Goal: Complete application form: Complete application form

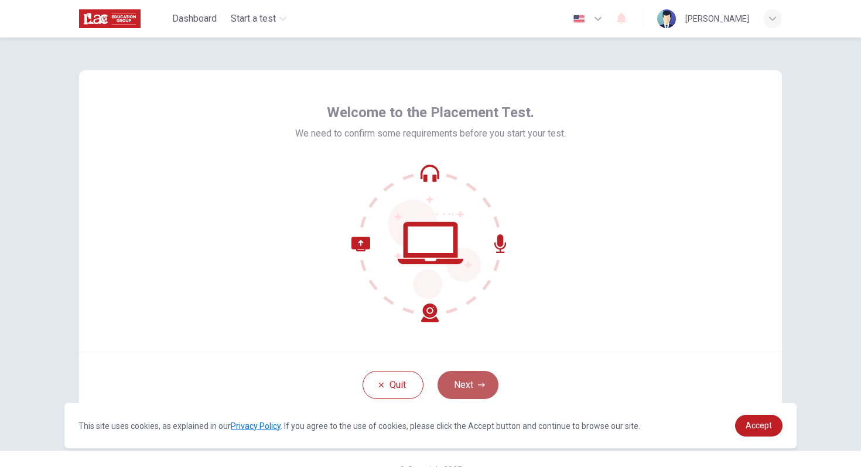
click at [472, 380] on button "Next" at bounding box center [468, 385] width 61 height 28
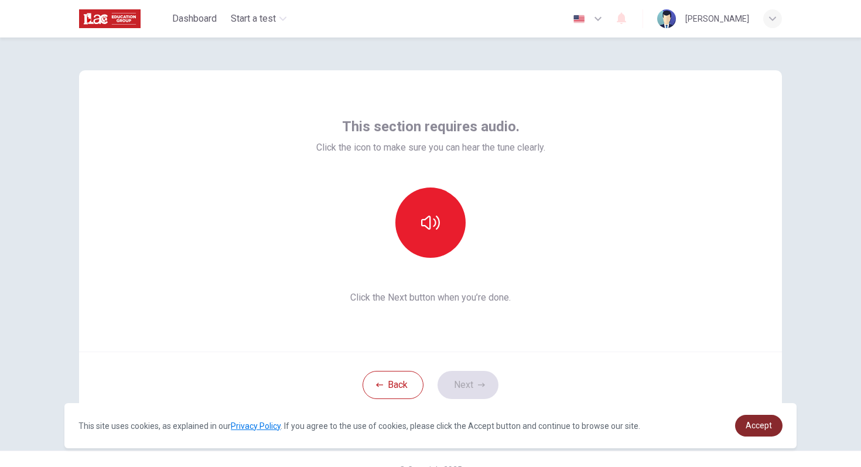
click at [748, 422] on span "Accept" at bounding box center [759, 425] width 26 height 9
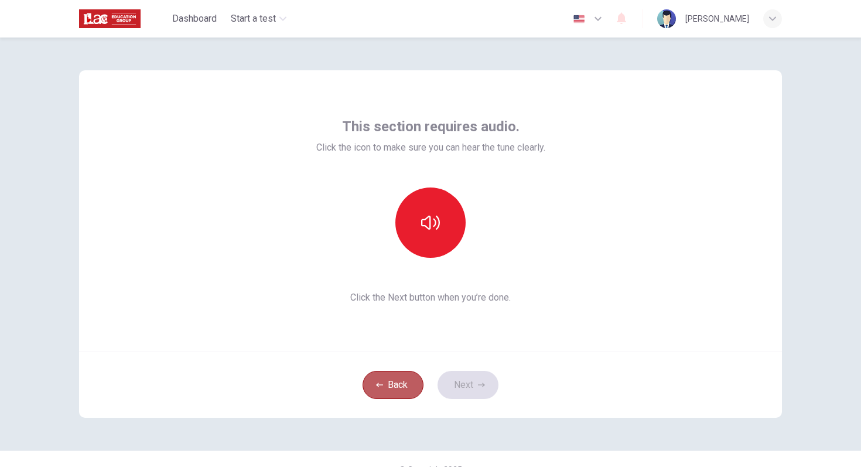
click at [392, 381] on button "Back" at bounding box center [393, 385] width 61 height 28
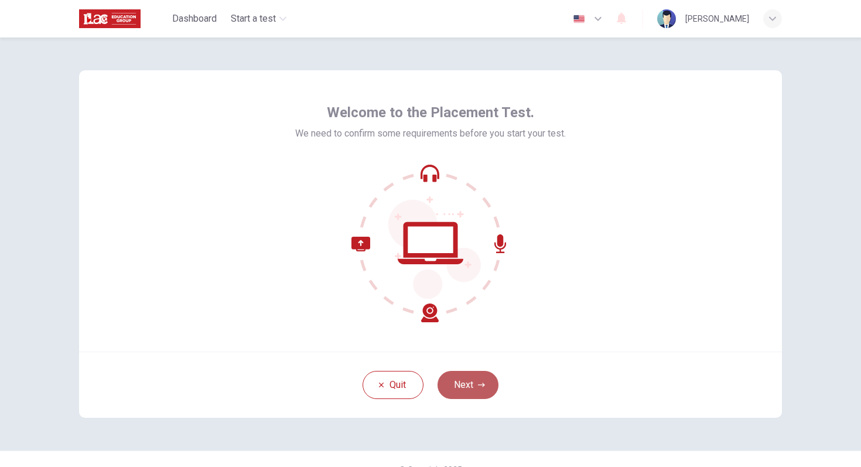
click at [475, 376] on button "Next" at bounding box center [468, 385] width 61 height 28
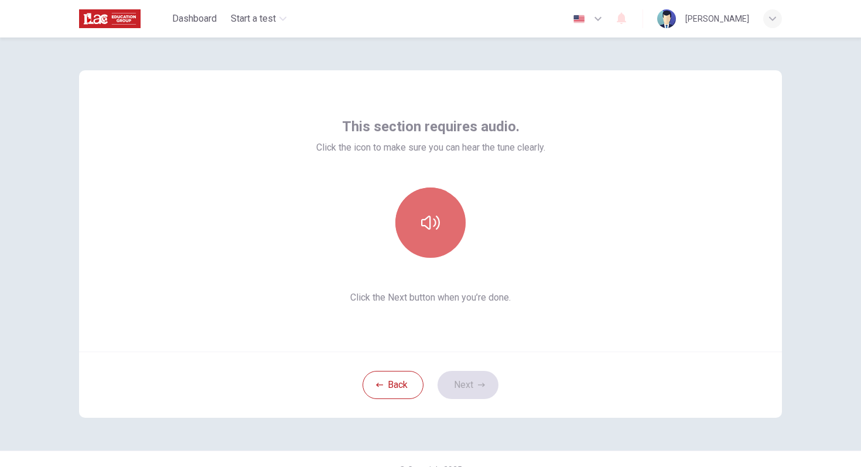
click at [429, 244] on button "button" at bounding box center [430, 222] width 70 height 70
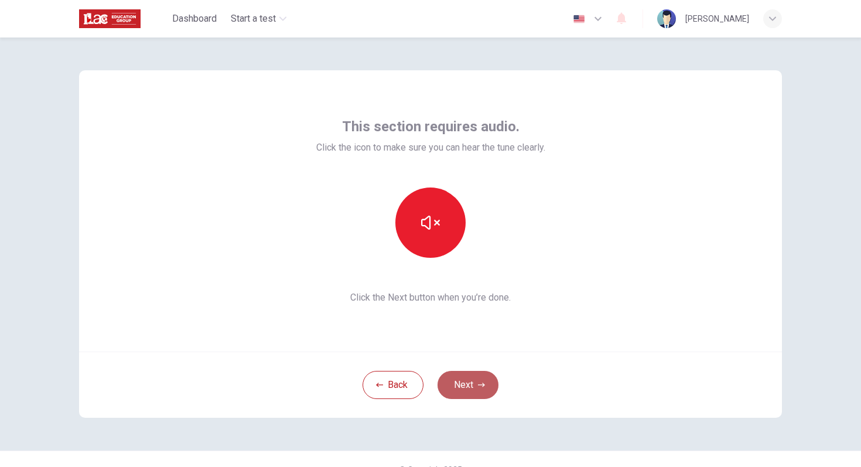
click at [466, 381] on button "Next" at bounding box center [468, 385] width 61 height 28
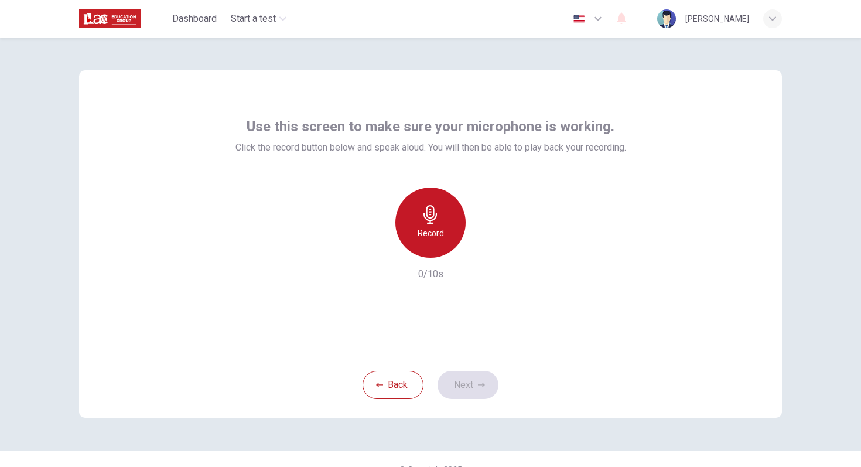
click at [441, 226] on h6 "Record" at bounding box center [431, 233] width 26 height 14
click at [441, 226] on div "Stop" at bounding box center [430, 222] width 70 height 70
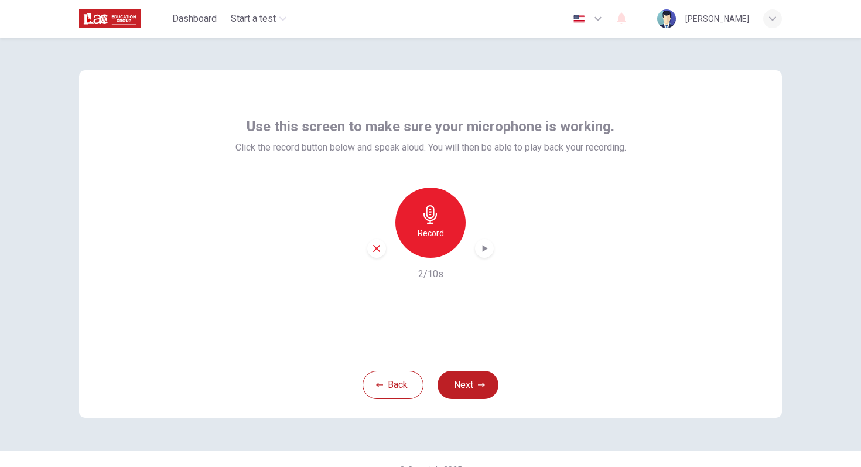
click at [482, 241] on div "button" at bounding box center [484, 248] width 19 height 19
click at [377, 255] on div "button" at bounding box center [376, 248] width 19 height 19
click at [453, 381] on button "Next" at bounding box center [468, 385] width 61 height 28
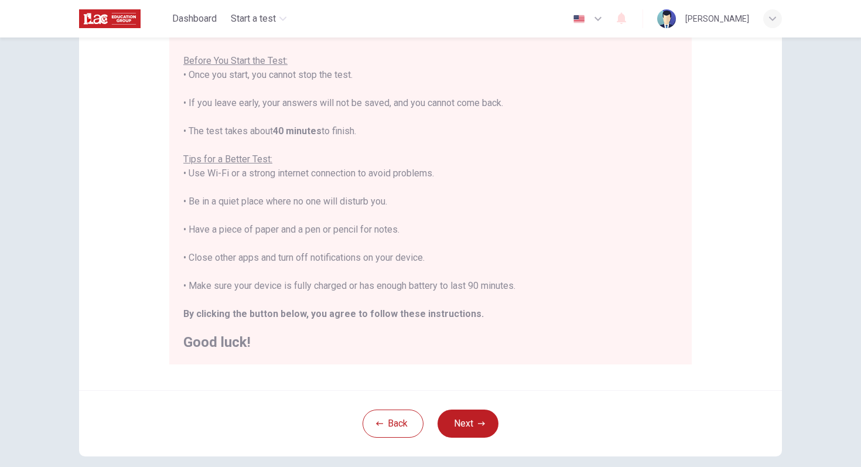
scroll to position [125, 0]
click at [468, 421] on button "Next" at bounding box center [468, 424] width 61 height 28
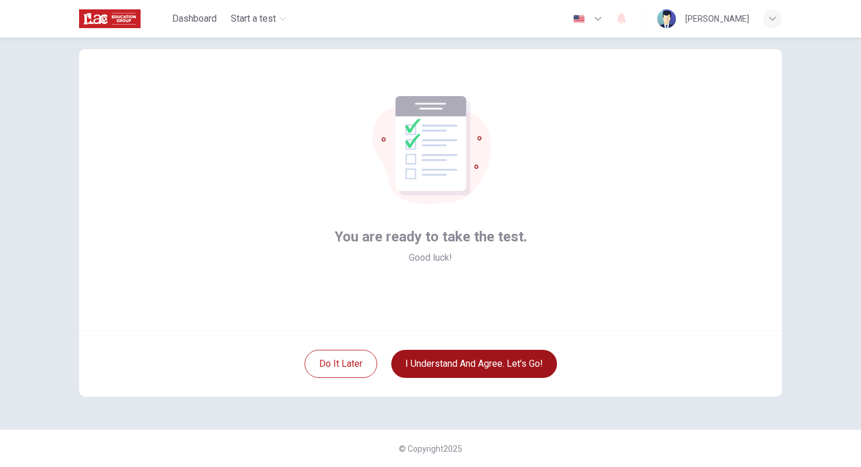
scroll to position [21, 0]
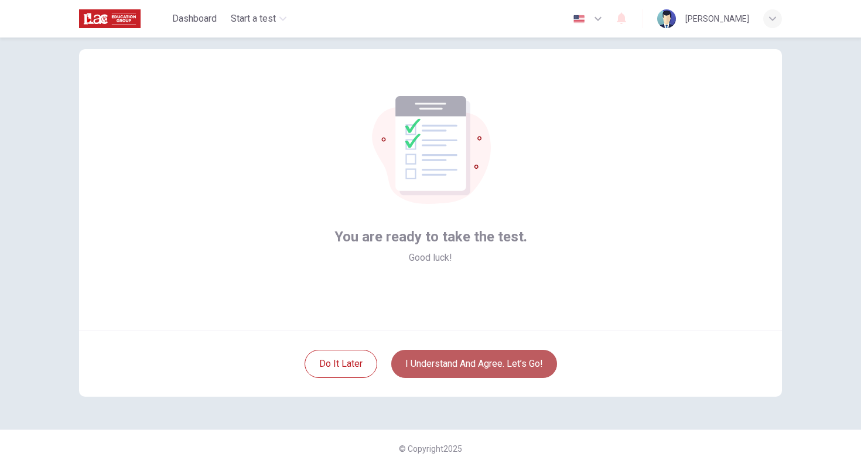
click at [513, 363] on button "I understand and agree. Let’s go!" at bounding box center [474, 364] width 166 height 28
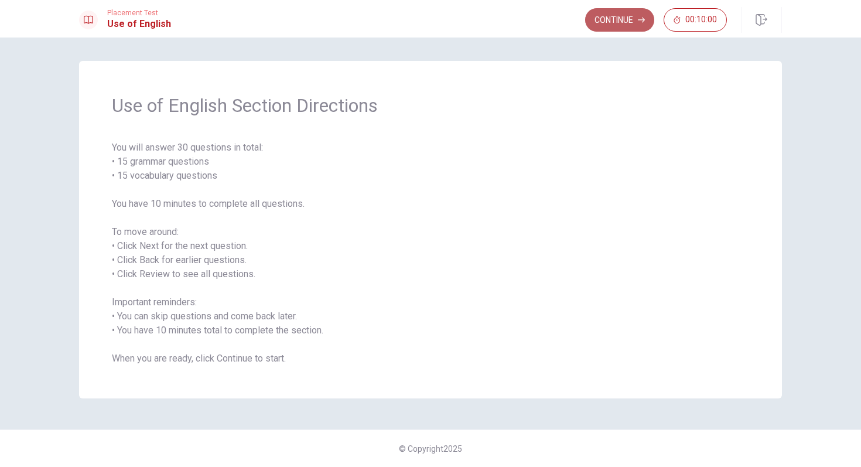
click at [618, 24] on button "Continue" at bounding box center [619, 19] width 69 height 23
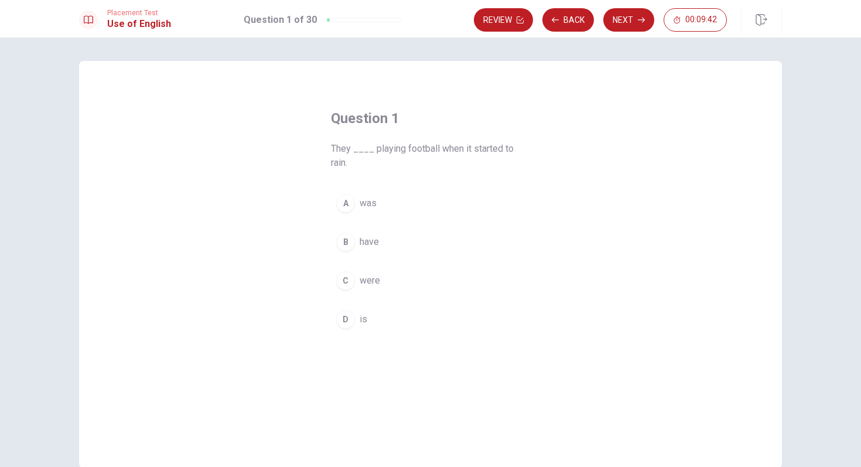
click at [349, 237] on div "B" at bounding box center [345, 242] width 19 height 19
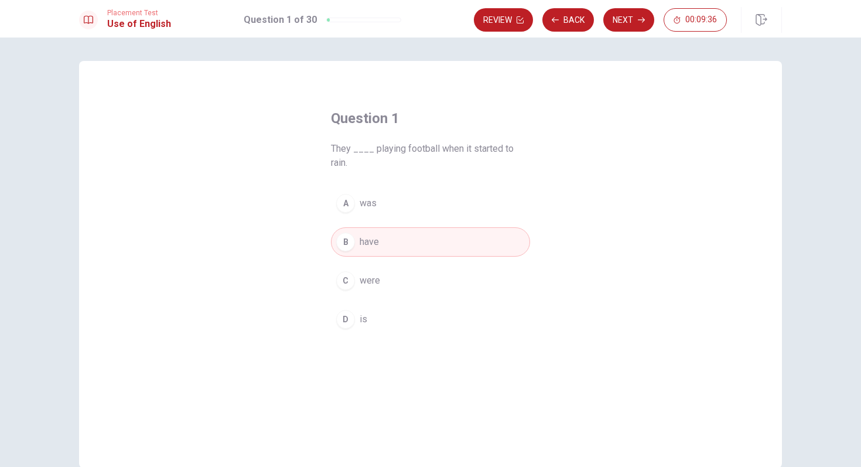
click at [346, 205] on div "A" at bounding box center [345, 203] width 19 height 19
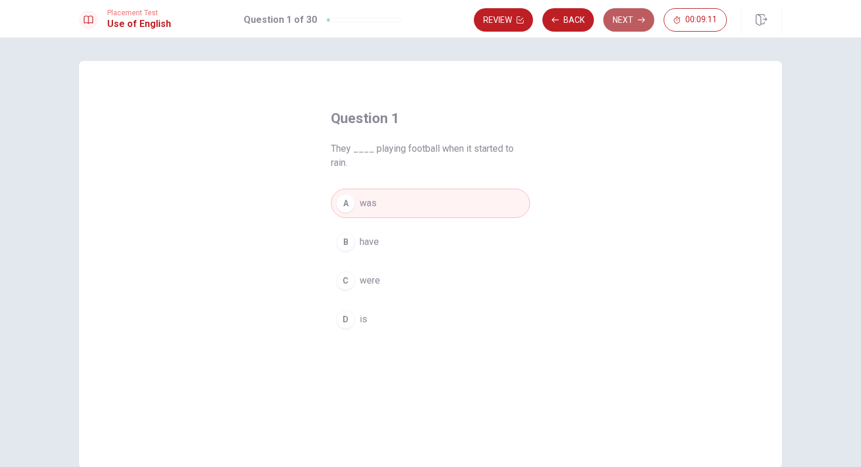
click at [622, 25] on button "Next" at bounding box center [628, 19] width 51 height 23
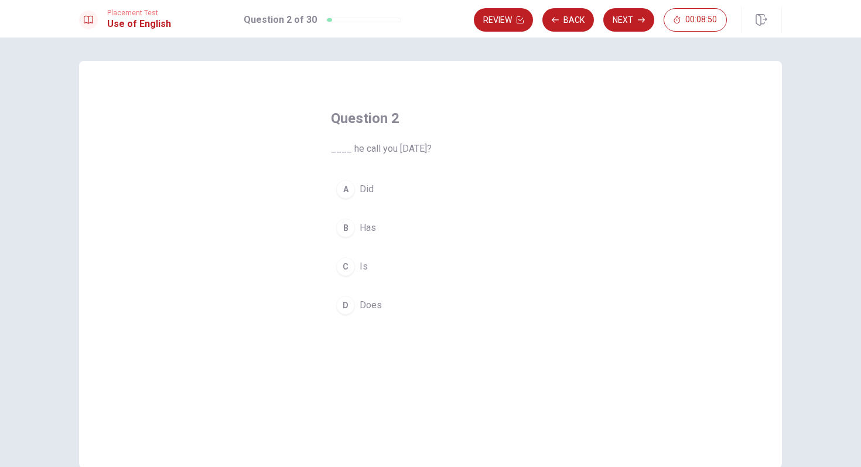
click at [353, 185] on div "A" at bounding box center [345, 189] width 19 height 19
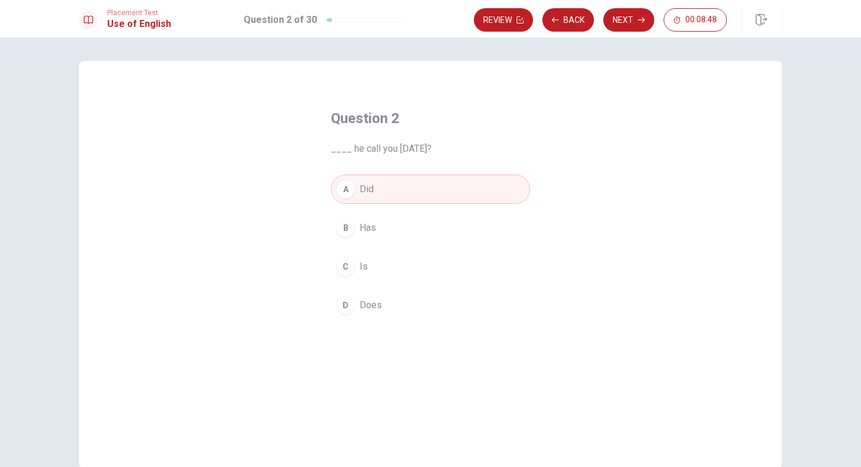
click at [349, 299] on div "D" at bounding box center [345, 305] width 19 height 19
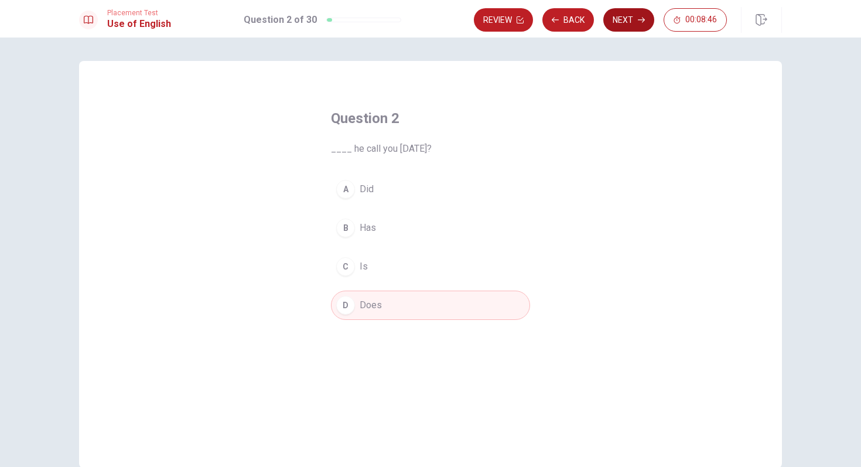
click at [620, 25] on button "Next" at bounding box center [628, 19] width 51 height 23
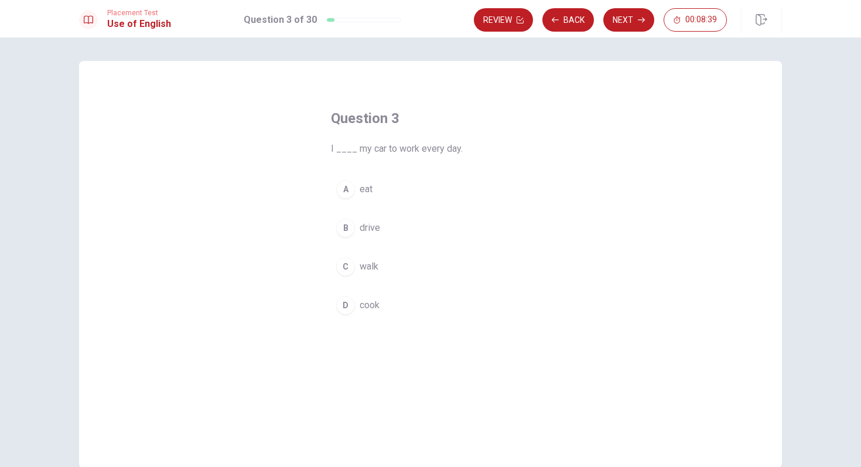
click at [350, 218] on button "B drive" at bounding box center [430, 227] width 199 height 29
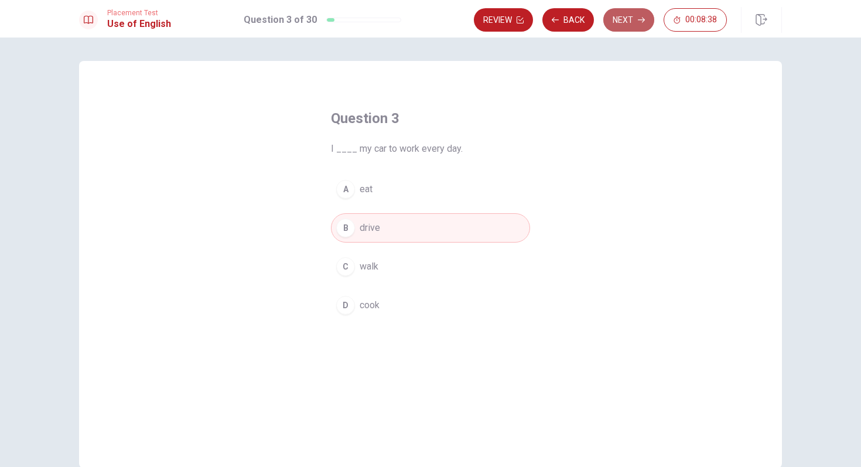
click at [631, 27] on button "Next" at bounding box center [628, 19] width 51 height 23
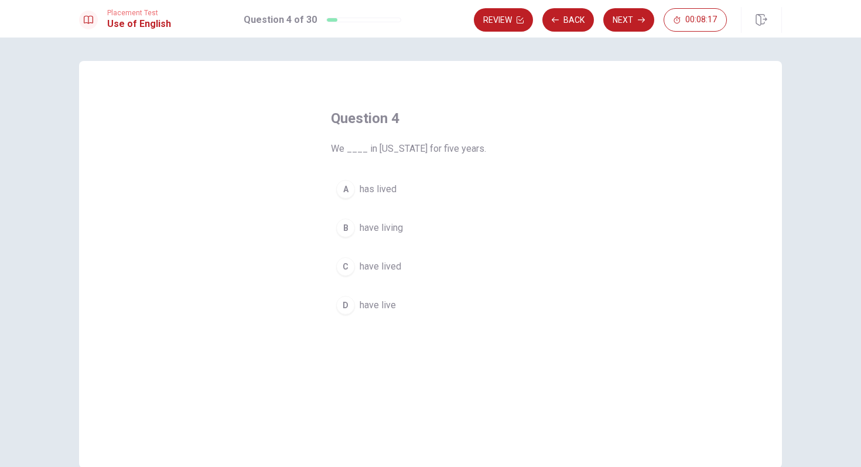
click at [344, 261] on div "C" at bounding box center [345, 266] width 19 height 19
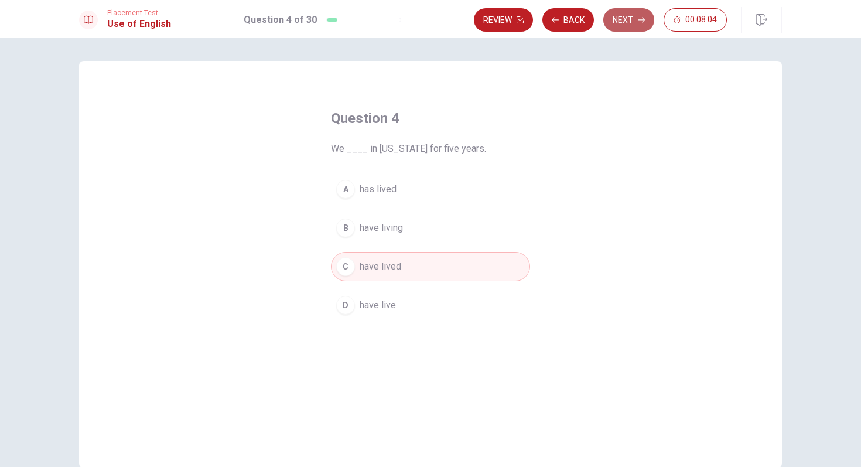
click at [635, 17] on button "Next" at bounding box center [628, 19] width 51 height 23
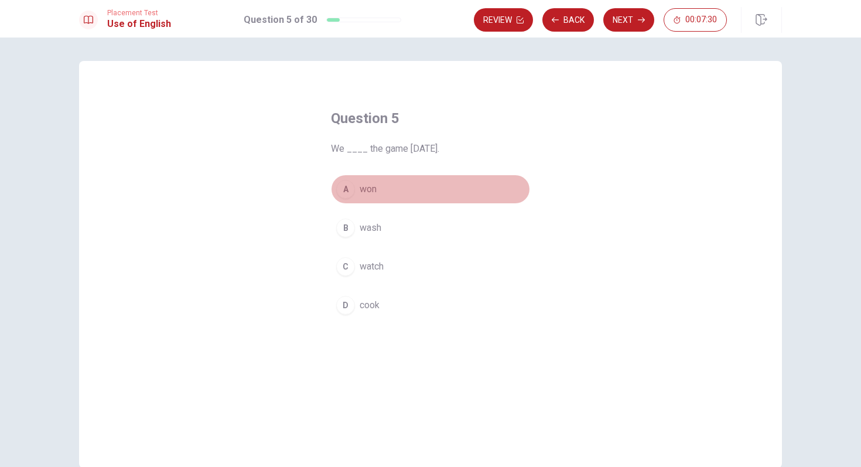
click at [352, 187] on div "A" at bounding box center [345, 189] width 19 height 19
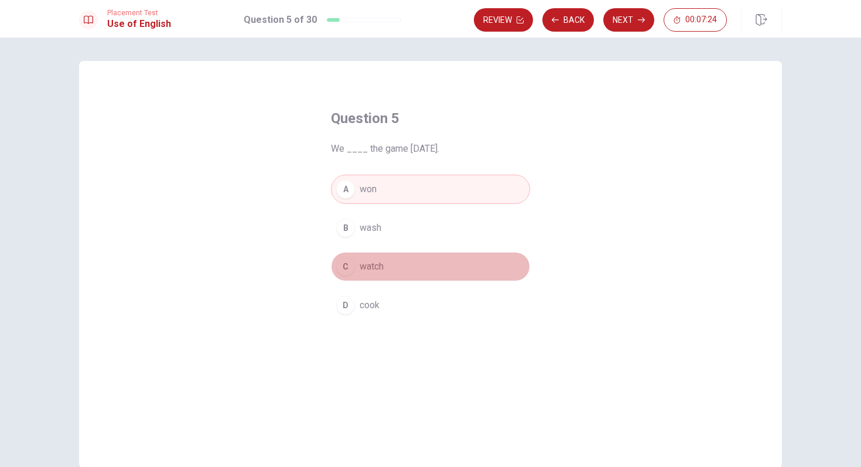
click at [347, 262] on div "C" at bounding box center [345, 266] width 19 height 19
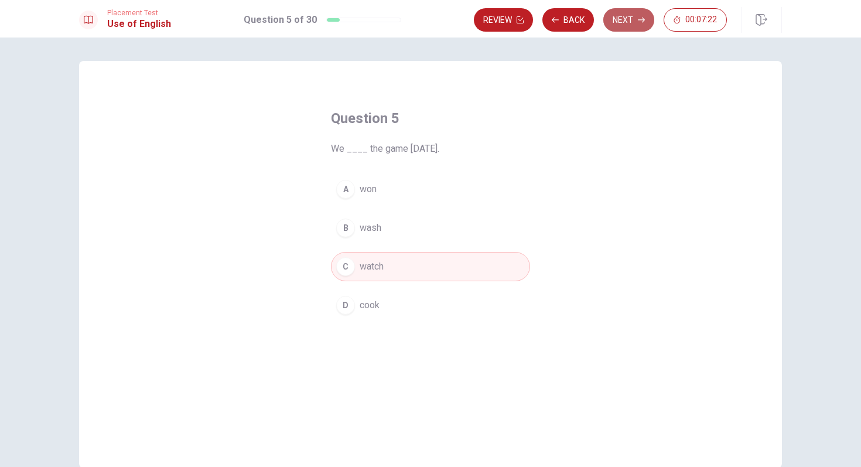
click at [628, 23] on button "Next" at bounding box center [628, 19] width 51 height 23
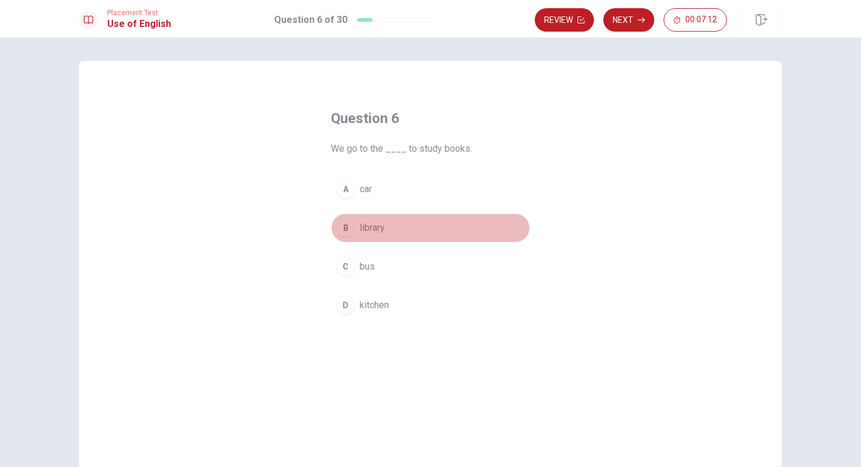
click at [350, 233] on div "B" at bounding box center [345, 228] width 19 height 19
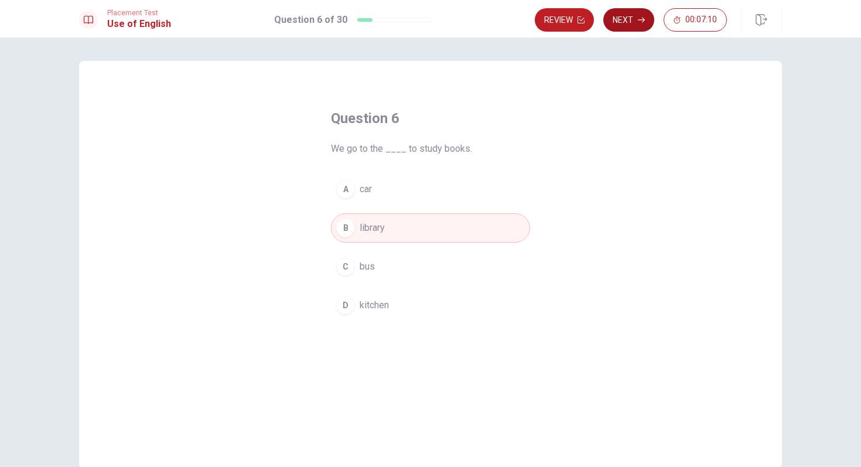
click at [622, 27] on button "Next" at bounding box center [628, 19] width 51 height 23
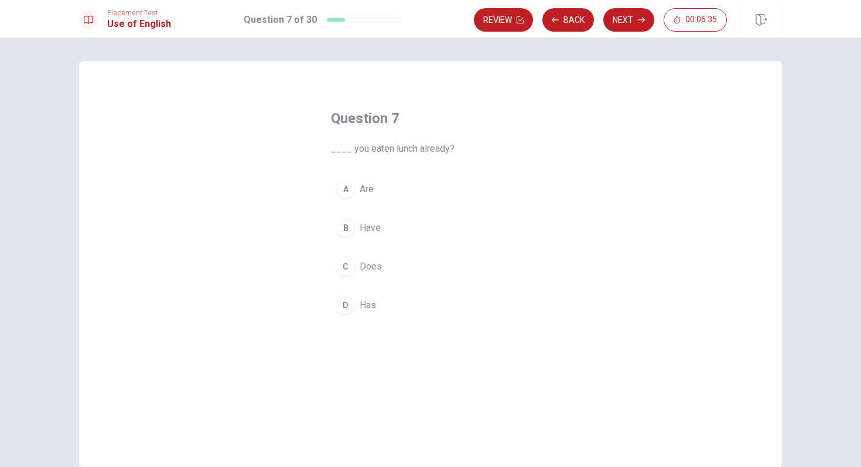
click at [351, 187] on div "A" at bounding box center [345, 189] width 19 height 19
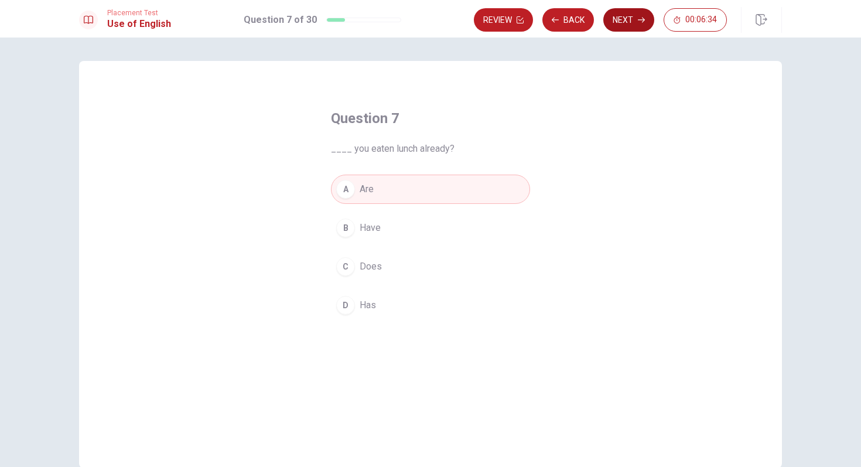
click at [629, 16] on button "Next" at bounding box center [628, 19] width 51 height 23
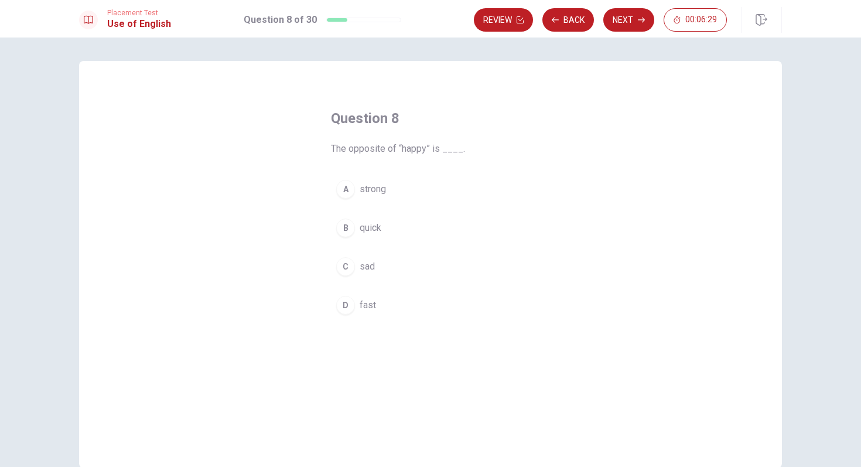
click at [344, 265] on div "C" at bounding box center [345, 266] width 19 height 19
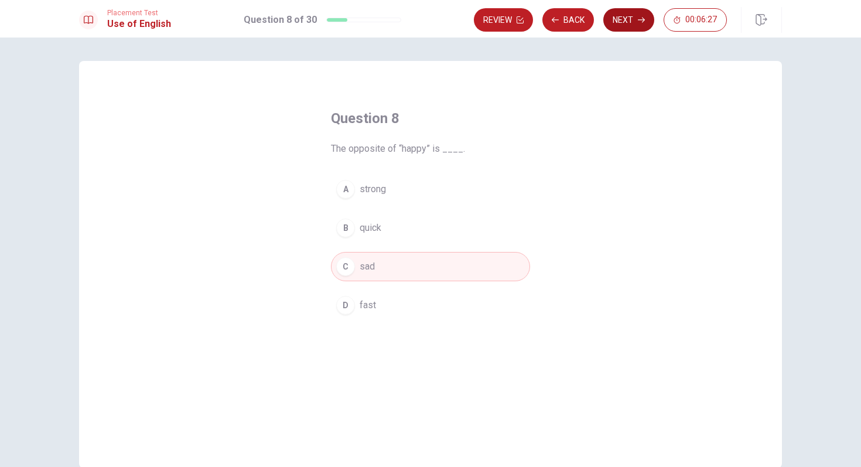
click at [636, 21] on button "Next" at bounding box center [628, 19] width 51 height 23
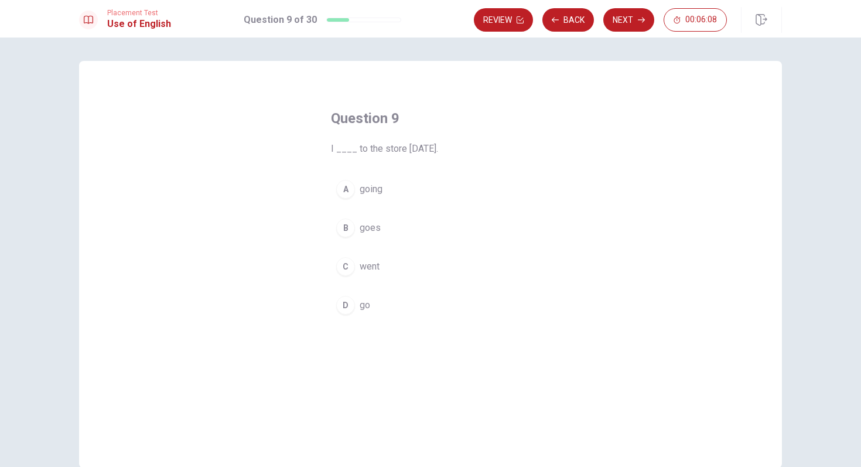
click at [345, 261] on div "C" at bounding box center [345, 266] width 19 height 19
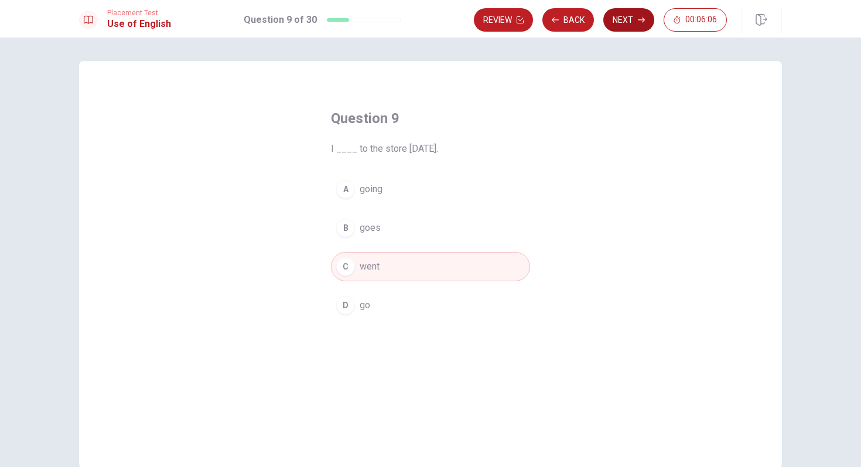
click at [619, 26] on button "Next" at bounding box center [628, 19] width 51 height 23
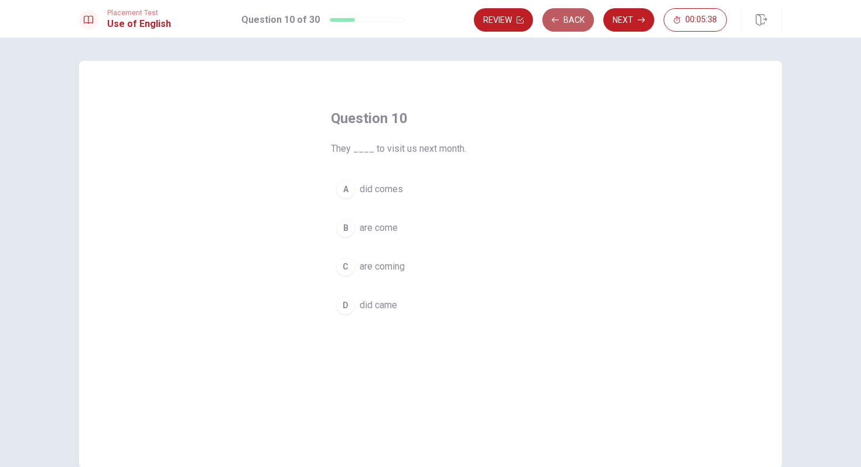
click at [574, 23] on button "Back" at bounding box center [569, 19] width 52 height 23
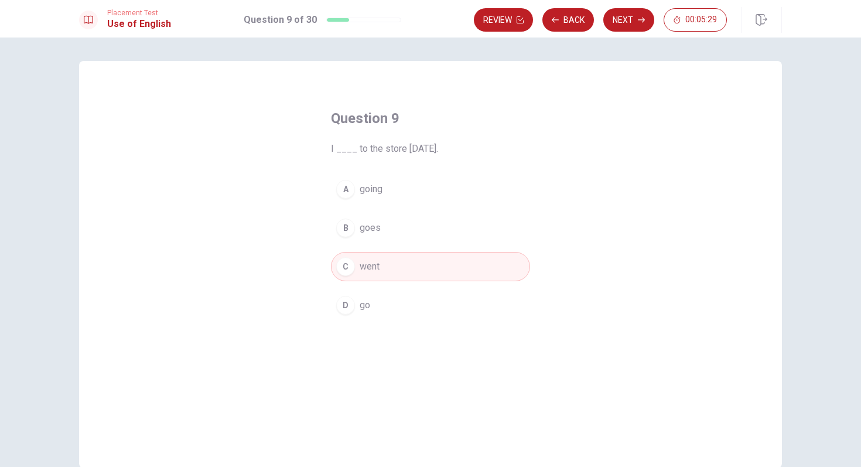
click at [403, 260] on button "C went" at bounding box center [430, 266] width 199 height 29
click at [619, 24] on button "Next" at bounding box center [628, 19] width 51 height 23
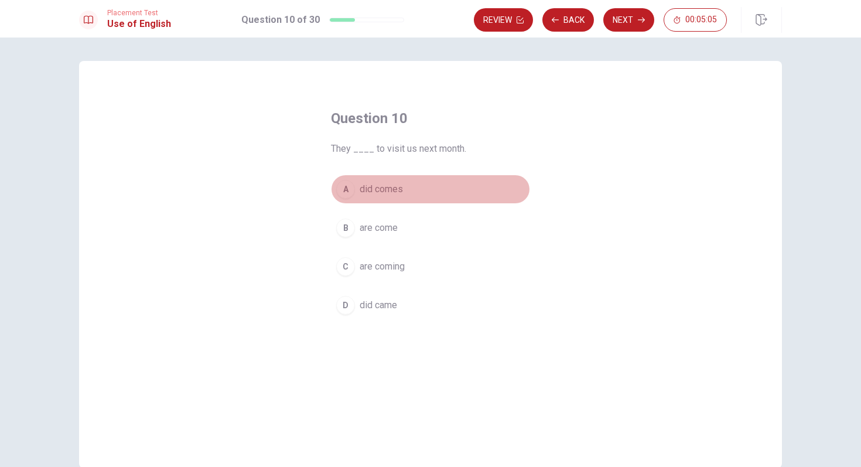
click at [345, 193] on div "A" at bounding box center [345, 189] width 19 height 19
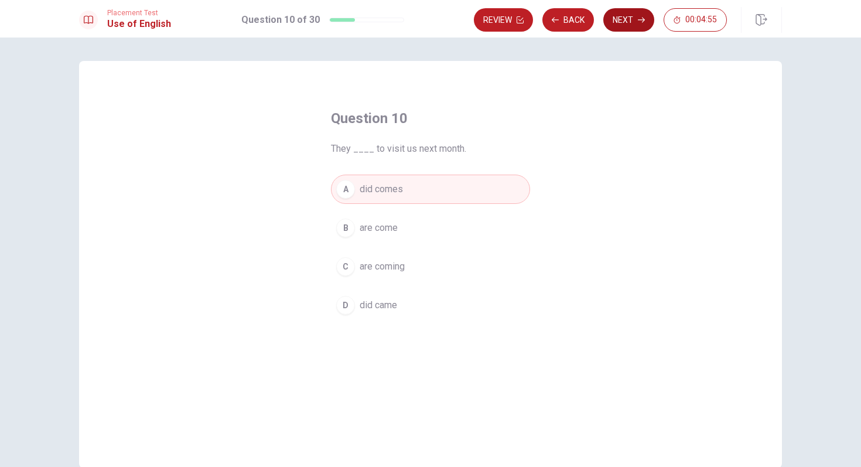
click at [616, 23] on button "Next" at bounding box center [628, 19] width 51 height 23
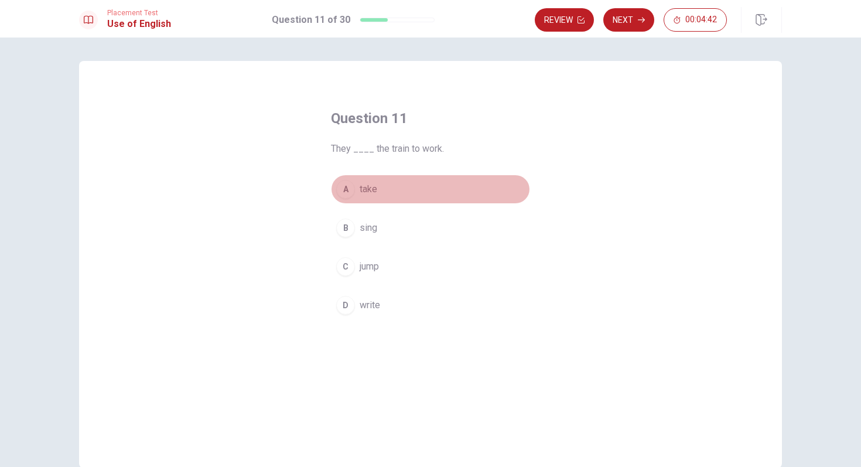
click at [346, 187] on div "A" at bounding box center [345, 189] width 19 height 19
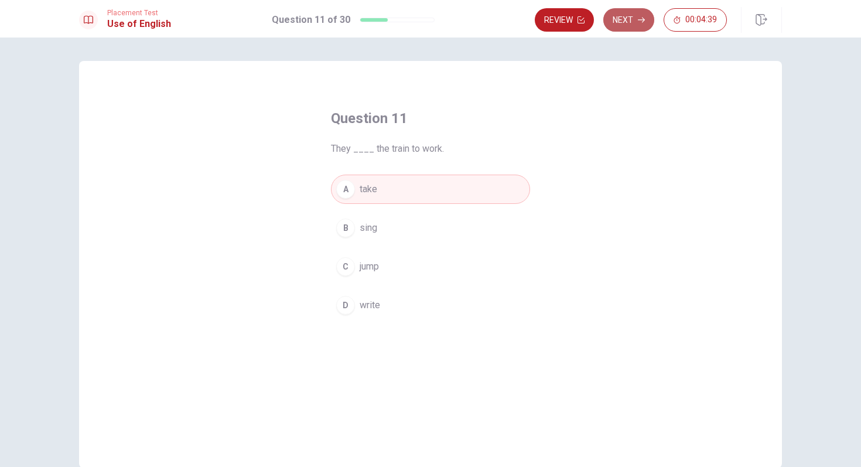
click at [619, 29] on button "Next" at bounding box center [628, 19] width 51 height 23
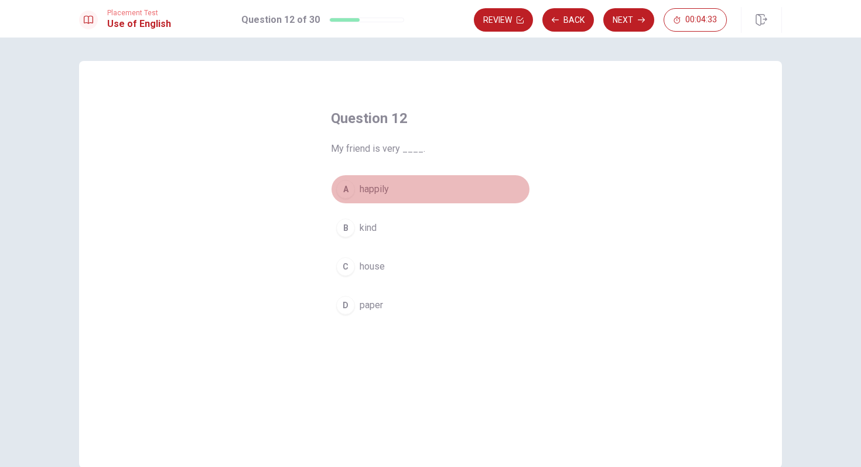
click at [342, 192] on div "A" at bounding box center [345, 189] width 19 height 19
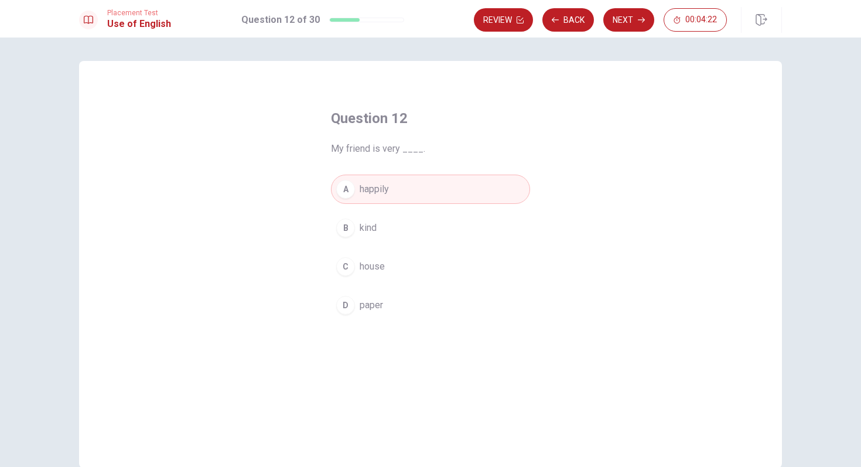
click at [354, 227] on div "B" at bounding box center [345, 228] width 19 height 19
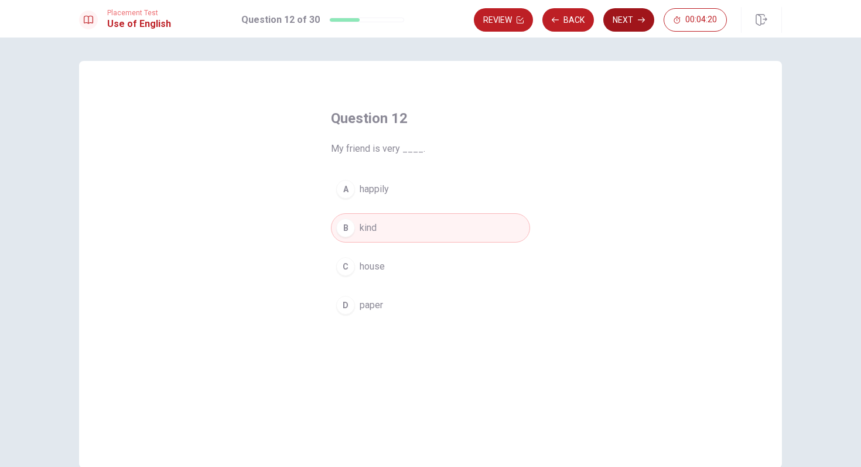
click at [619, 23] on button "Next" at bounding box center [628, 19] width 51 height 23
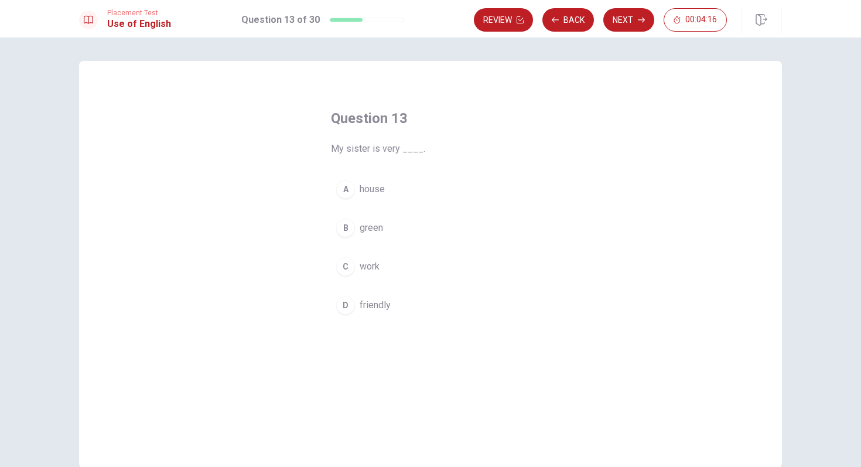
click at [345, 296] on div "D" at bounding box center [345, 305] width 19 height 19
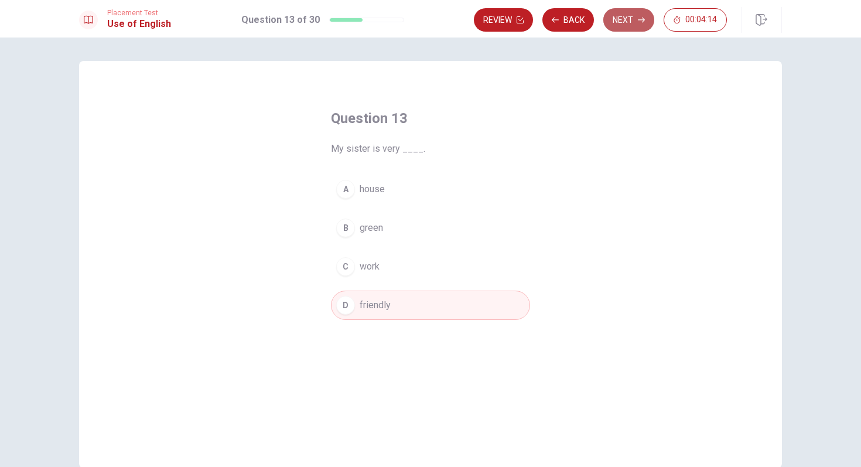
click at [621, 23] on button "Next" at bounding box center [628, 19] width 51 height 23
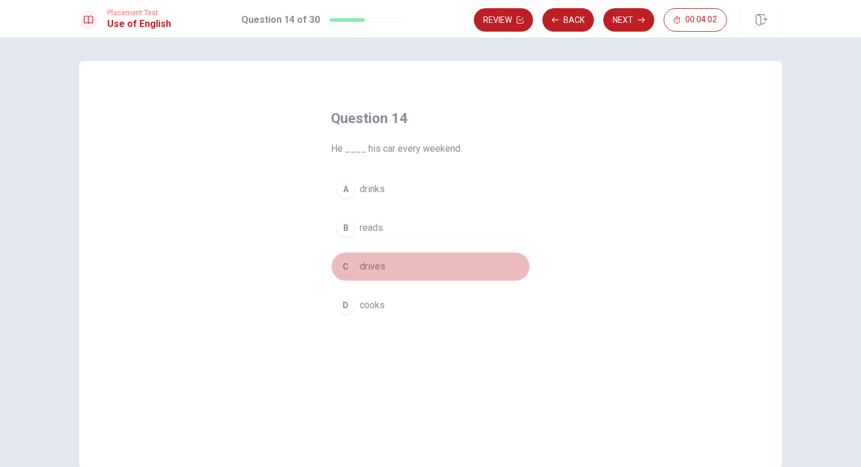
click at [353, 262] on div "C" at bounding box center [345, 266] width 19 height 19
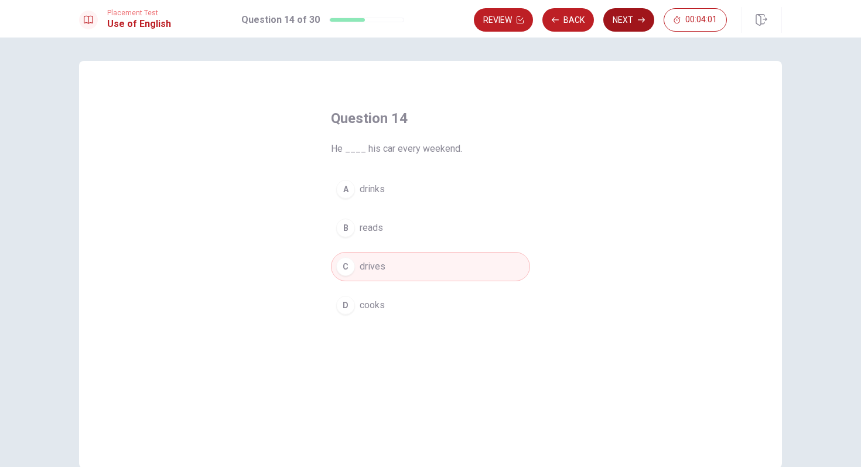
click at [633, 23] on button "Next" at bounding box center [628, 19] width 51 height 23
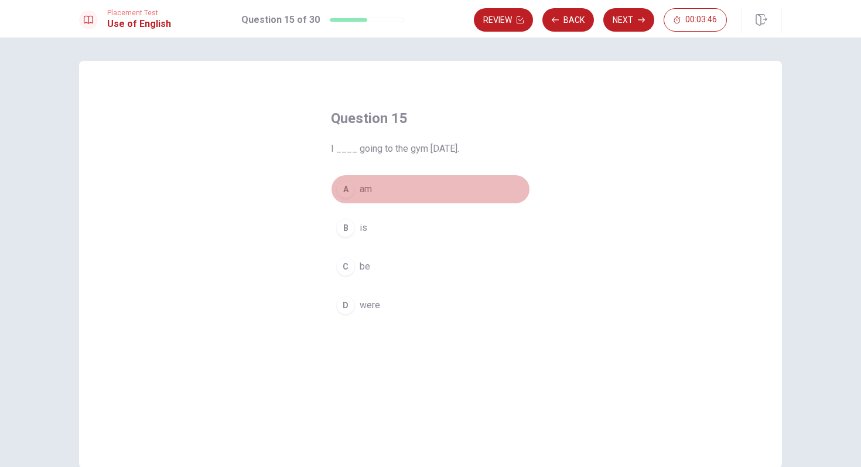
click at [347, 191] on div "A" at bounding box center [345, 189] width 19 height 19
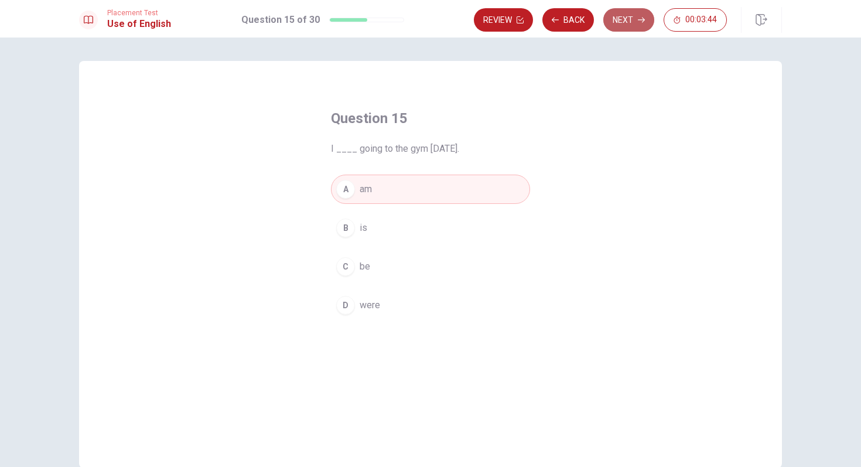
click at [627, 26] on button "Next" at bounding box center [628, 19] width 51 height 23
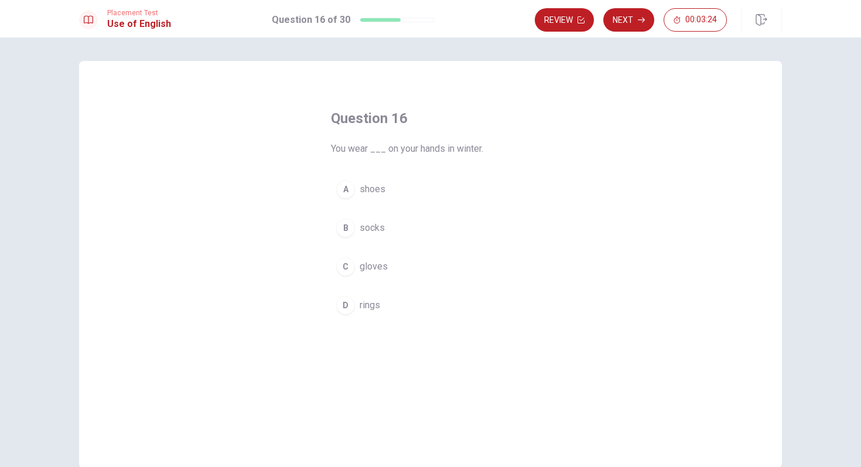
click at [349, 270] on div "C" at bounding box center [345, 266] width 19 height 19
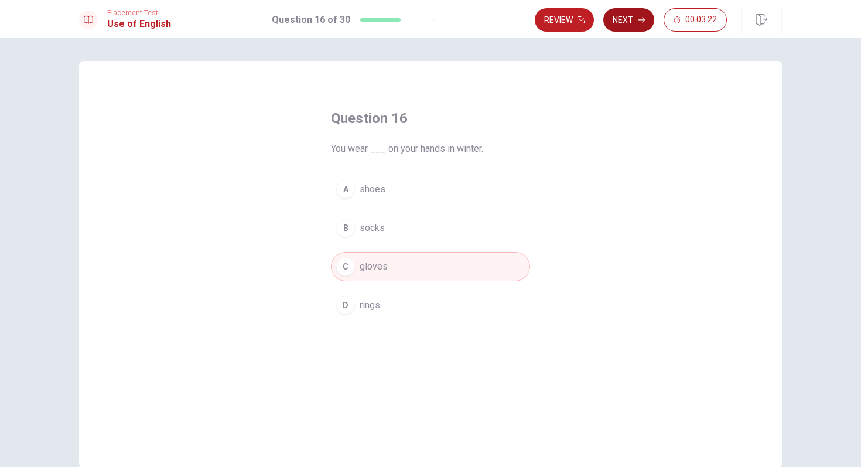
click at [619, 22] on button "Next" at bounding box center [628, 19] width 51 height 23
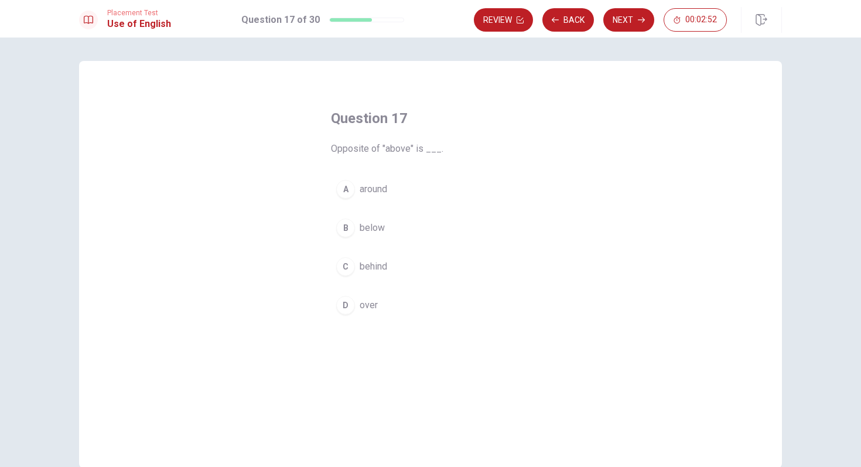
click at [350, 229] on div "B" at bounding box center [345, 228] width 19 height 19
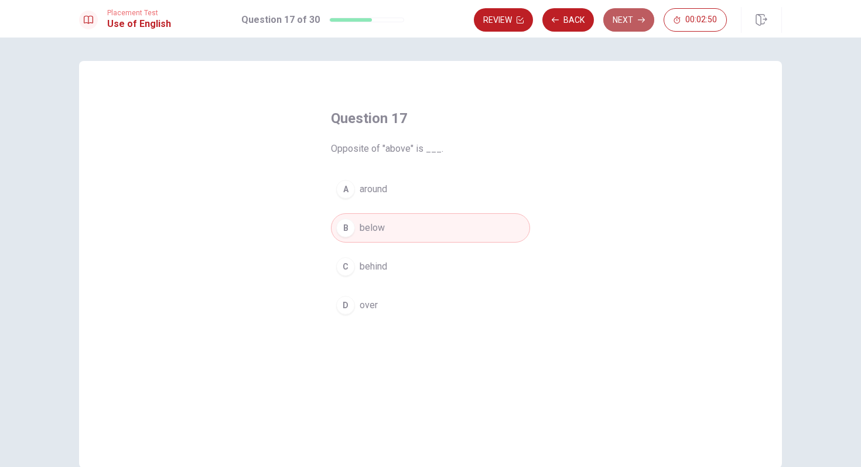
click at [622, 20] on button "Next" at bounding box center [628, 19] width 51 height 23
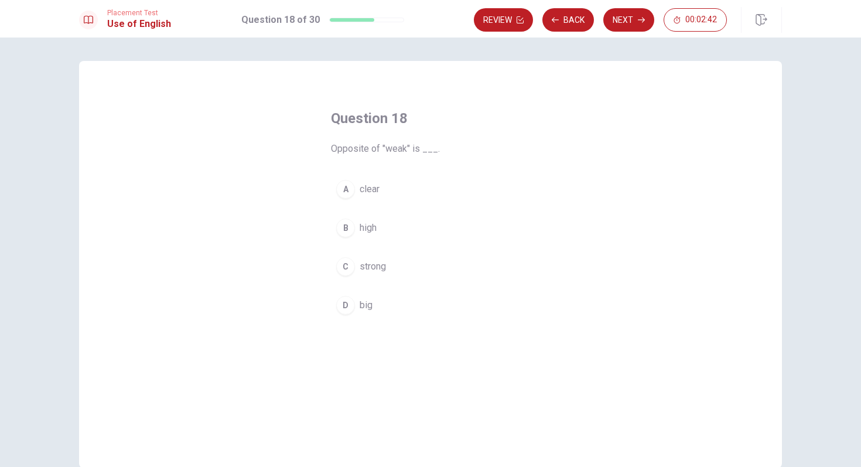
click at [340, 268] on div "C" at bounding box center [345, 266] width 19 height 19
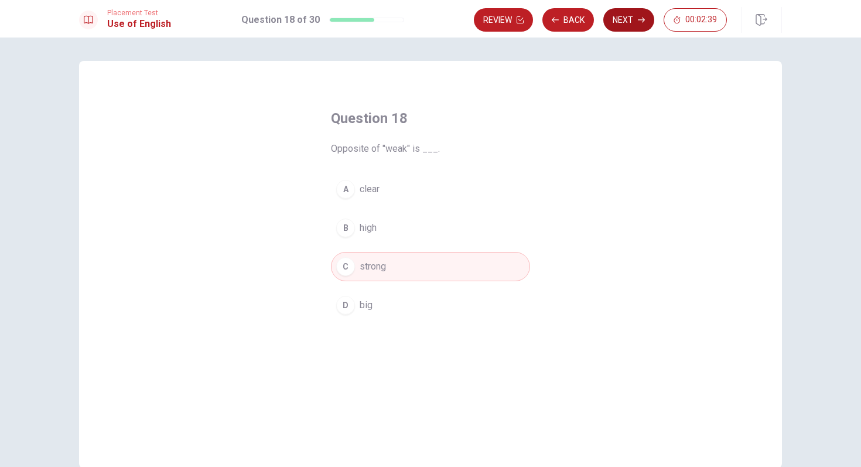
click at [629, 23] on button "Next" at bounding box center [628, 19] width 51 height 23
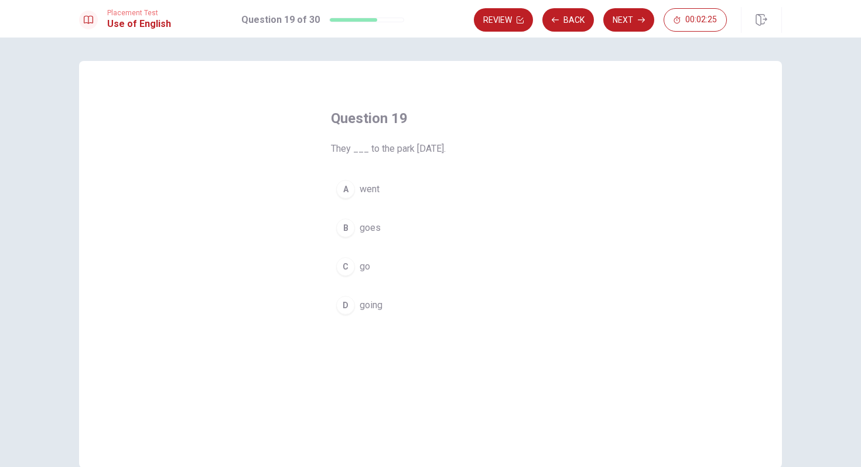
click at [347, 190] on div "A" at bounding box center [345, 189] width 19 height 19
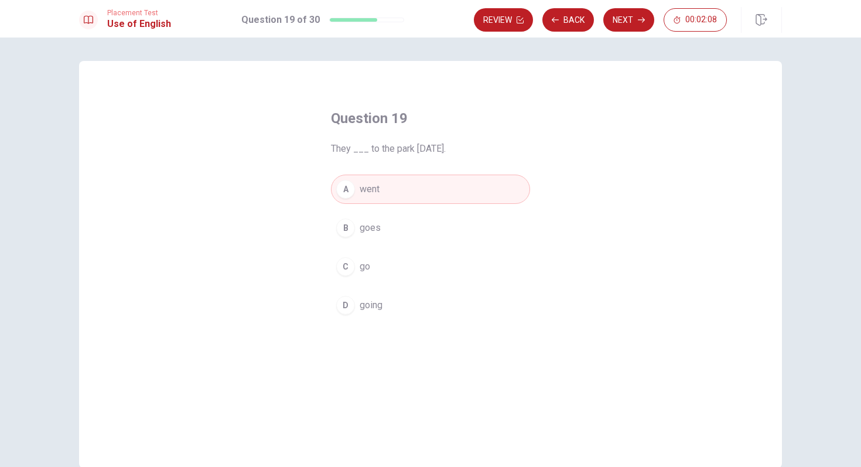
click at [347, 190] on div "A" at bounding box center [345, 189] width 19 height 19
click at [618, 19] on button "Next" at bounding box center [628, 19] width 51 height 23
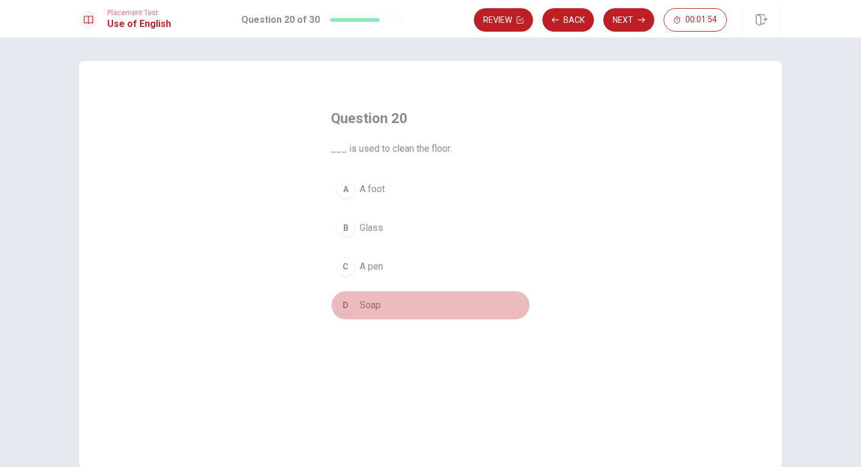
click at [346, 310] on div "D" at bounding box center [345, 305] width 19 height 19
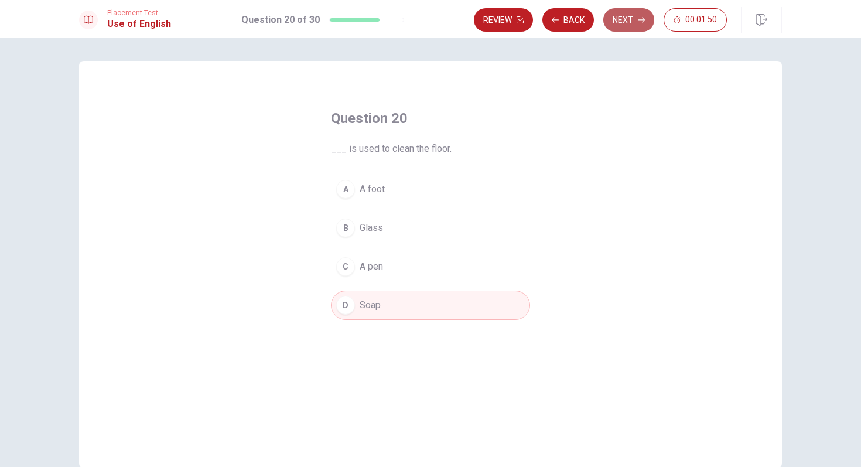
click at [622, 22] on button "Next" at bounding box center [628, 19] width 51 height 23
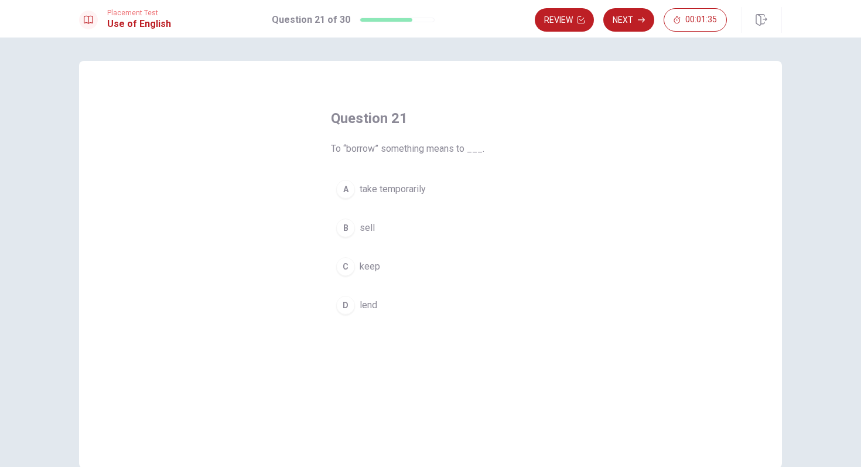
click at [344, 259] on div "C" at bounding box center [345, 266] width 19 height 19
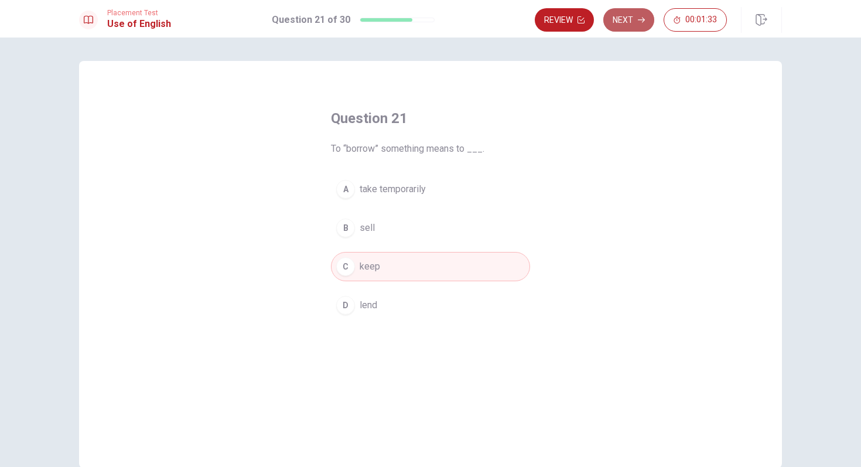
click at [630, 22] on button "Next" at bounding box center [628, 19] width 51 height 23
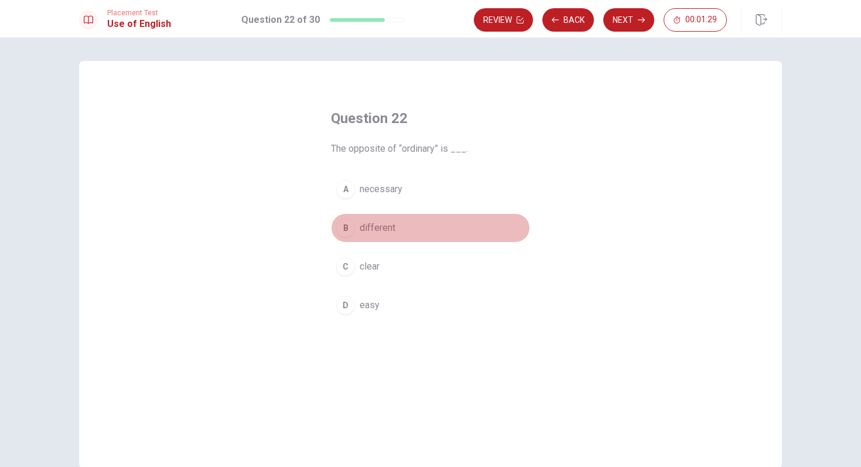
click at [348, 228] on div "B" at bounding box center [345, 228] width 19 height 19
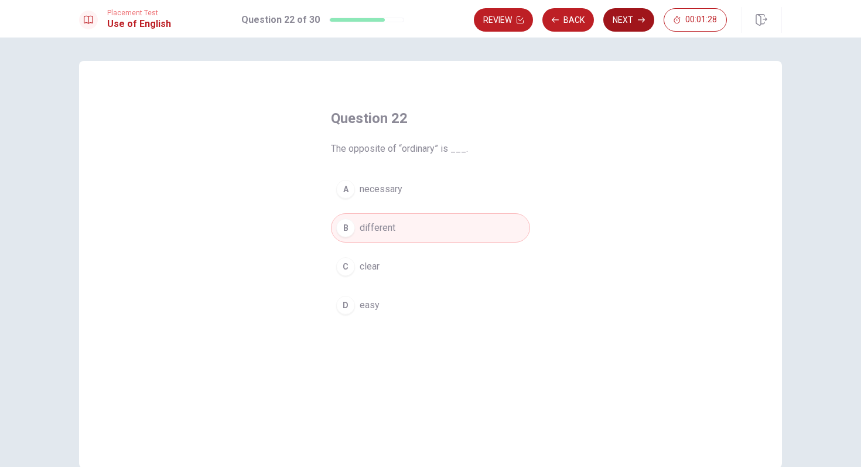
click at [625, 23] on button "Next" at bounding box center [628, 19] width 51 height 23
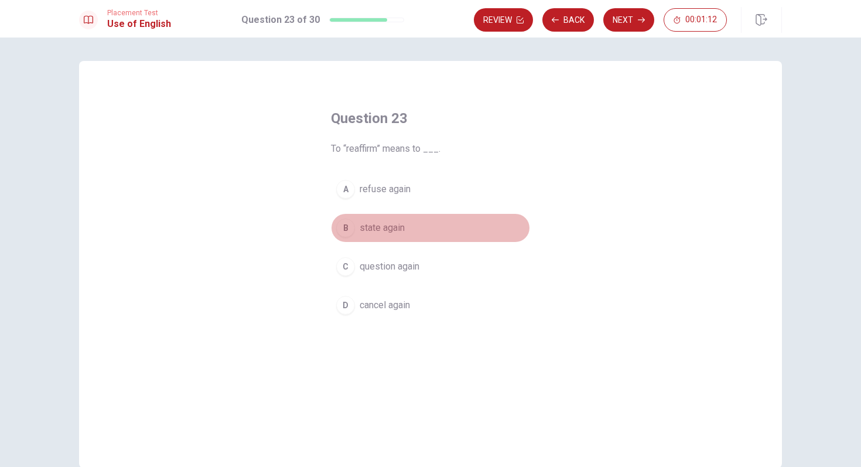
click at [347, 229] on div "B" at bounding box center [345, 228] width 19 height 19
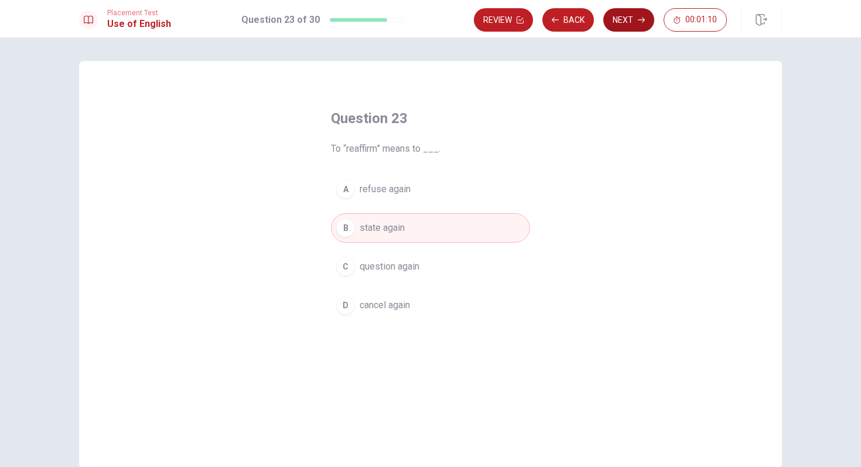
click at [635, 18] on button "Next" at bounding box center [628, 19] width 51 height 23
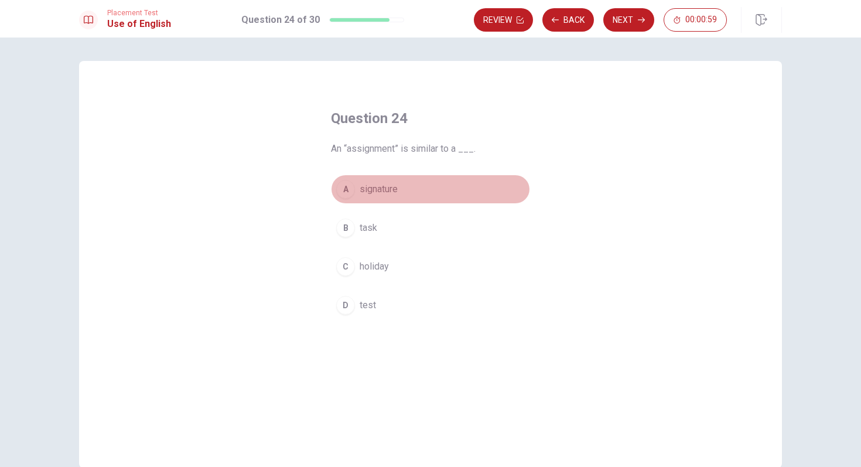
click at [345, 182] on div "A" at bounding box center [345, 189] width 19 height 19
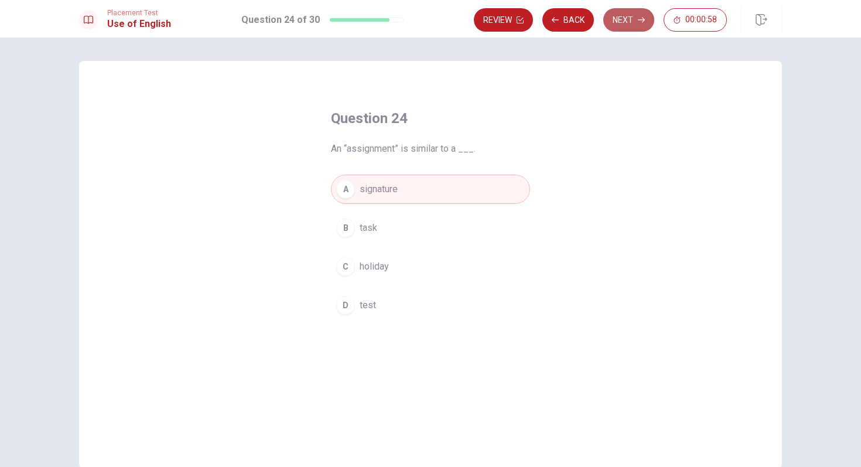
click at [629, 18] on button "Next" at bounding box center [628, 19] width 51 height 23
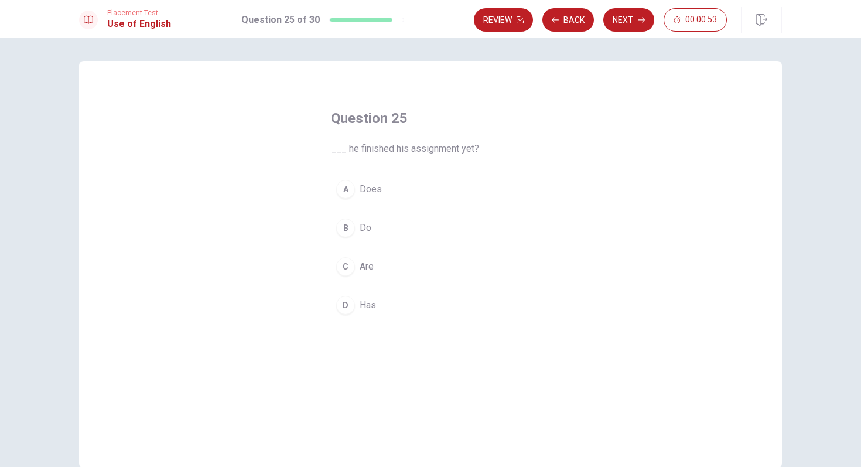
click at [349, 187] on div "A" at bounding box center [345, 189] width 19 height 19
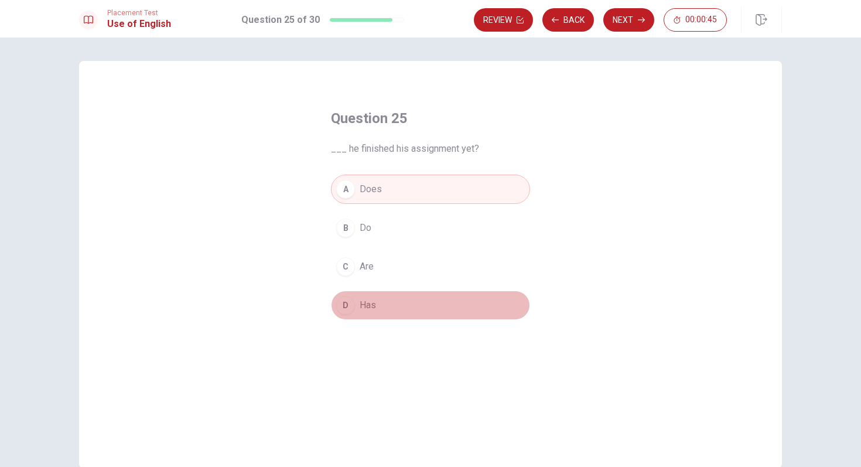
click at [342, 306] on div "D" at bounding box center [345, 305] width 19 height 19
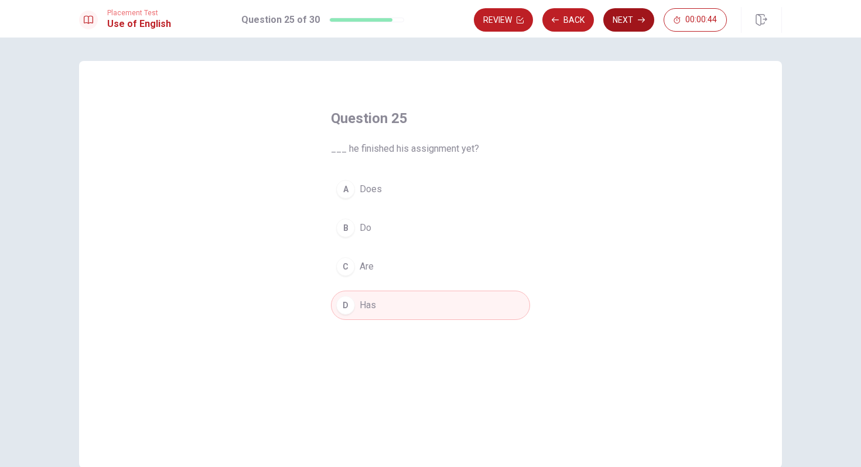
click at [628, 18] on button "Next" at bounding box center [628, 19] width 51 height 23
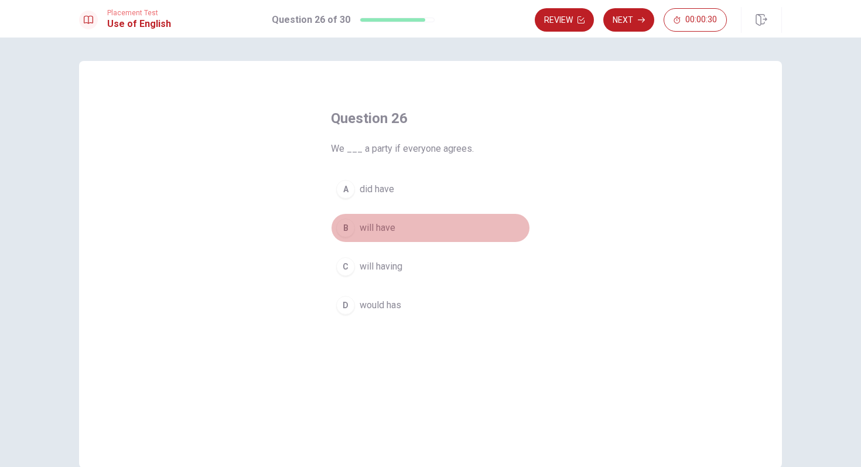
click at [351, 226] on div "B" at bounding box center [345, 228] width 19 height 19
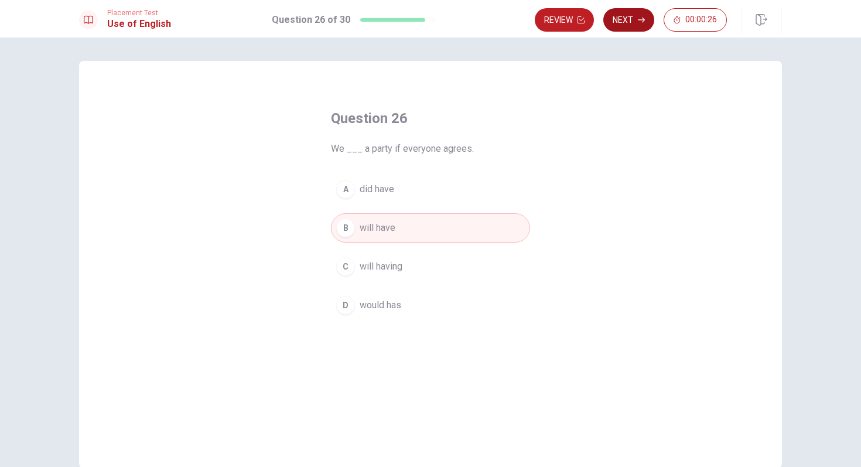
click at [618, 21] on button "Next" at bounding box center [628, 19] width 51 height 23
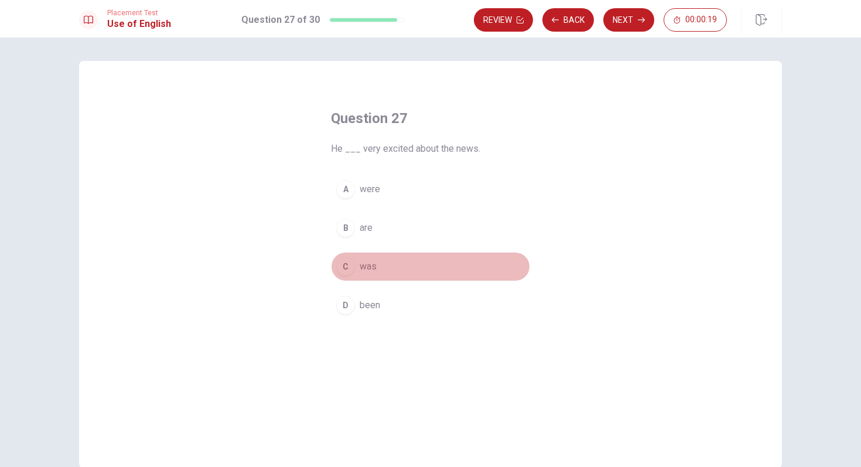
click at [347, 270] on div "C" at bounding box center [345, 266] width 19 height 19
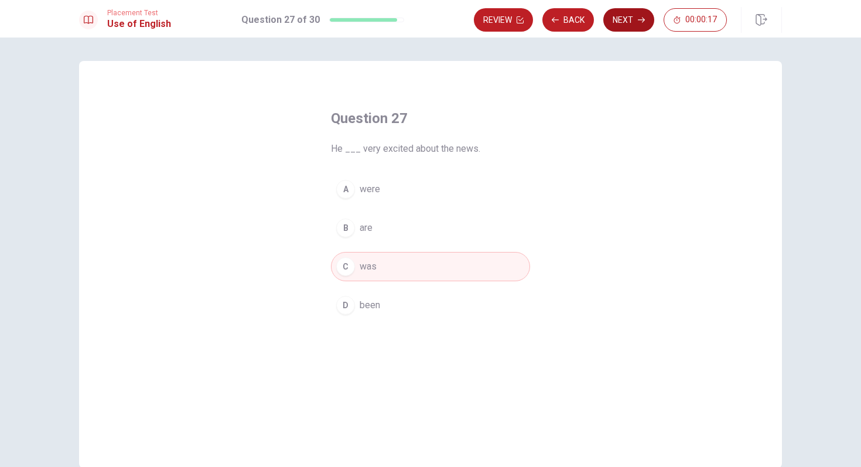
click at [632, 21] on button "Next" at bounding box center [628, 19] width 51 height 23
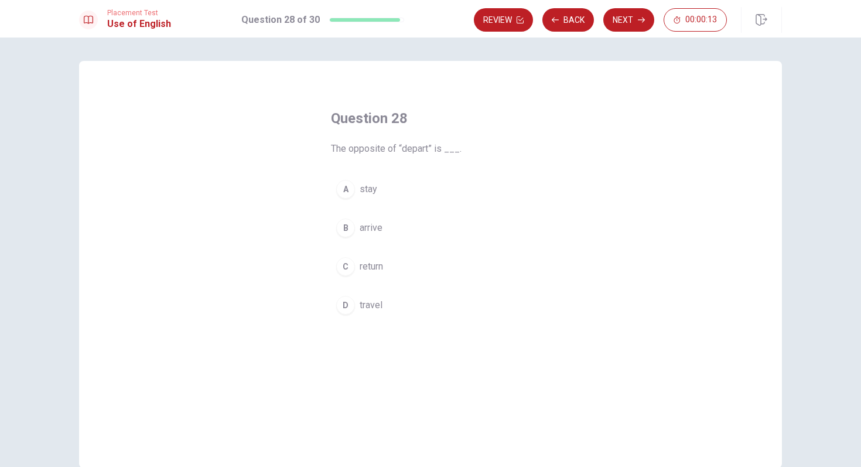
click at [345, 227] on div "B" at bounding box center [345, 228] width 19 height 19
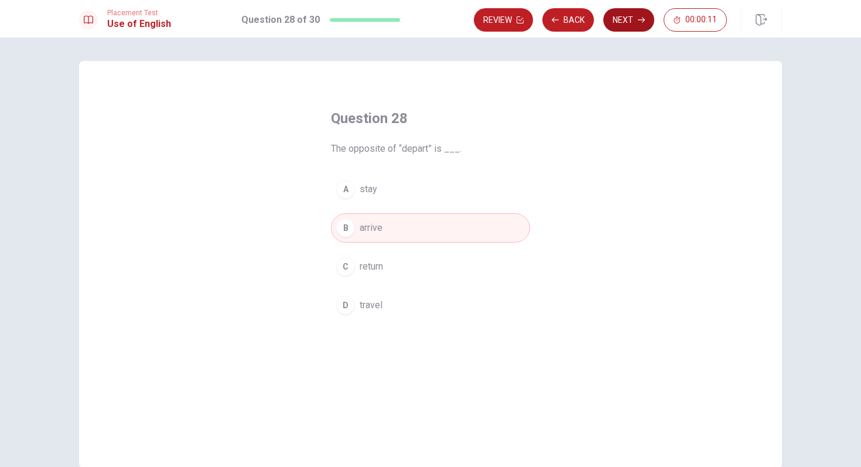
click at [622, 23] on button "Next" at bounding box center [628, 19] width 51 height 23
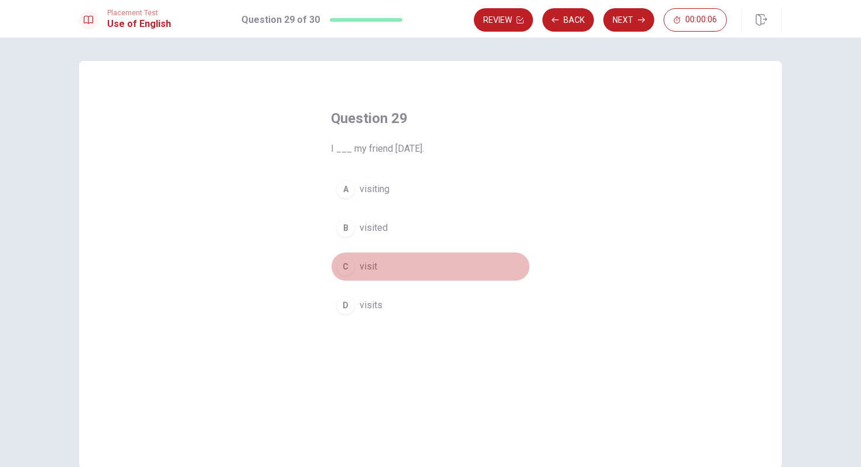
click at [346, 265] on div "C" at bounding box center [345, 266] width 19 height 19
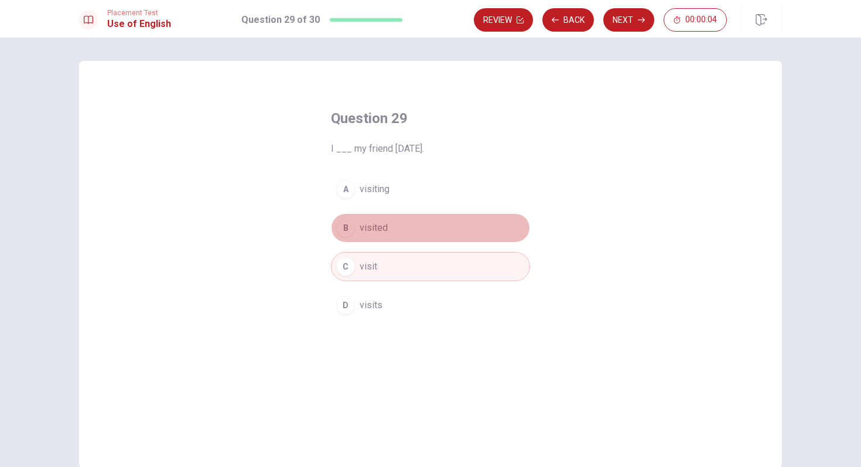
click at [360, 227] on span "visited" at bounding box center [374, 228] width 28 height 14
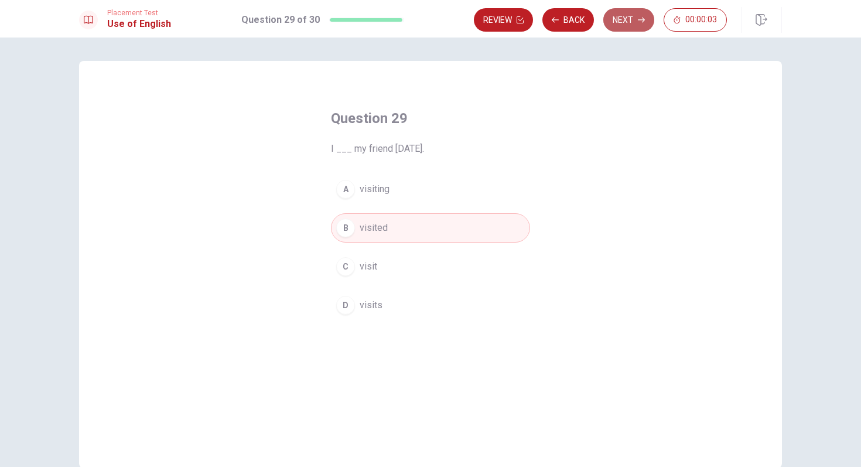
click at [633, 18] on button "Next" at bounding box center [628, 19] width 51 height 23
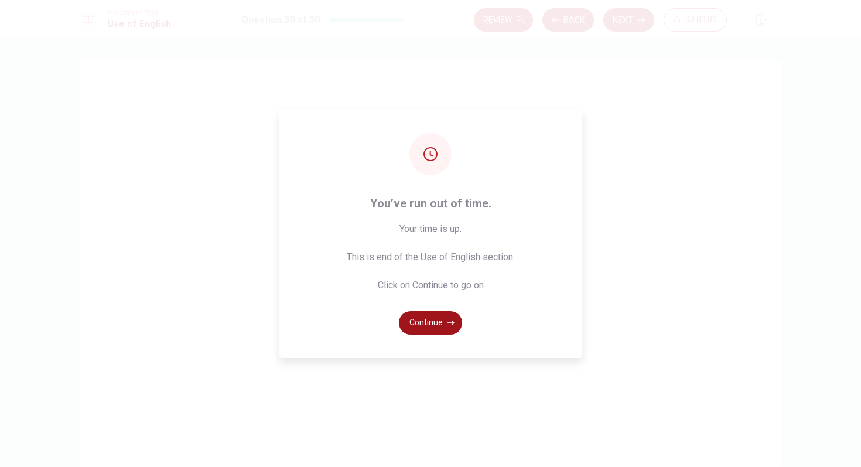
click at [437, 320] on button "Continue" at bounding box center [430, 322] width 63 height 23
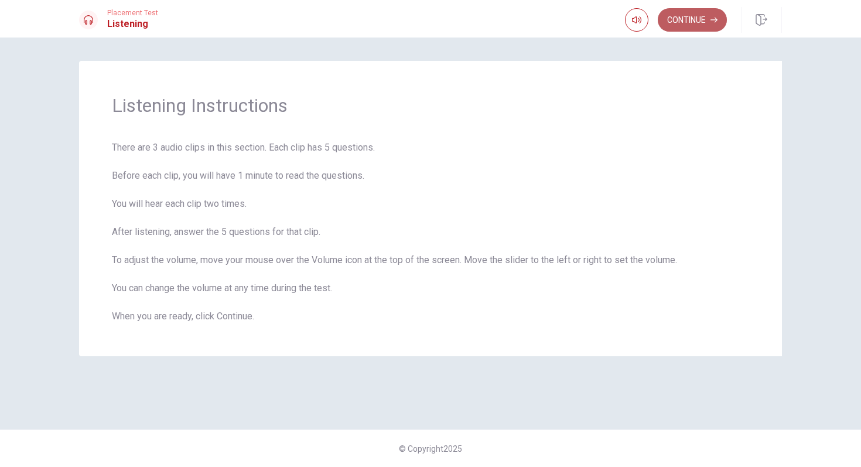
click at [710, 28] on button "Continue" at bounding box center [692, 19] width 69 height 23
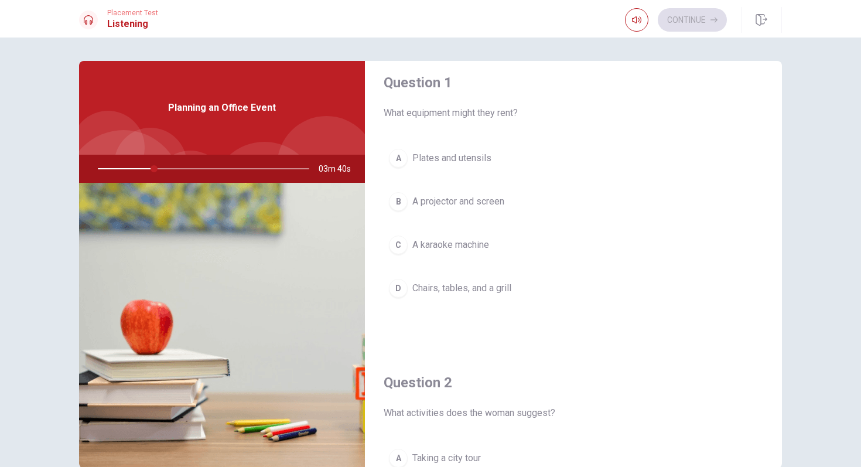
scroll to position [6, 0]
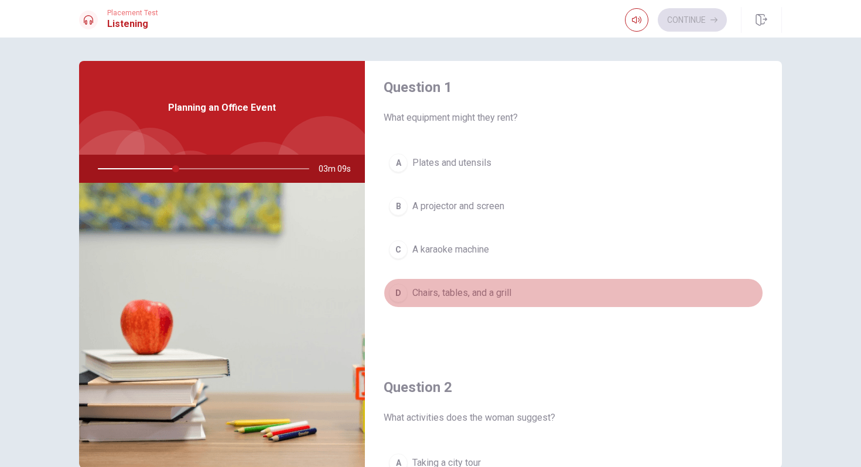
click at [403, 289] on div "D" at bounding box center [398, 293] width 19 height 19
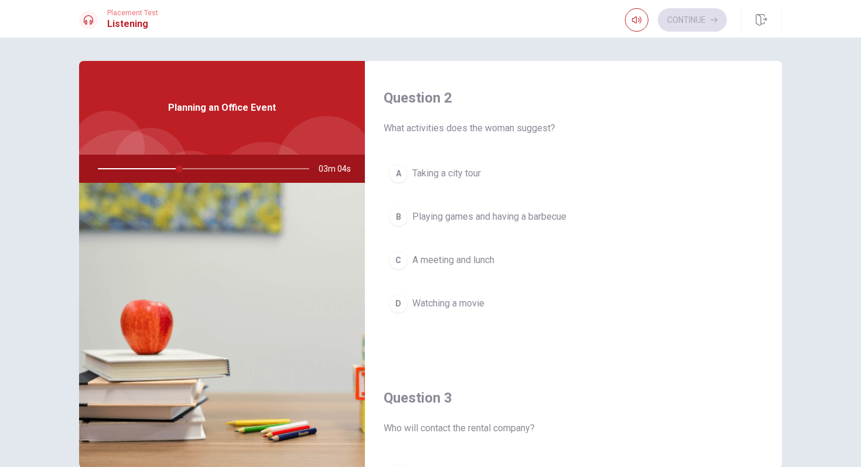
scroll to position [297, 0]
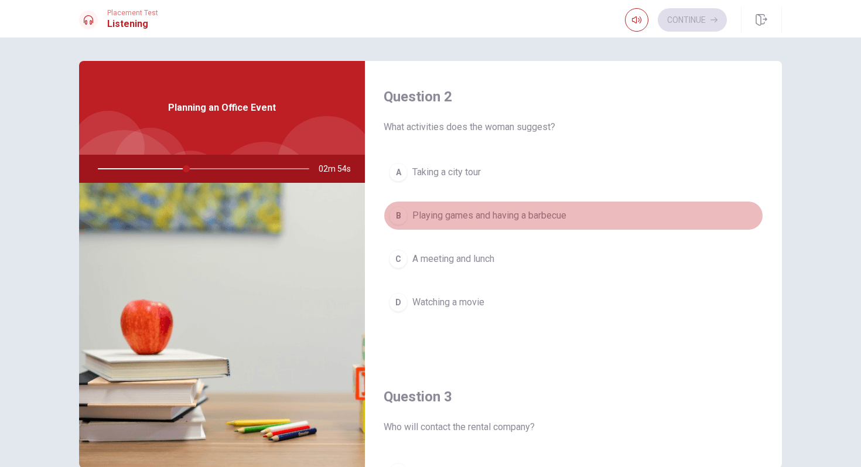
click at [397, 214] on div "B" at bounding box center [398, 215] width 19 height 19
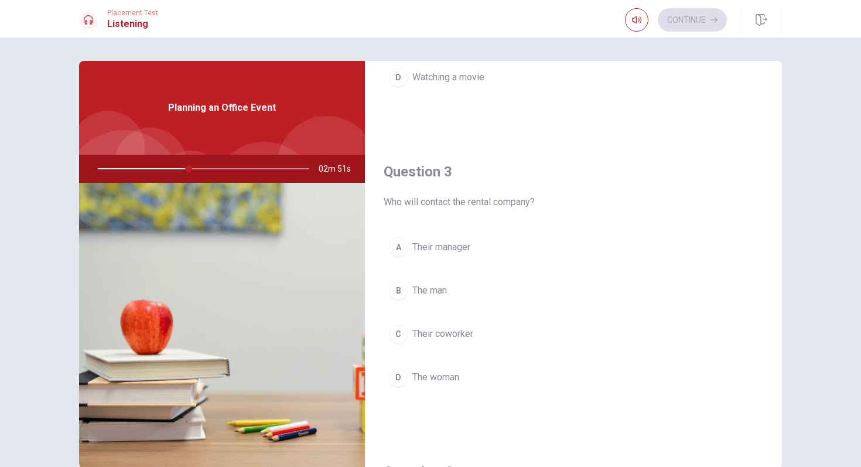
scroll to position [530, 0]
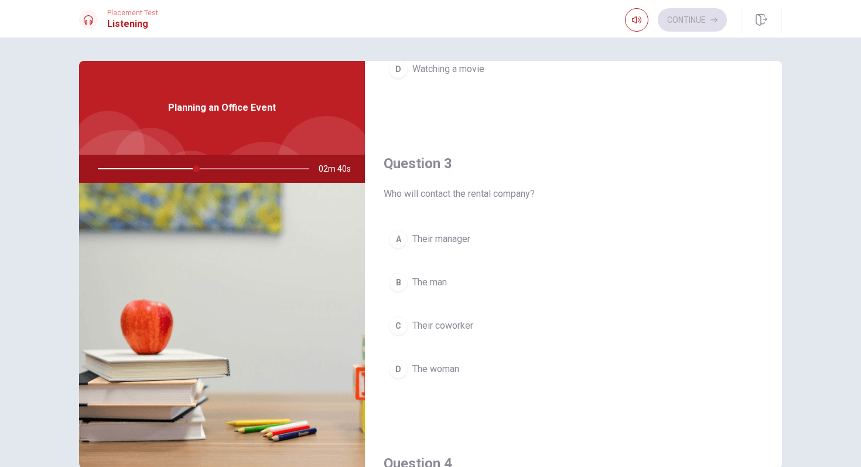
click at [397, 236] on div "A" at bounding box center [398, 239] width 19 height 19
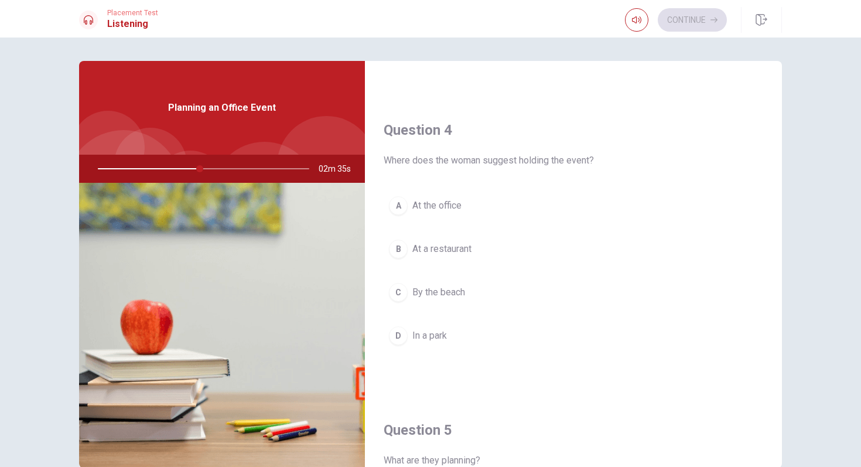
scroll to position [866, 0]
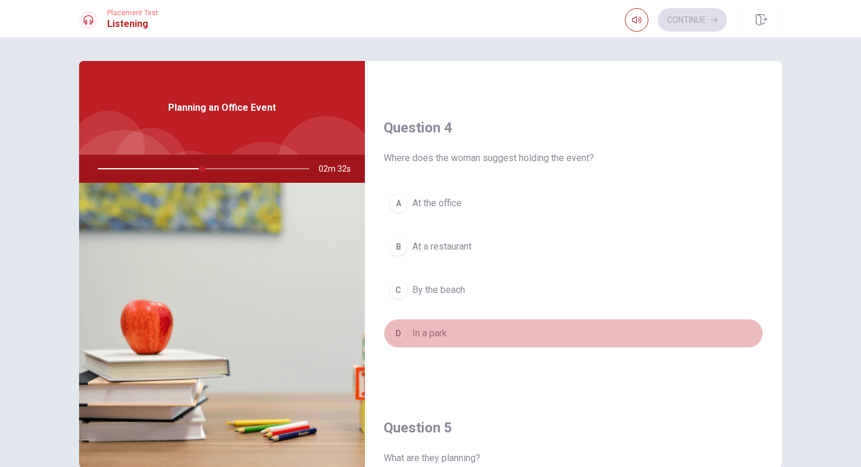
click at [405, 328] on div "D" at bounding box center [398, 333] width 19 height 19
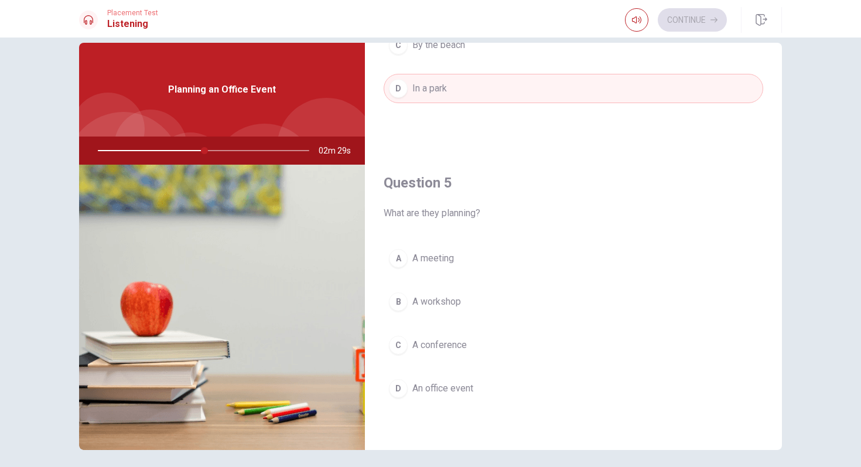
scroll to position [15, 0]
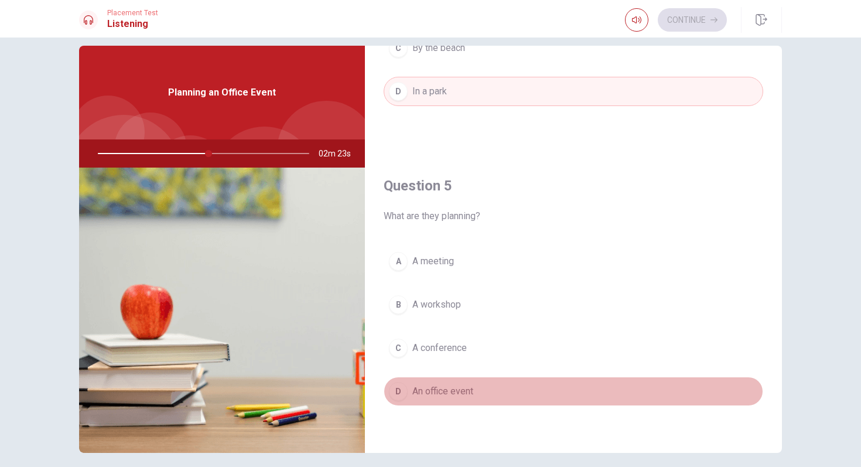
click at [402, 388] on div "D" at bounding box center [398, 391] width 19 height 19
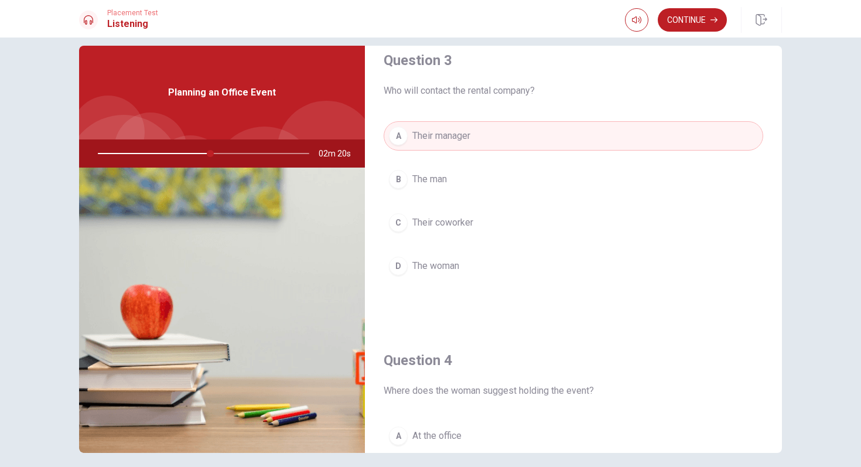
scroll to position [605, 0]
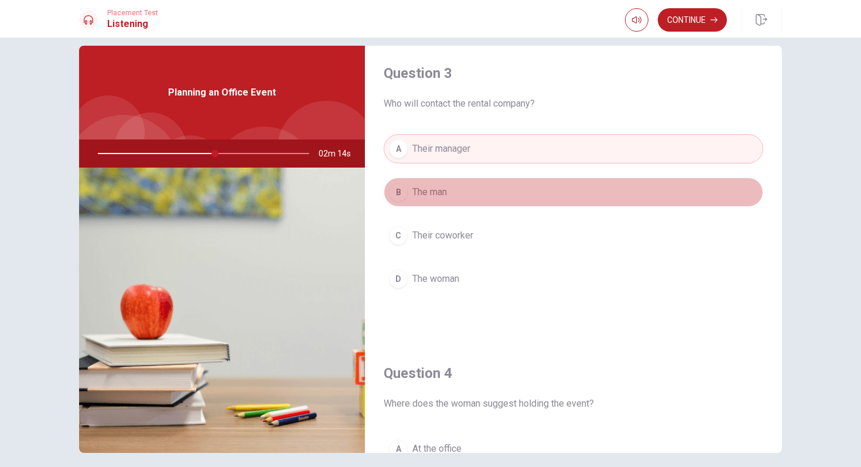
click at [425, 191] on span "The man" at bounding box center [429, 192] width 35 height 14
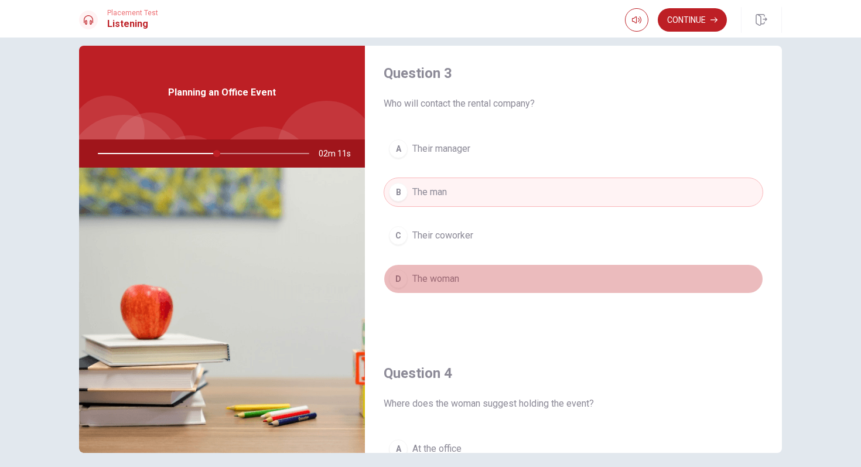
click at [435, 277] on span "The woman" at bounding box center [435, 279] width 47 height 14
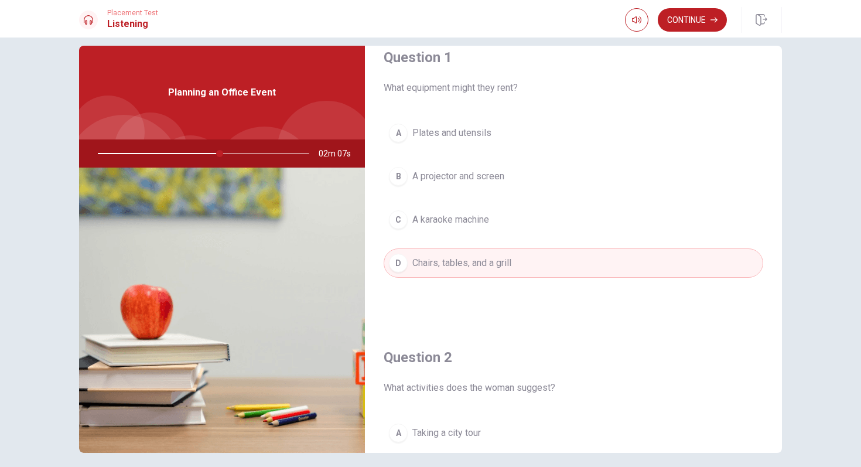
scroll to position [19, 0]
click at [700, 18] on button "Continue" at bounding box center [692, 19] width 69 height 23
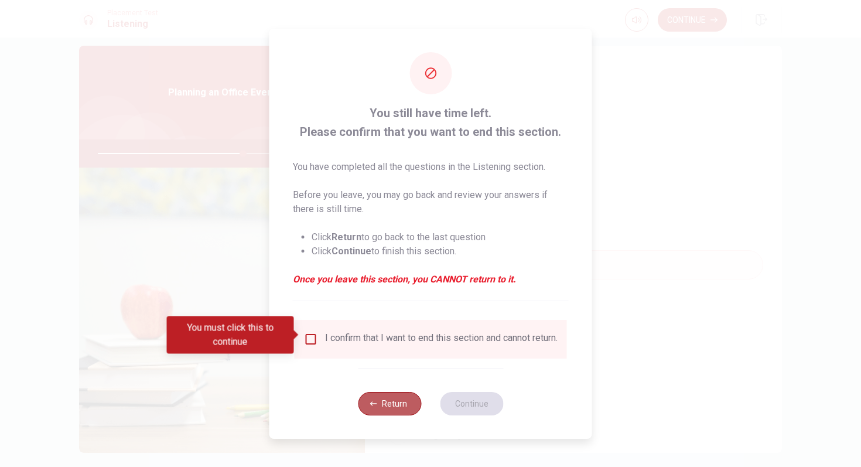
click at [382, 402] on button "Return" at bounding box center [389, 403] width 63 height 23
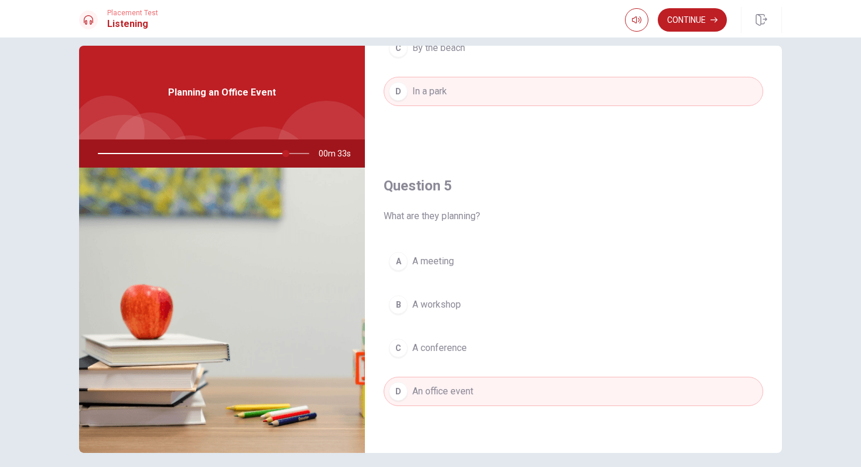
scroll to position [62, 0]
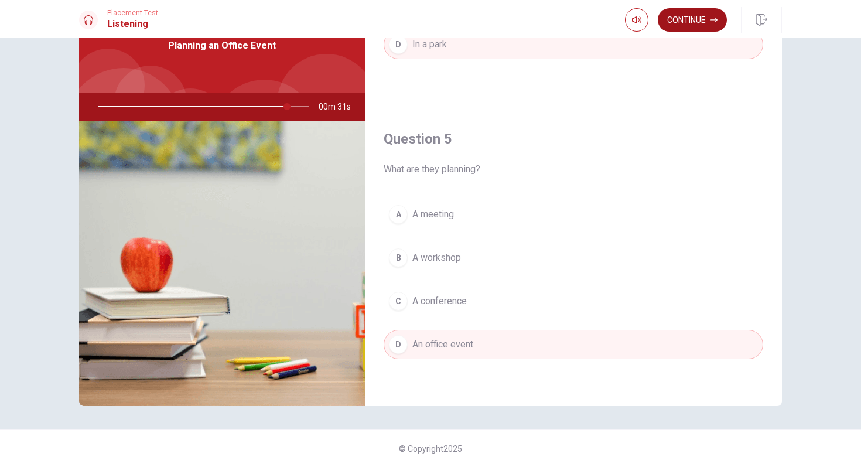
click at [706, 16] on button "Continue" at bounding box center [692, 19] width 69 height 23
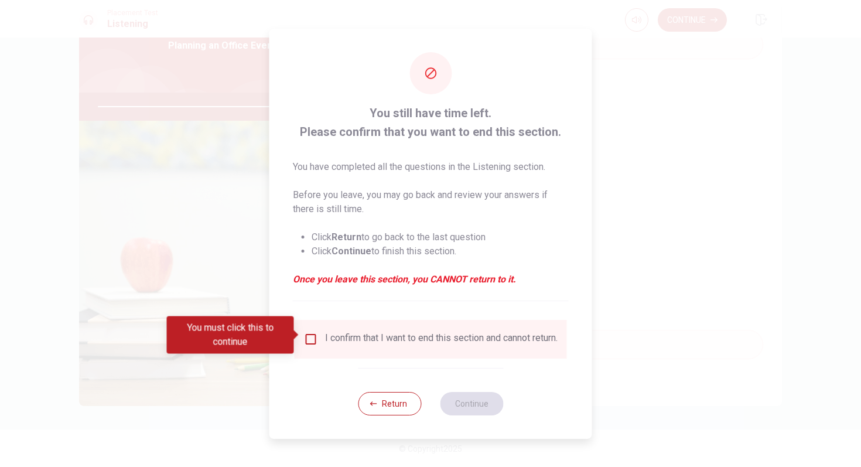
click at [309, 335] on input "You must click this to continue" at bounding box center [311, 339] width 14 height 14
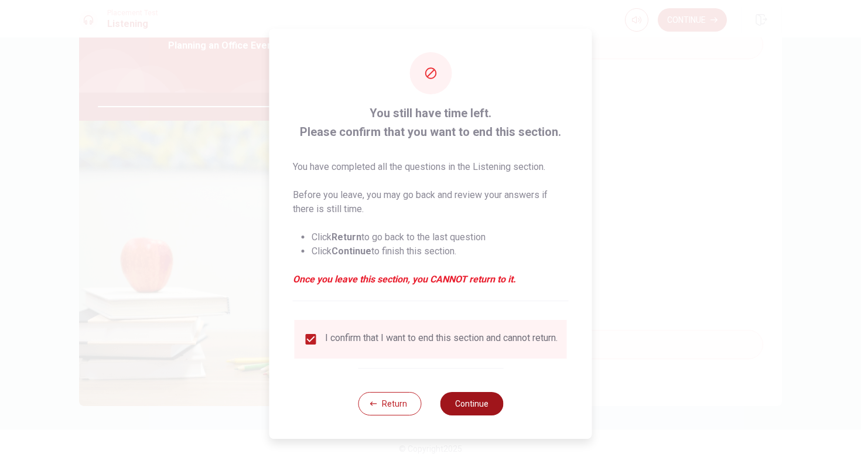
click at [456, 404] on button "Continue" at bounding box center [471, 403] width 63 height 23
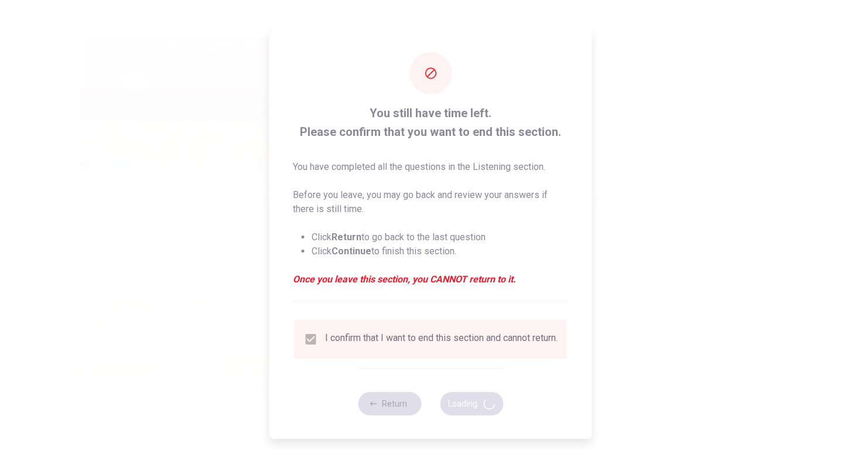
type input "93"
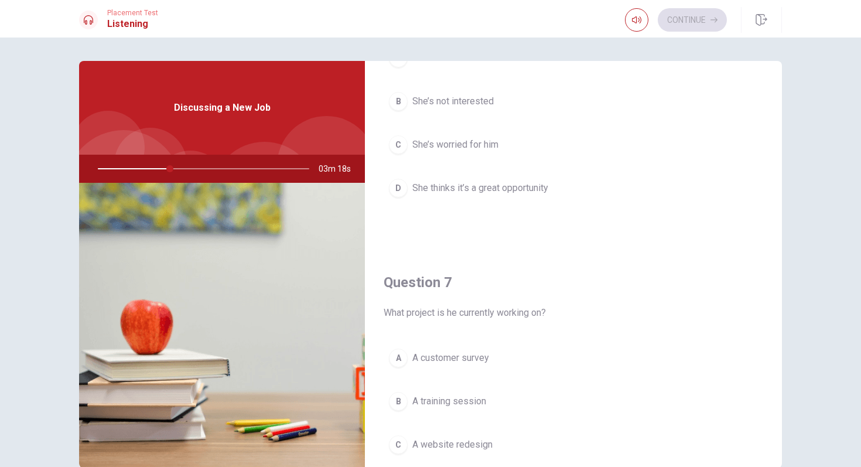
scroll to position [0, 0]
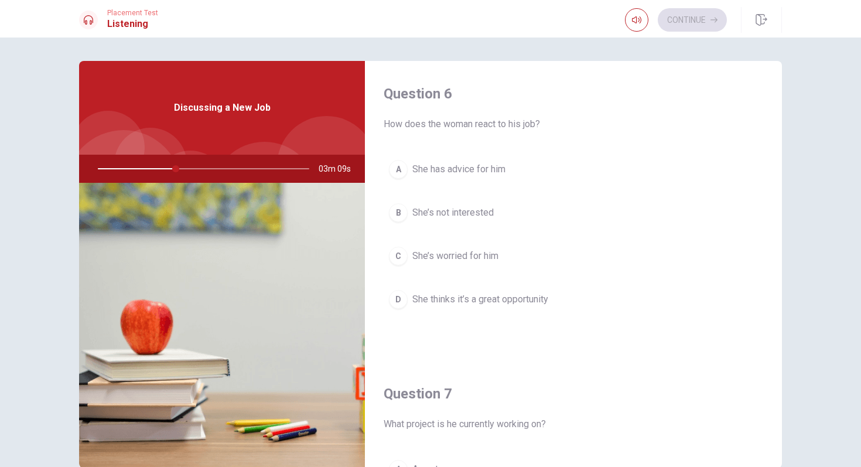
click at [400, 172] on div "A" at bounding box center [398, 169] width 19 height 19
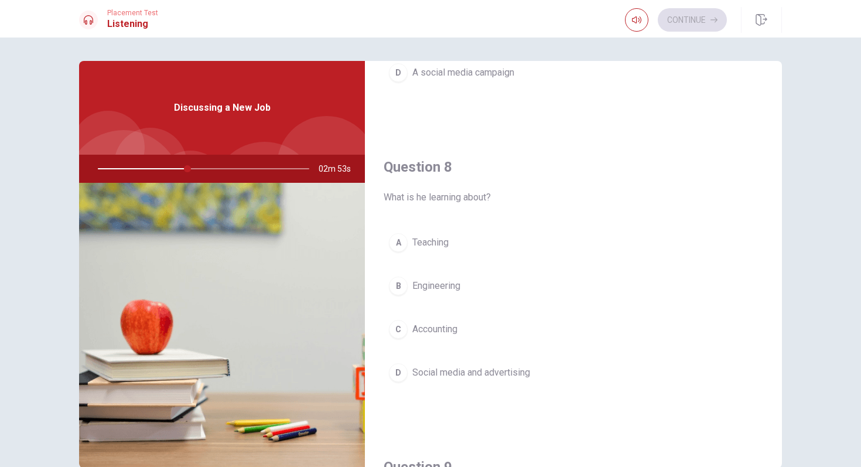
scroll to position [530, 0]
click at [401, 364] on div "D" at bounding box center [398, 369] width 19 height 19
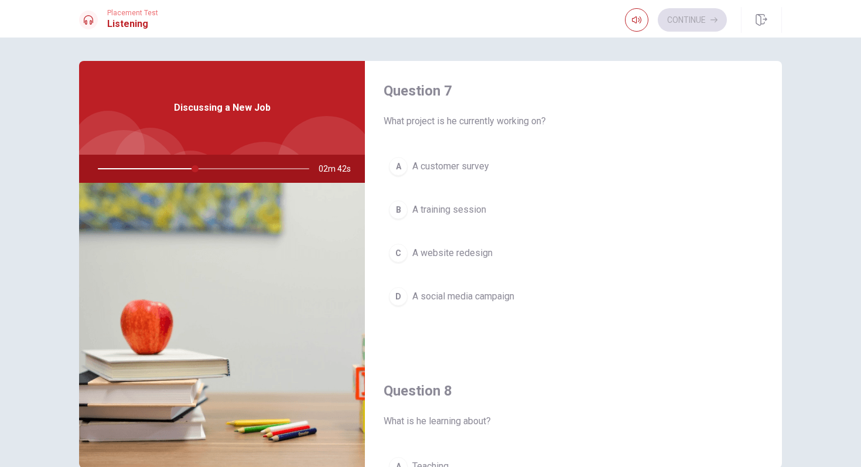
scroll to position [295, 0]
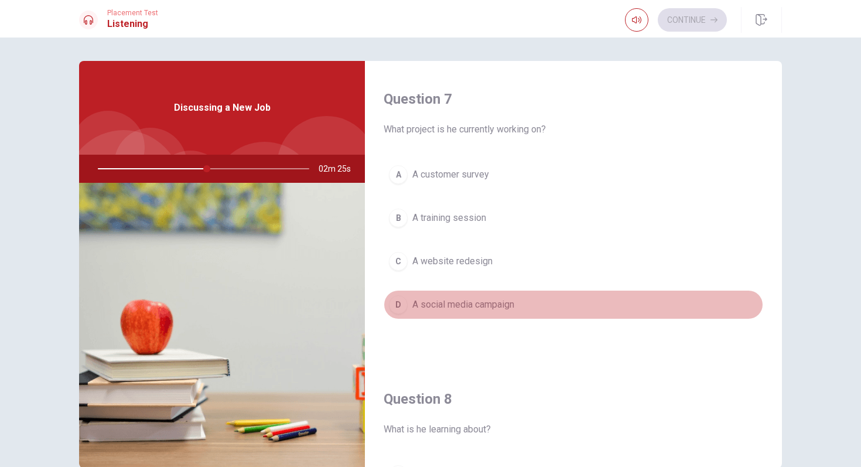
click at [397, 311] on div "D" at bounding box center [398, 304] width 19 height 19
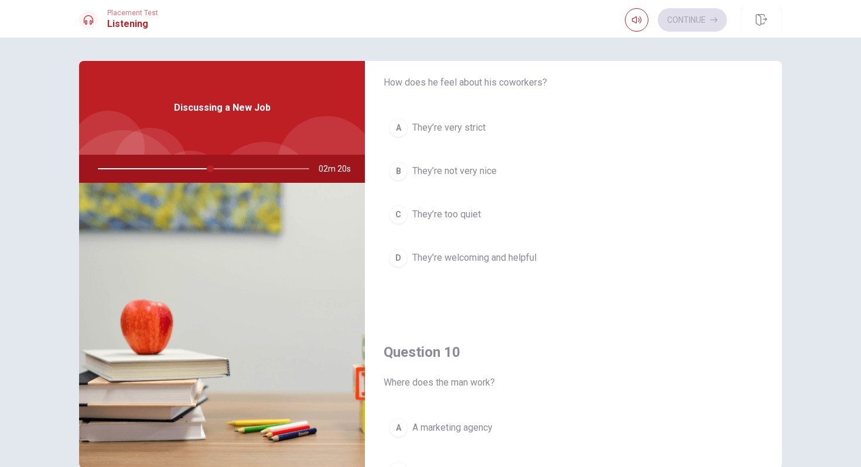
scroll to position [940, 0]
click at [403, 213] on div "C" at bounding box center [398, 215] width 19 height 19
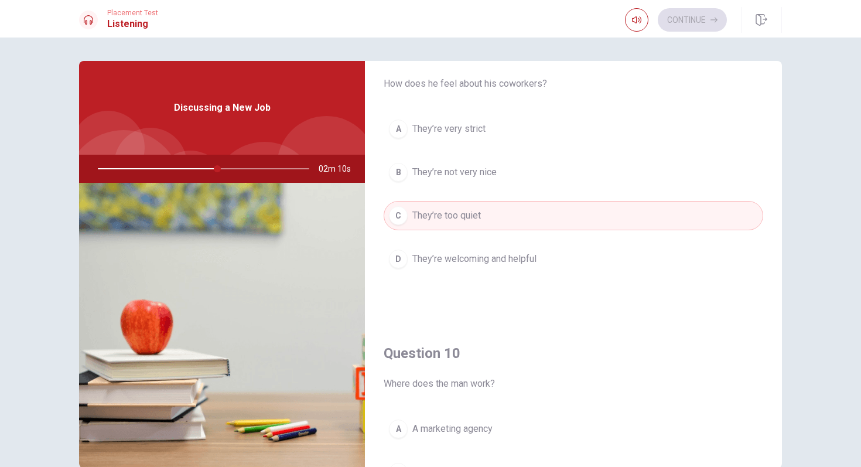
click at [407, 256] on div "D" at bounding box center [398, 259] width 19 height 19
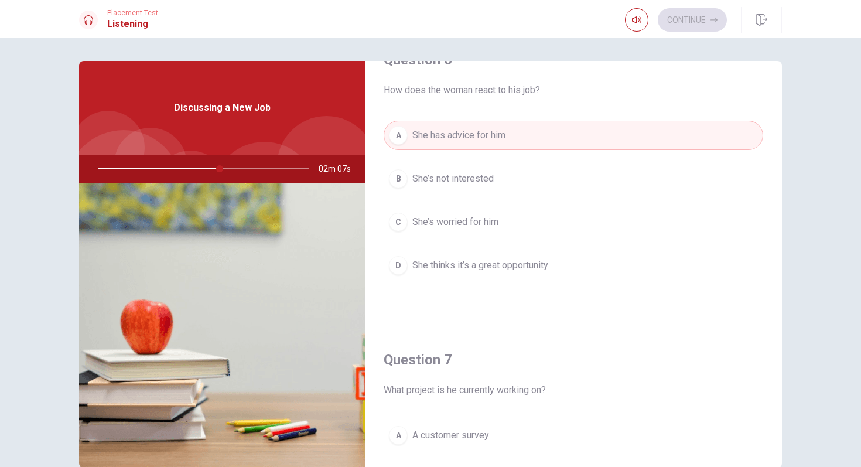
scroll to position [0, 0]
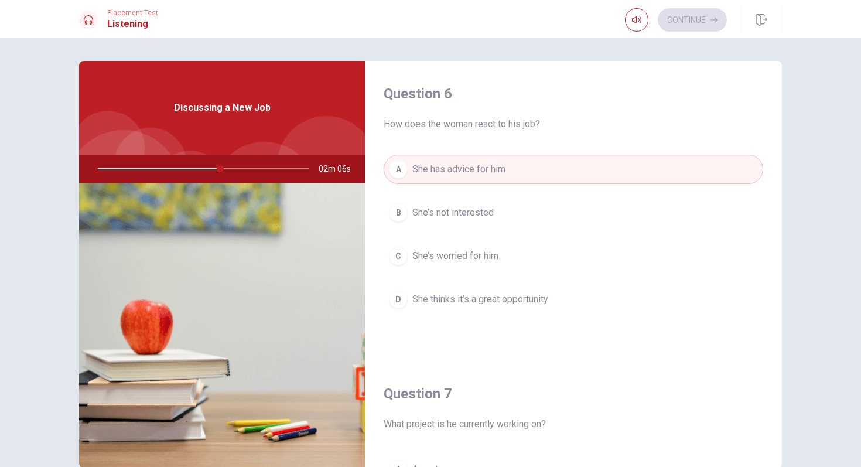
click at [422, 296] on span "She thinks it’s a great opportunity" at bounding box center [480, 299] width 136 height 14
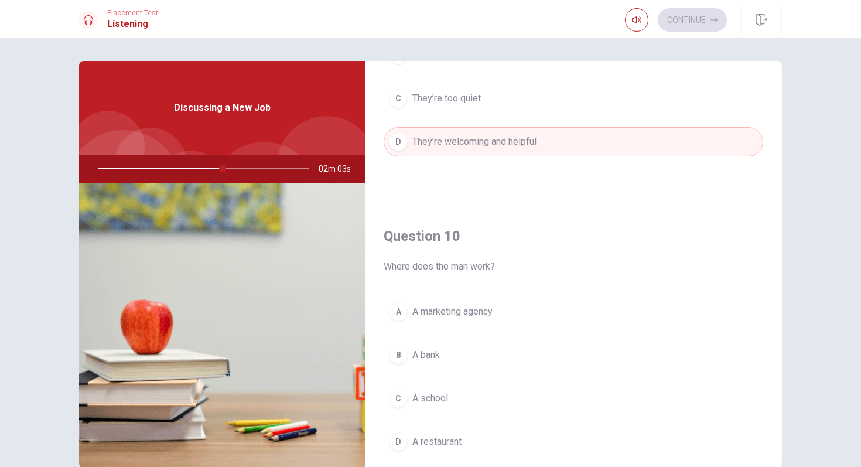
scroll to position [1093, 0]
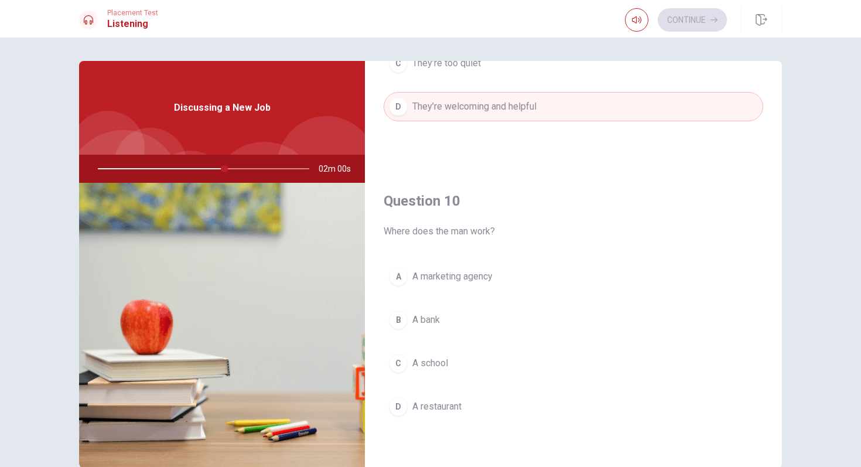
click at [398, 278] on div "A" at bounding box center [398, 276] width 19 height 19
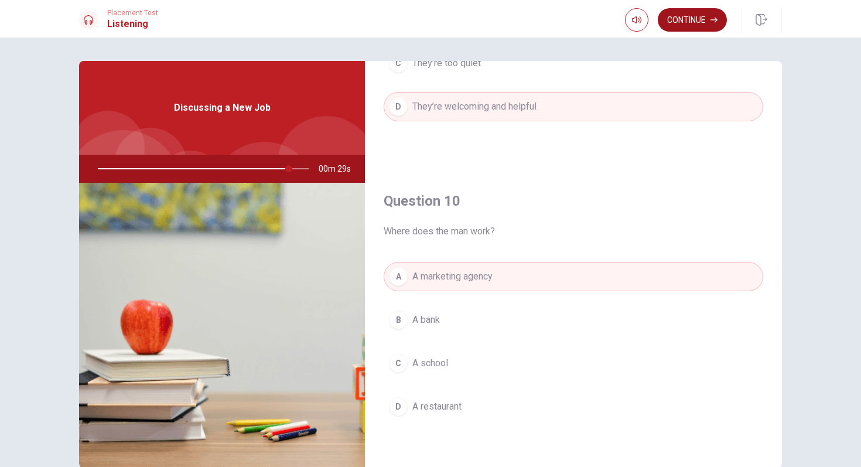
click at [687, 26] on button "Continue" at bounding box center [692, 19] width 69 height 23
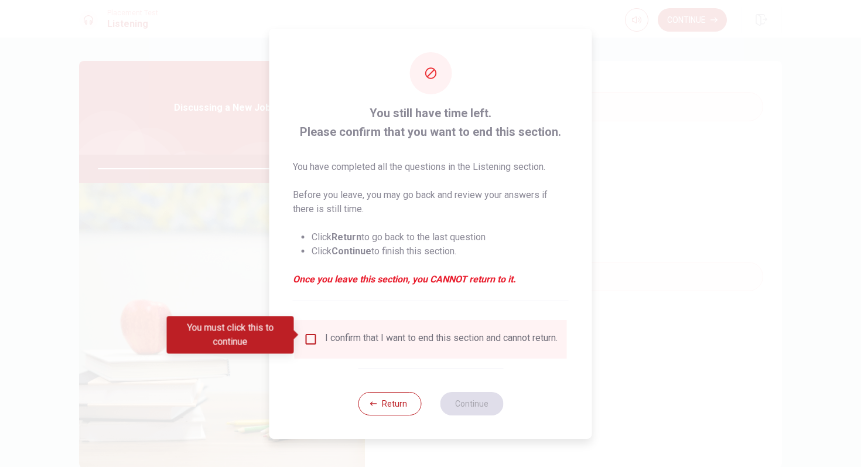
click at [312, 336] on input "You must click this to continue" at bounding box center [311, 339] width 14 height 14
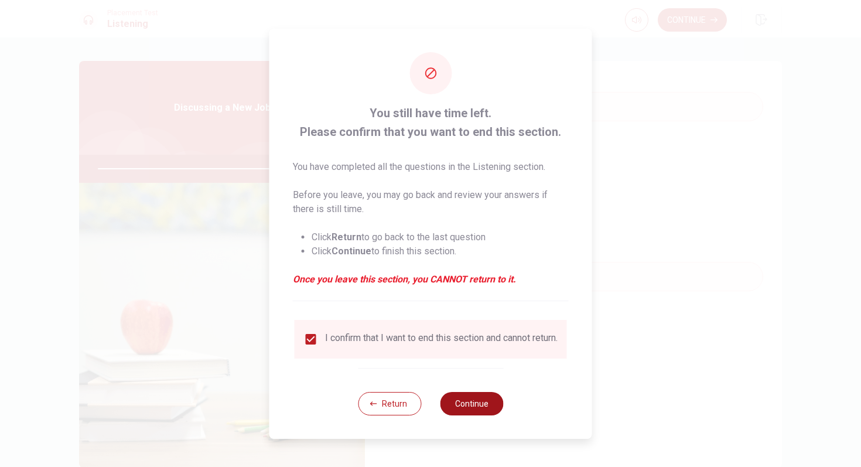
click at [468, 406] on button "Continue" at bounding box center [471, 403] width 63 height 23
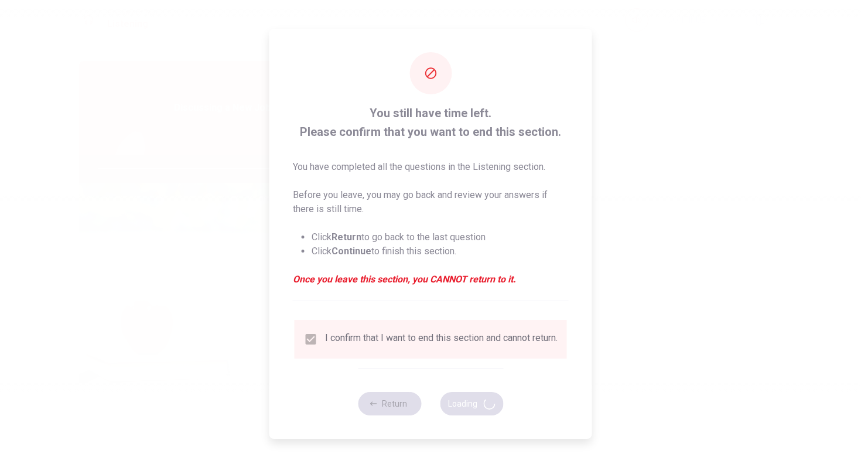
type input "92"
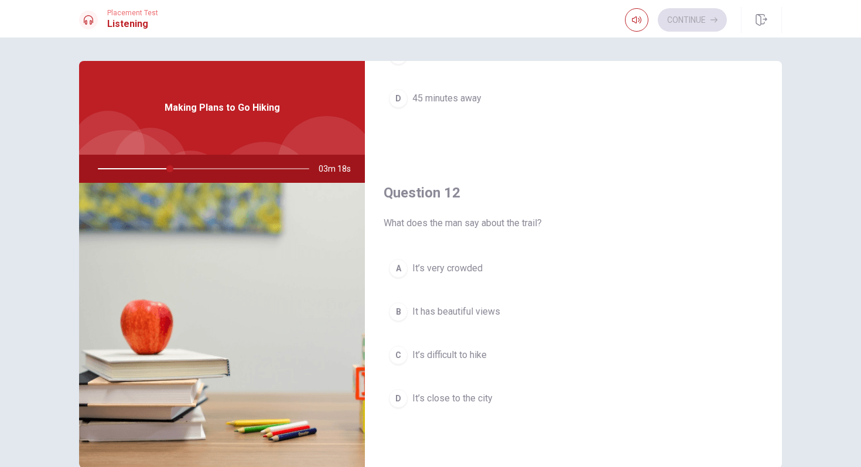
scroll to position [204, 0]
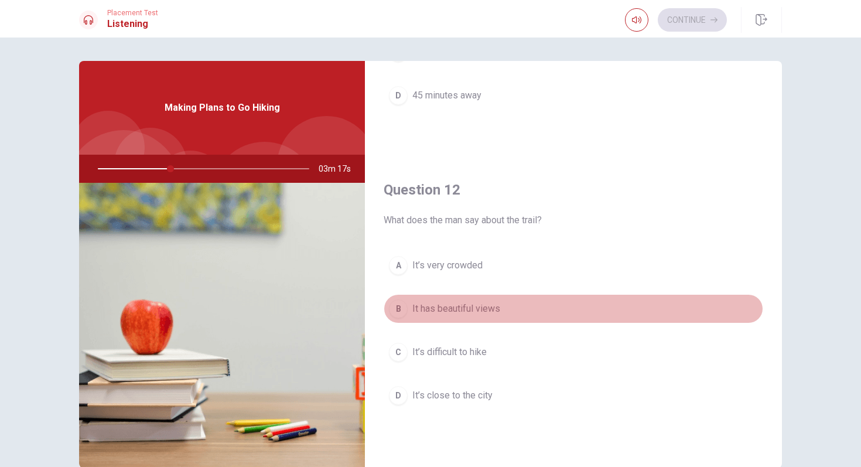
click at [391, 312] on div "B" at bounding box center [398, 308] width 19 height 19
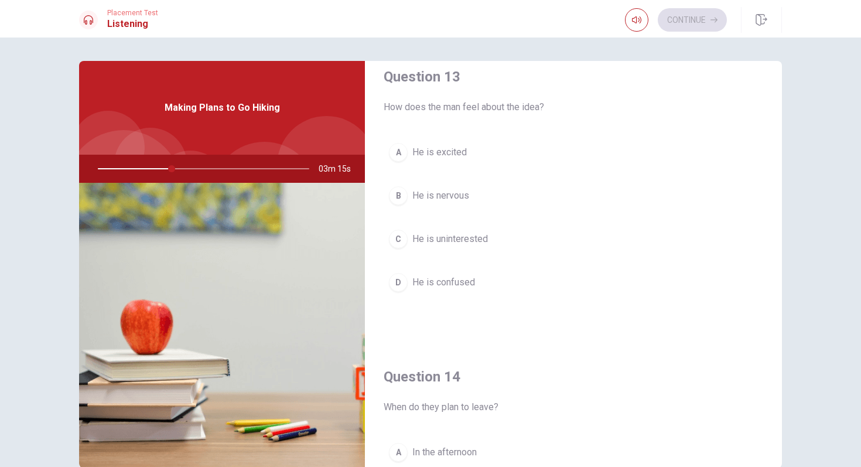
scroll to position [616, 0]
click at [400, 158] on div "A" at bounding box center [398, 153] width 19 height 19
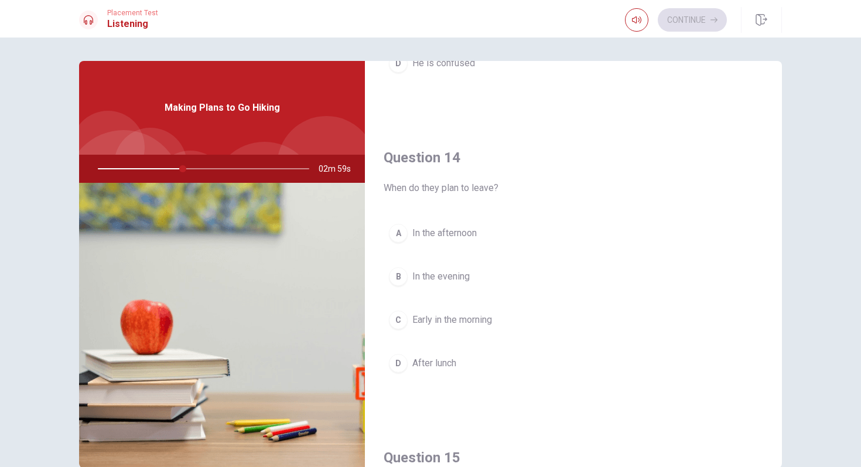
scroll to position [838, 0]
click at [404, 323] on div "C" at bounding box center [398, 317] width 19 height 19
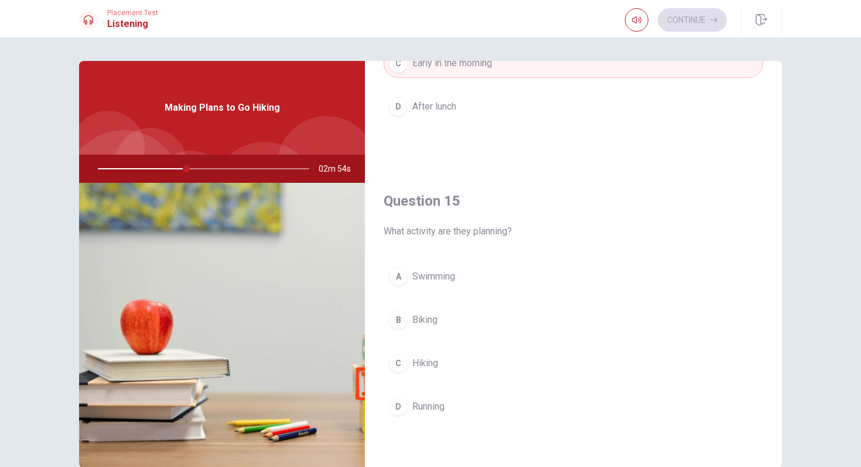
scroll to position [1, 0]
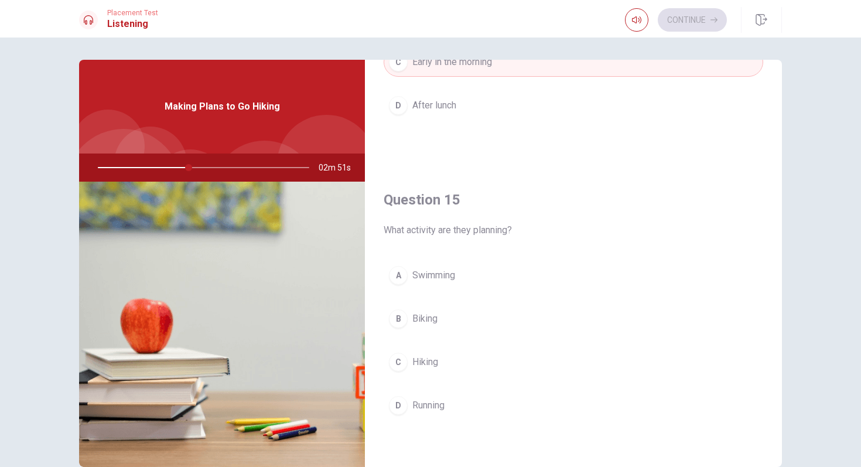
click at [403, 320] on div "B" at bounding box center [398, 318] width 19 height 19
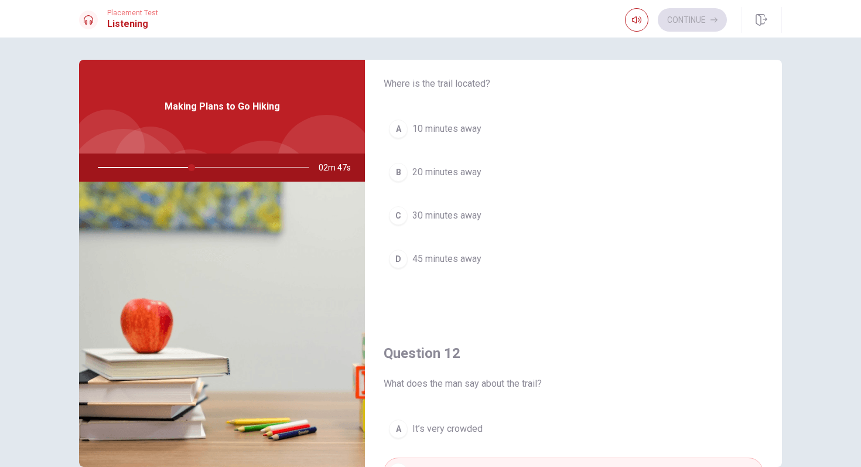
scroll to position [39, 0]
click at [403, 223] on div "C" at bounding box center [398, 216] width 19 height 19
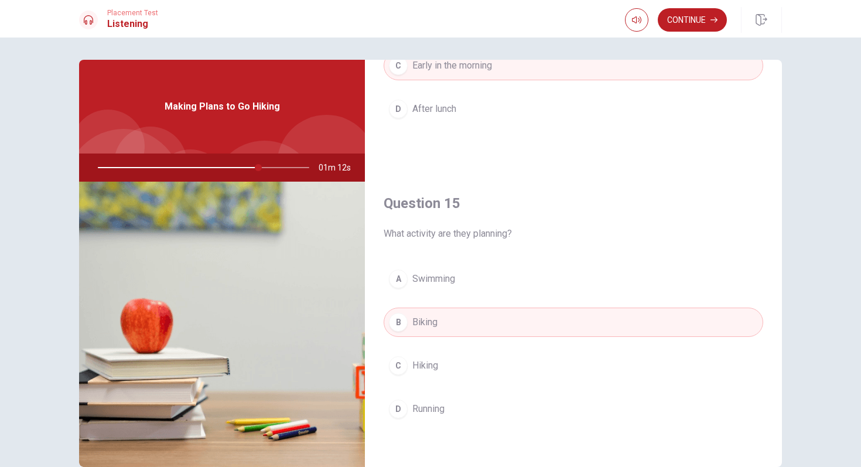
scroll to position [1093, 0]
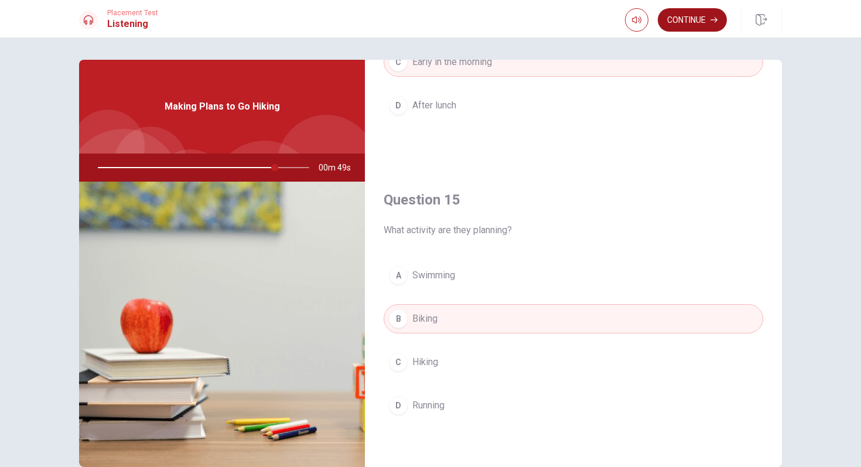
click at [693, 18] on button "Continue" at bounding box center [692, 19] width 69 height 23
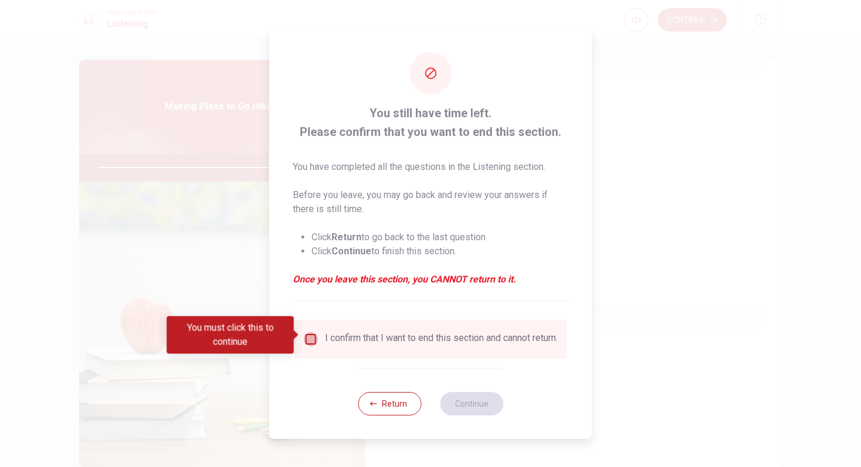
click at [308, 337] on input "You must click this to continue" at bounding box center [311, 339] width 14 height 14
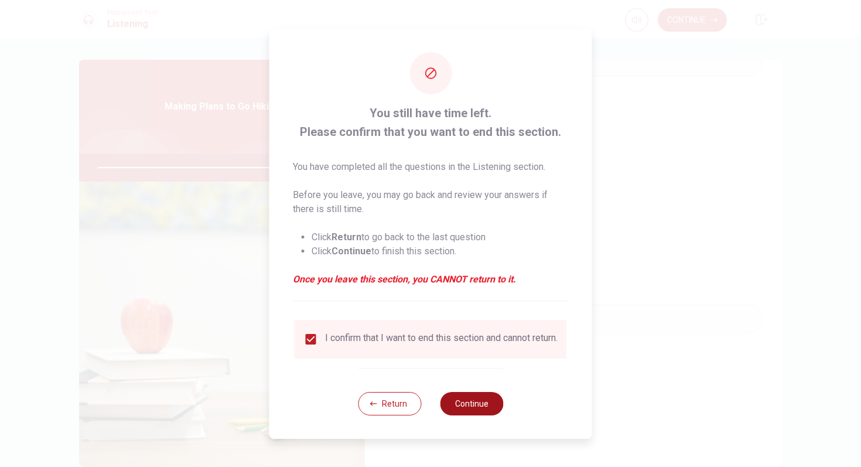
click at [458, 404] on button "Continue" at bounding box center [471, 403] width 63 height 23
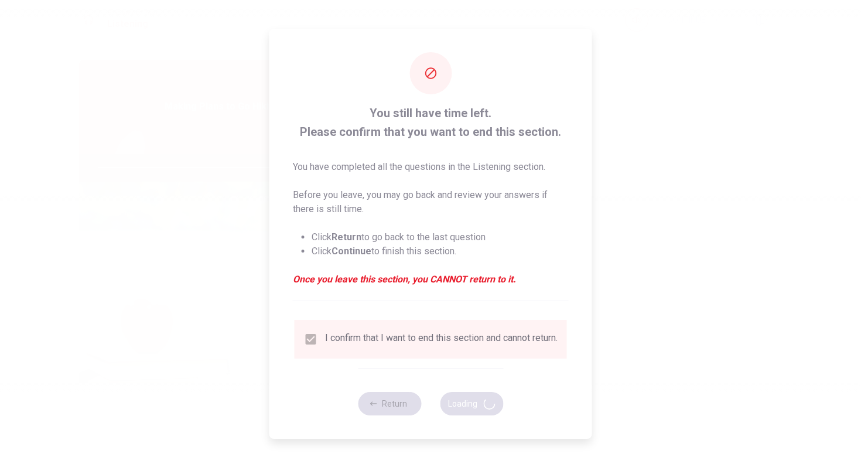
type input "92"
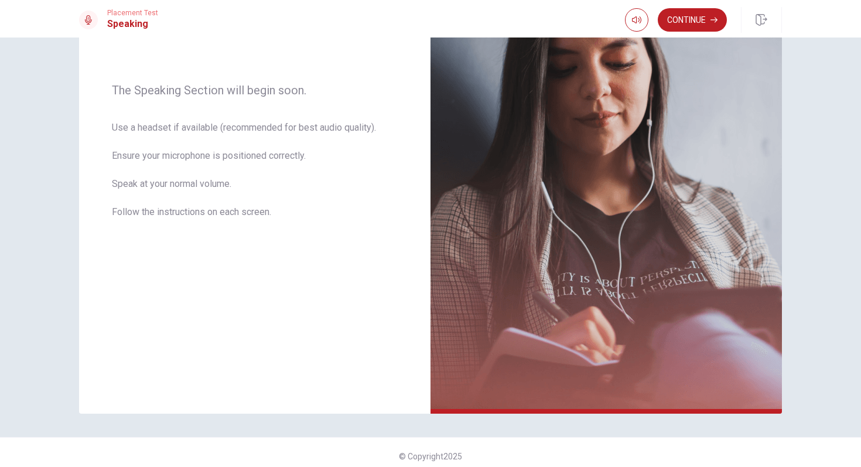
scroll to position [162, 0]
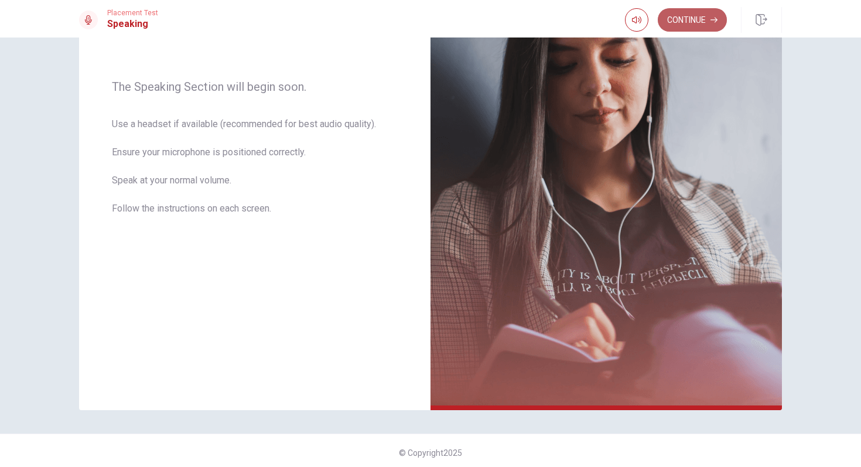
click at [707, 22] on button "Continue" at bounding box center [692, 19] width 69 height 23
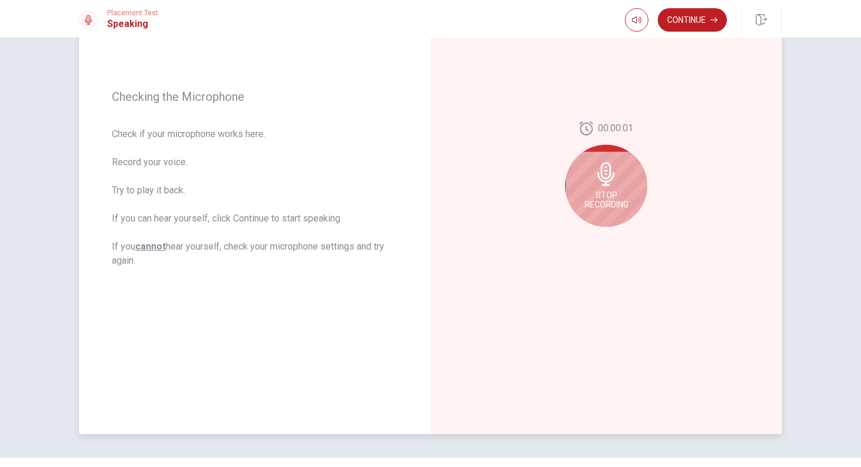
scroll to position [130, 0]
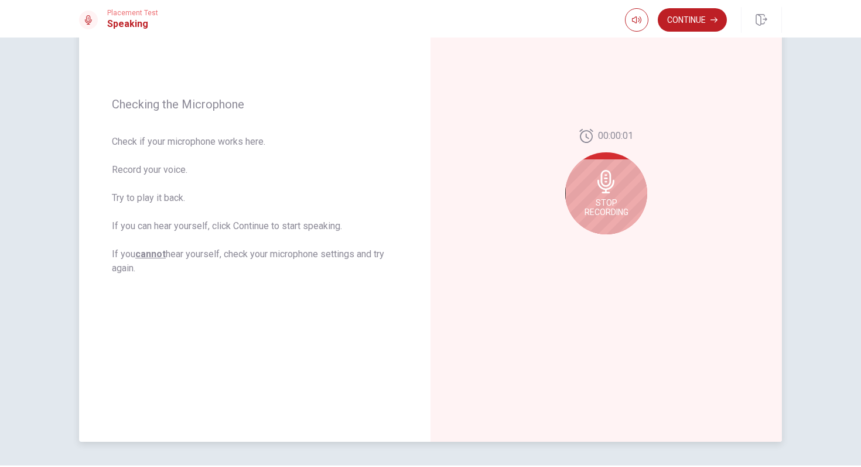
click at [599, 199] on span "Stop Recording" at bounding box center [607, 207] width 44 height 19
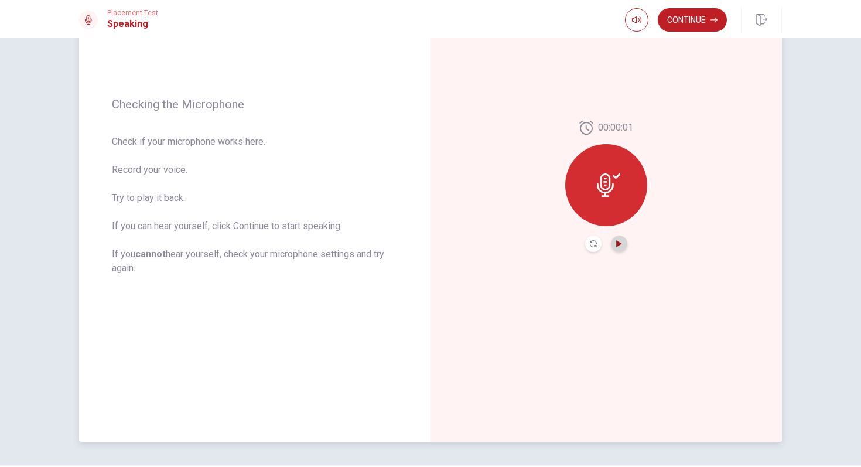
click at [616, 243] on icon "Play Audio" at bounding box center [618, 243] width 5 height 7
click at [704, 19] on button "Continue" at bounding box center [692, 19] width 69 height 23
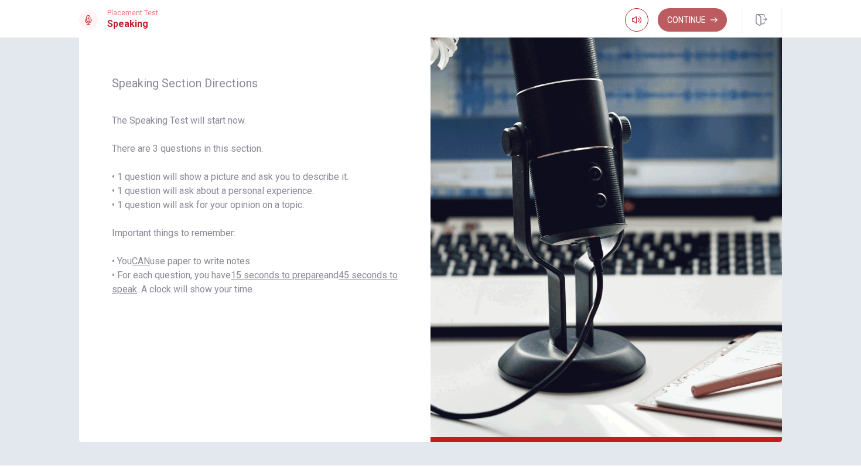
click at [703, 14] on button "Continue" at bounding box center [692, 19] width 69 height 23
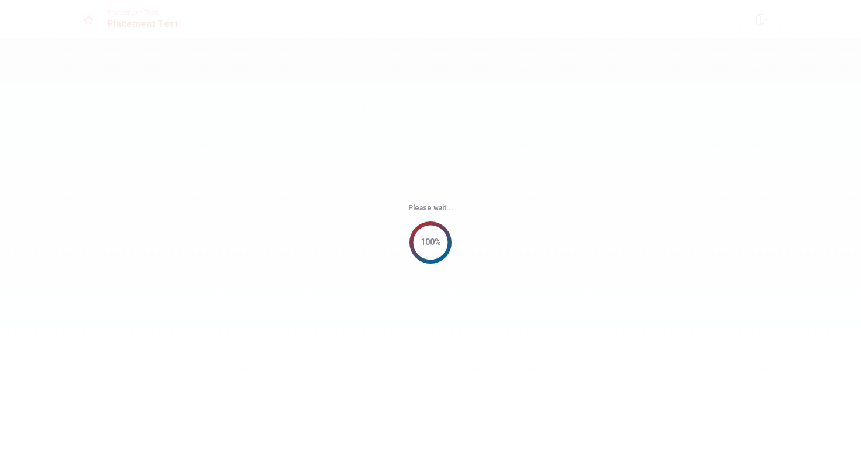
scroll to position [0, 0]
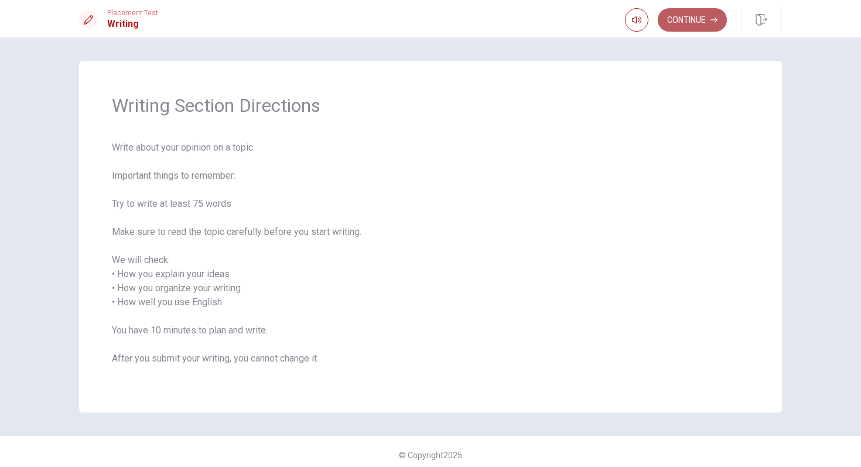
click at [714, 23] on button "Continue" at bounding box center [692, 19] width 69 height 23
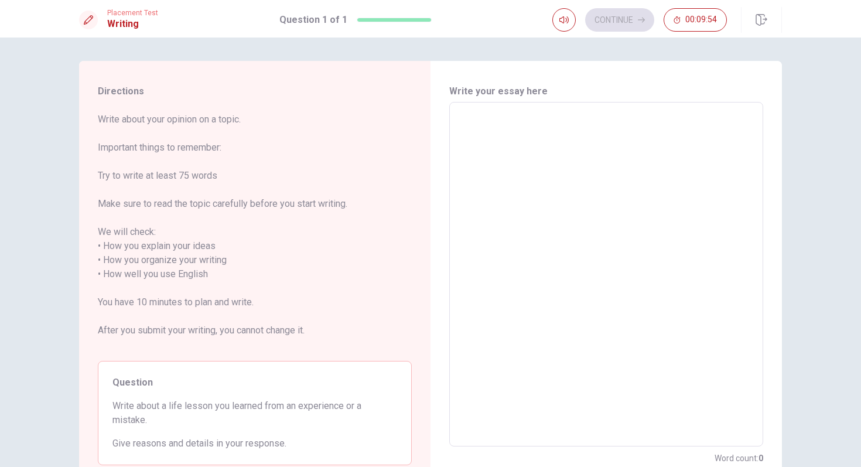
click at [535, 132] on textarea at bounding box center [607, 274] width 298 height 325
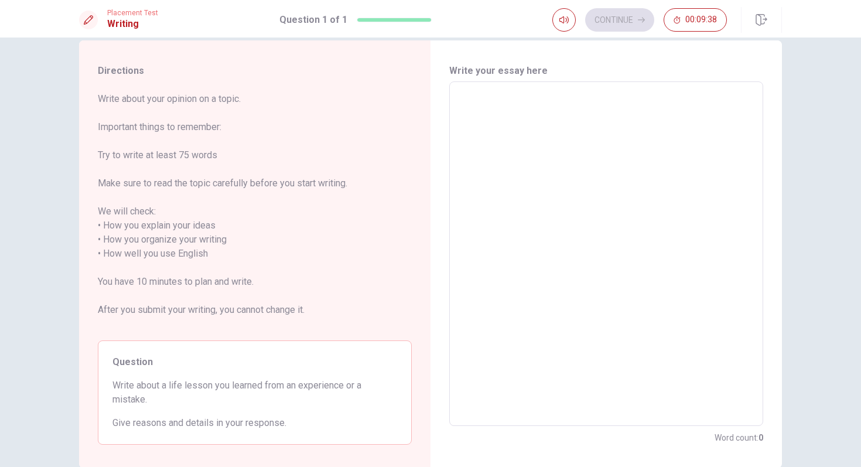
scroll to position [9, 0]
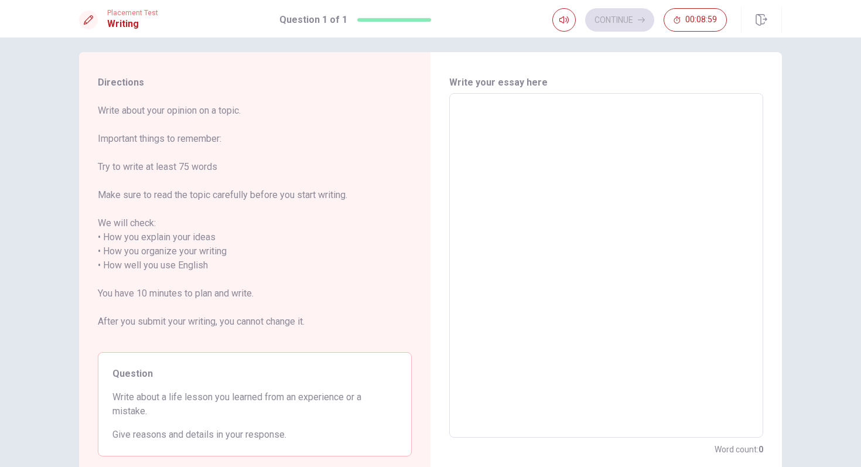
type textarea "I"
type textarea "x"
type textarea "I"
type textarea "x"
type textarea "I w"
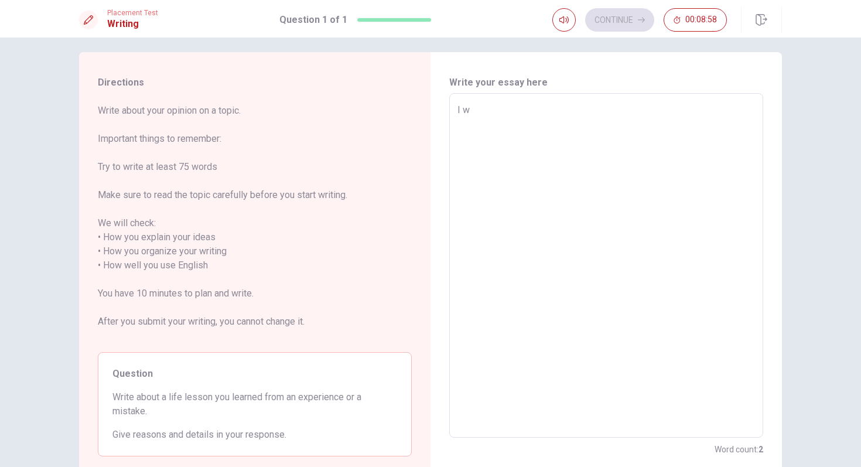
type textarea "x"
type textarea "I wr"
type textarea "x"
type textarea "I wri"
type textarea "x"
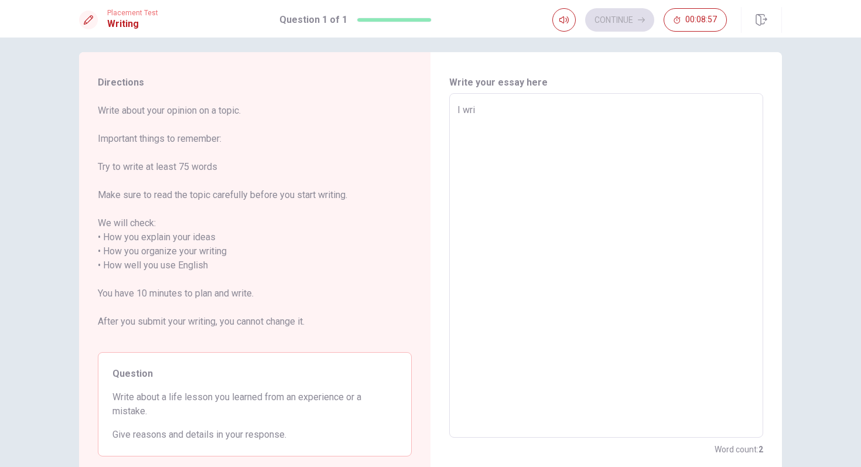
type textarea "I writ"
type textarea "x"
type textarea "I writw"
type textarea "x"
type textarea "I writ"
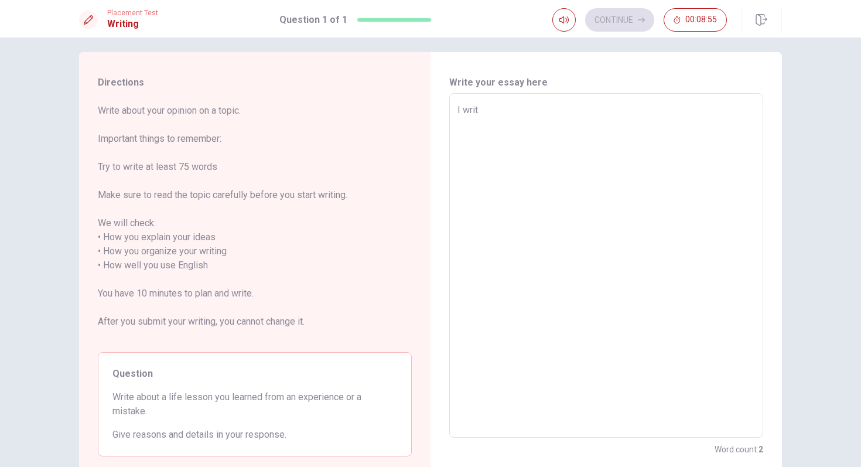
type textarea "x"
type textarea "I writt"
type textarea "x"
type textarea "I writte"
type textarea "x"
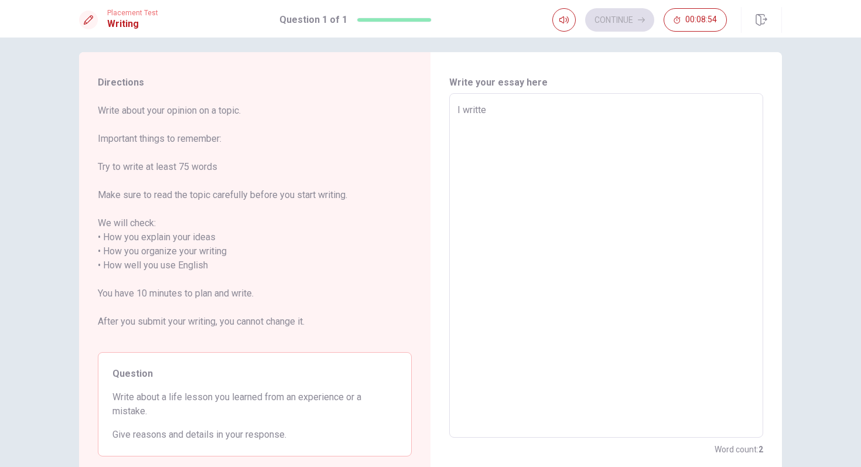
type textarea "I writte"
type textarea "x"
type textarea "I writte a"
type textarea "x"
type textarea "I writte"
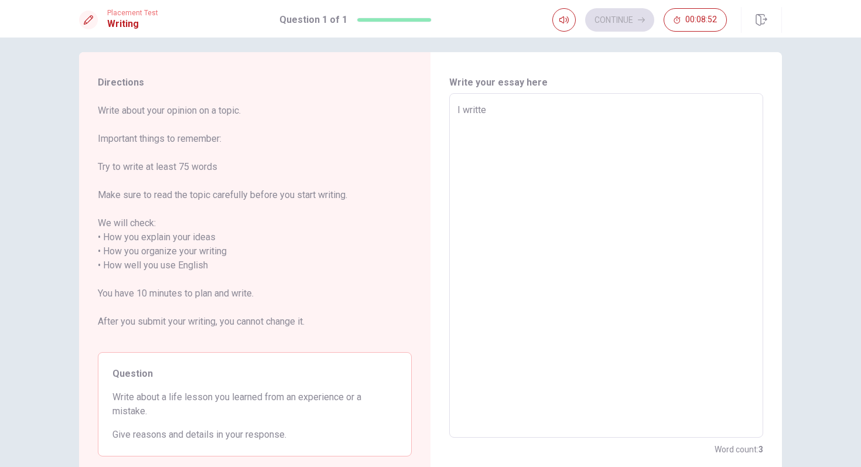
type textarea "x"
type textarea "I writte"
type textarea "x"
type textarea "I writt"
type textarea "x"
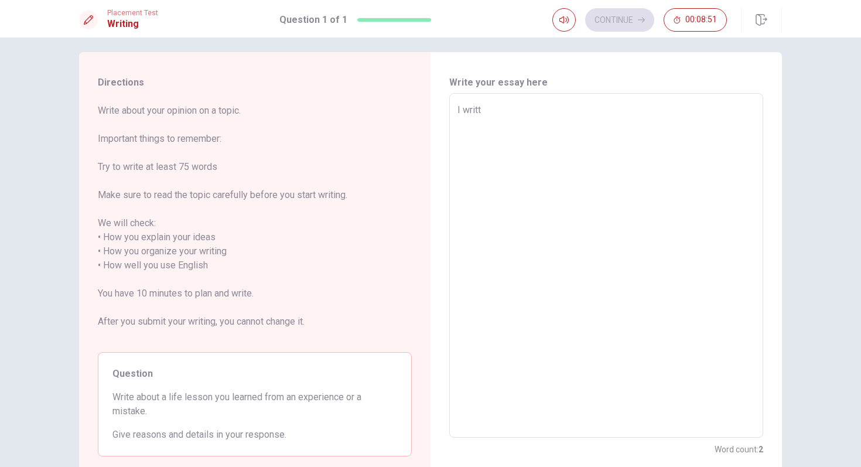
type textarea "I writ"
type textarea "x"
type textarea "I write"
type textarea "x"
type textarea "I write"
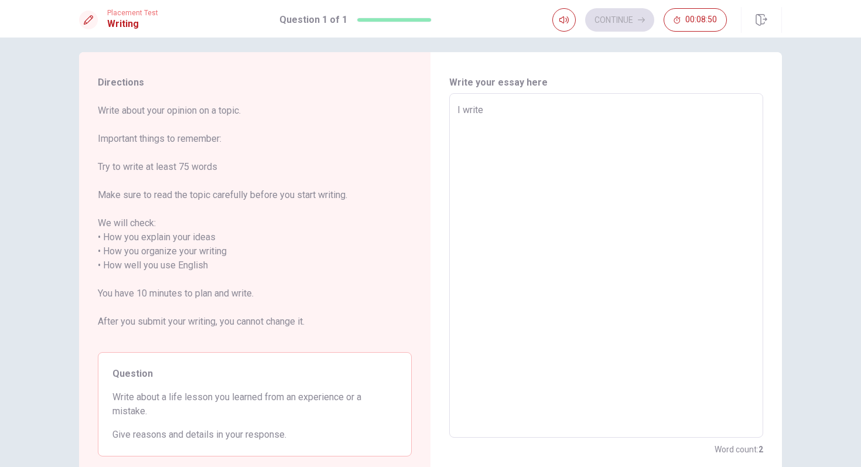
type textarea "x"
type textarea "I write a"
type textarea "x"
type textarea "I write ab"
type textarea "x"
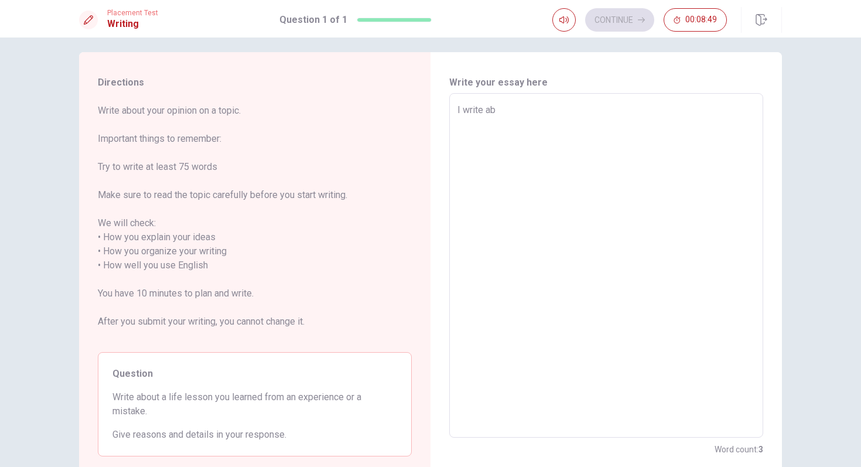
type textarea "I write abo"
type textarea "x"
type textarea "I write abou"
type textarea "x"
type textarea "I write about"
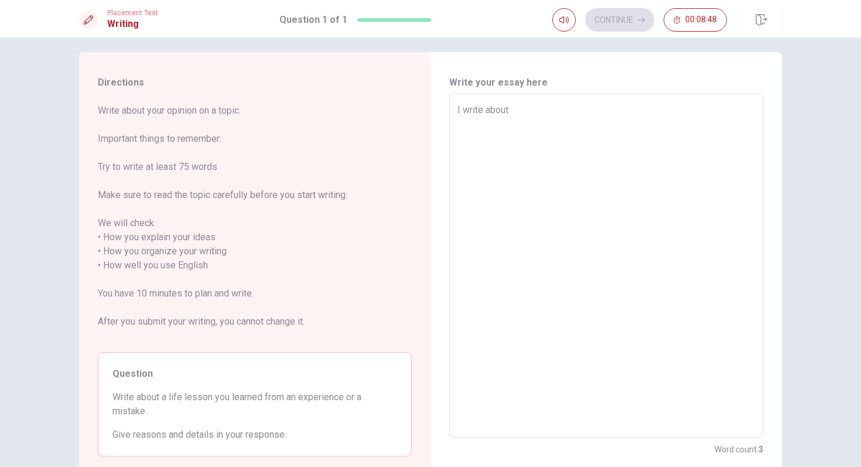
type textarea "x"
type textarea "I write about"
type textarea "x"
type textarea "I write about o"
type textarea "x"
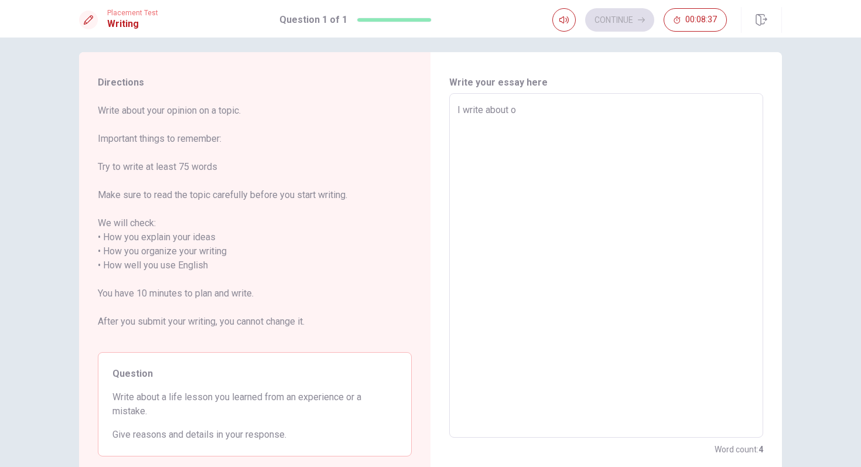
type textarea "I write about on"
type textarea "x"
type textarea "I write about one"
type textarea "x"
type textarea "I write about one"
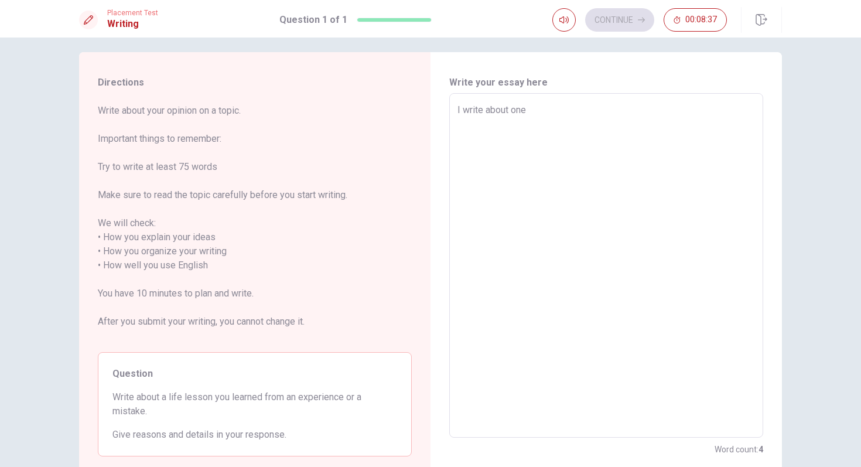
type textarea "x"
type textarea "I write about one e"
type textarea "x"
type textarea "I write about one ex"
type textarea "x"
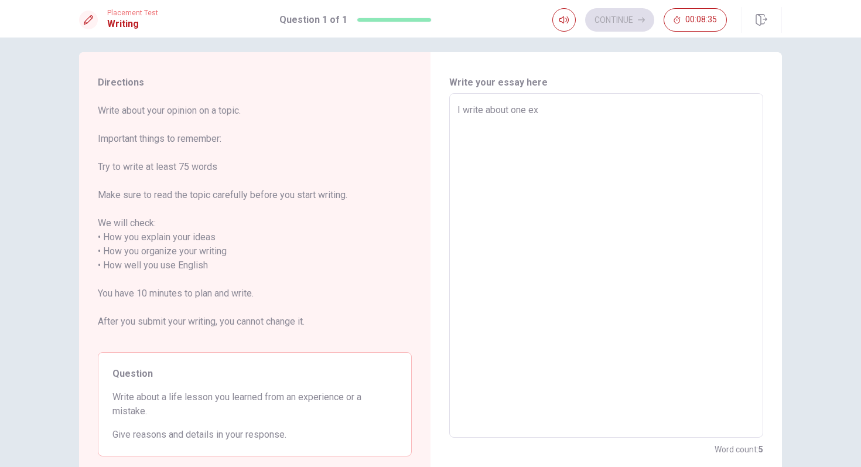
type textarea "I write about one exp"
type textarea "x"
type textarea "I write about one expe"
type textarea "x"
type textarea "I write about one exper"
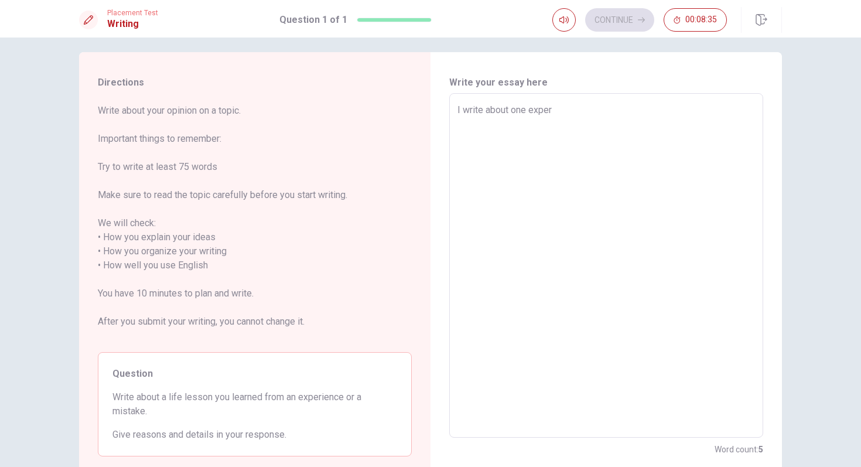
type textarea "x"
type textarea "I write about one experi"
type textarea "x"
type textarea "I write about one experie"
type textarea "x"
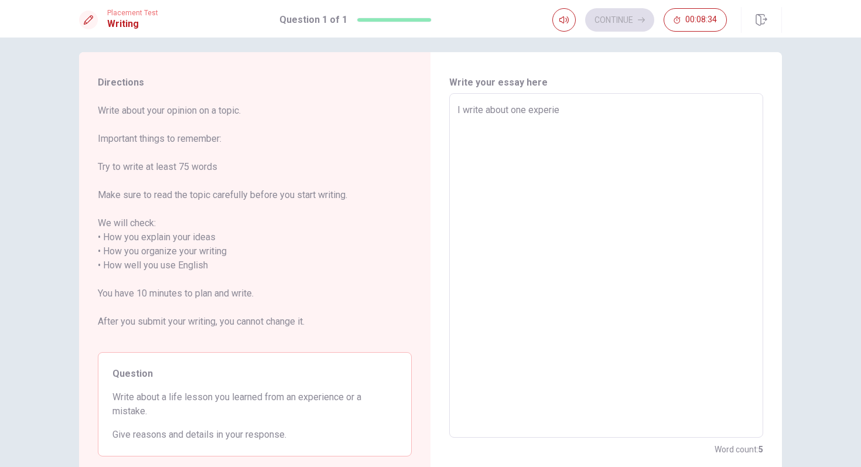
type textarea "I write about one experien"
type textarea "x"
type textarea "I write about one experienc"
type textarea "x"
type textarea "I write about one experience"
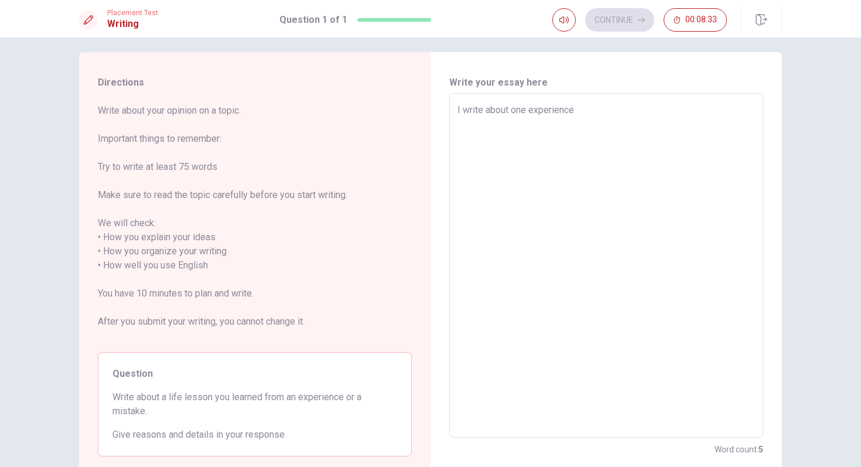
type textarea "x"
type textarea "I write about one experienc"
type textarea "x"
type textarea "I write about one experien"
type textarea "x"
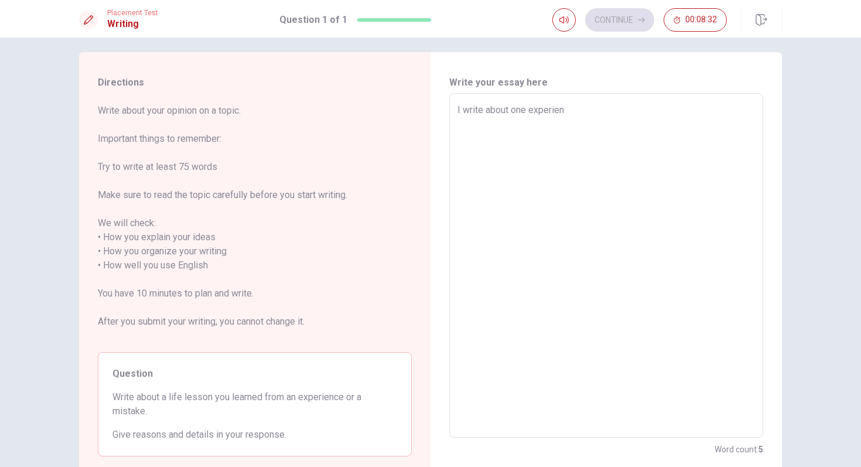
type textarea "I write about one experie"
type textarea "x"
type textarea "I write about one experi"
type textarea "x"
type textarea "I write about one exper"
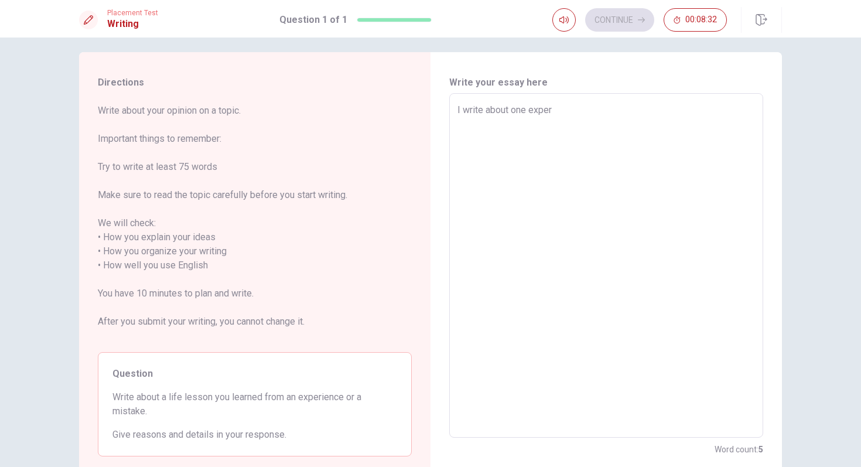
type textarea "x"
type textarea "I write about one expe"
type textarea "x"
type textarea "I write about one exp"
type textarea "x"
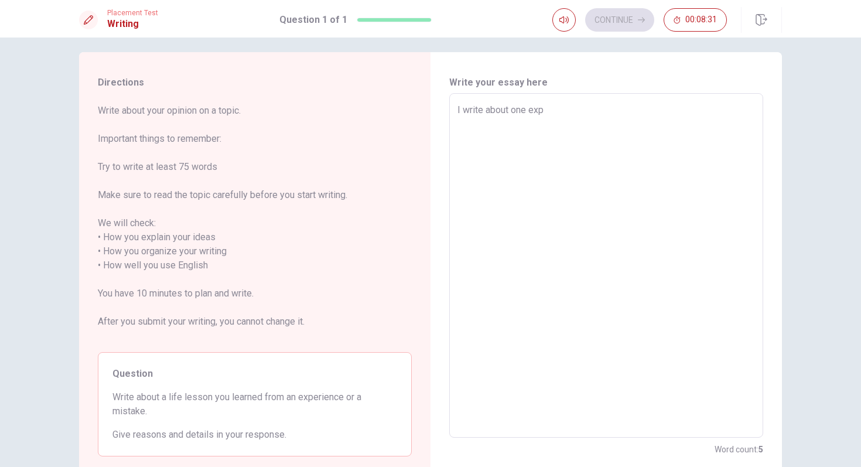
type textarea "I write about one ex"
type textarea "x"
type textarea "I write about one e"
type textarea "x"
type textarea "I write about one"
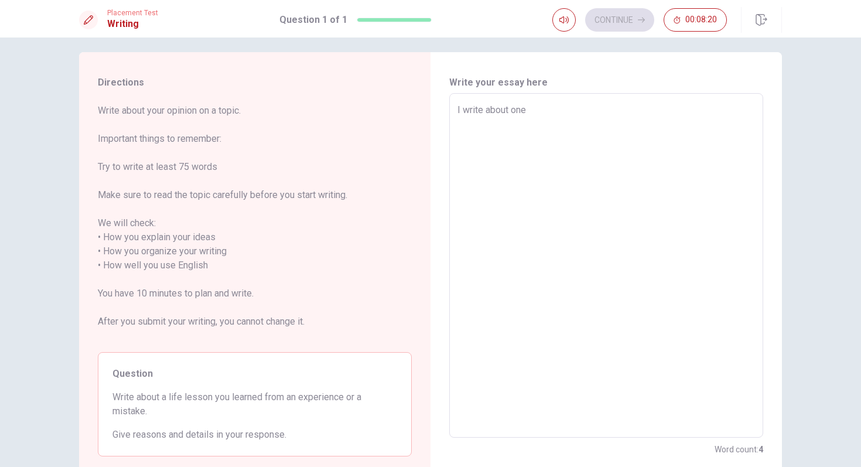
type textarea "x"
type textarea "I write about one"
click at [94, 23] on div at bounding box center [88, 20] width 19 height 19
click at [531, 110] on textarea "I write about one" at bounding box center [607, 265] width 298 height 325
type textarea "x"
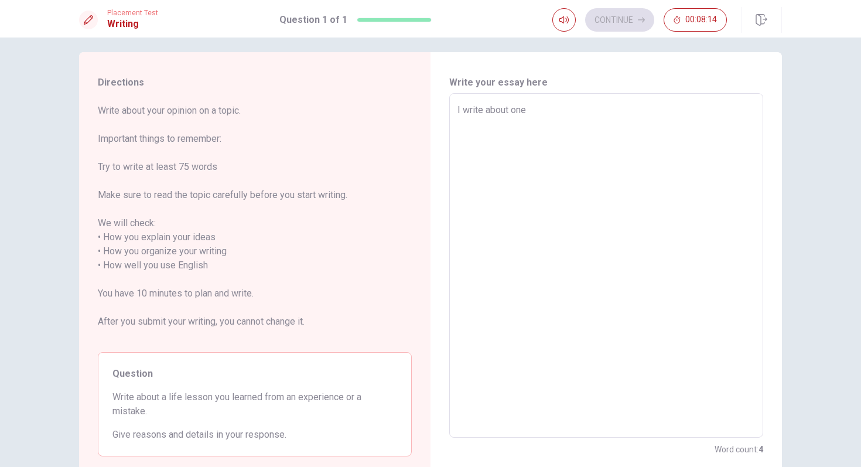
type textarea "I write about one e"
type textarea "x"
type textarea "I write about one ex"
type textarea "x"
type textarea "I write about one exp"
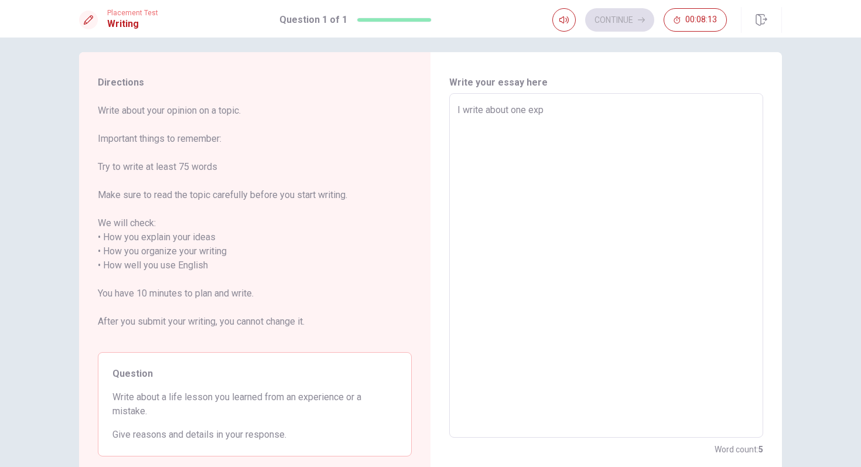
type textarea "x"
type textarea "I write about one expe"
type textarea "x"
type textarea "I write about one exper"
type textarea "x"
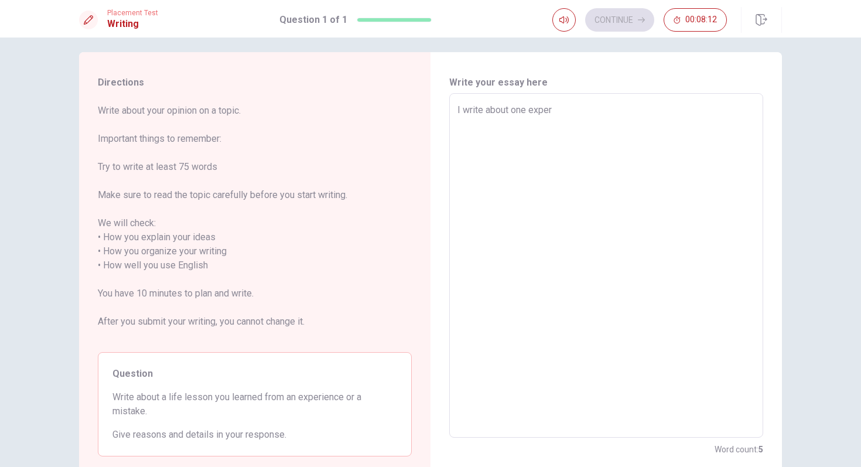
type textarea "I write about one experi"
type textarea "x"
type textarea "I write about one experie"
type textarea "x"
type textarea "I write about one experien"
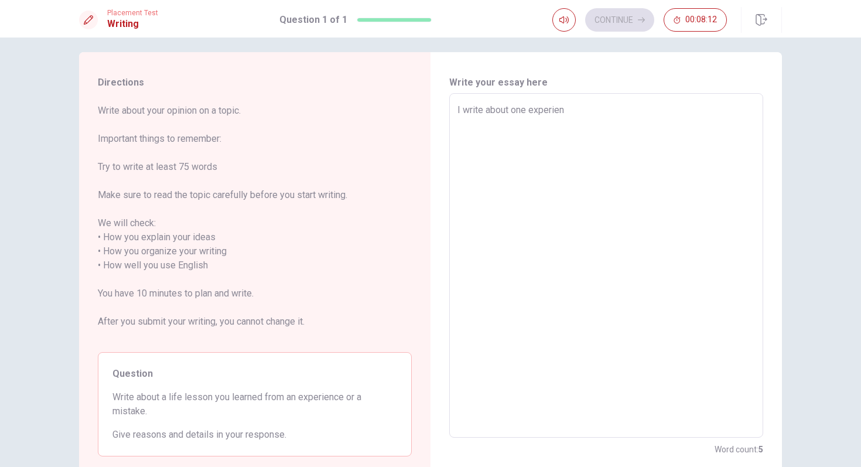
type textarea "x"
type textarea "I write about one experienc"
type textarea "x"
type textarea "I write about one experience"
type textarea "x"
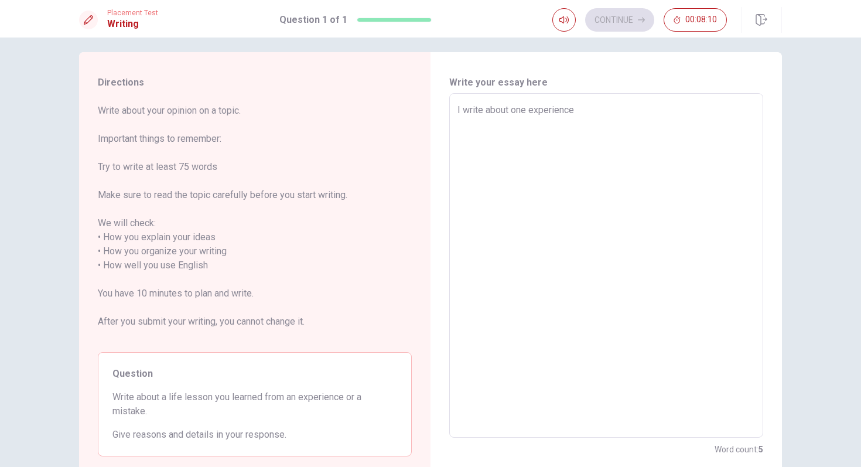
type textarea "I write about one experienc"
type textarea "x"
type textarea "I write about one experien"
type textarea "x"
type textarea "I write about one experie"
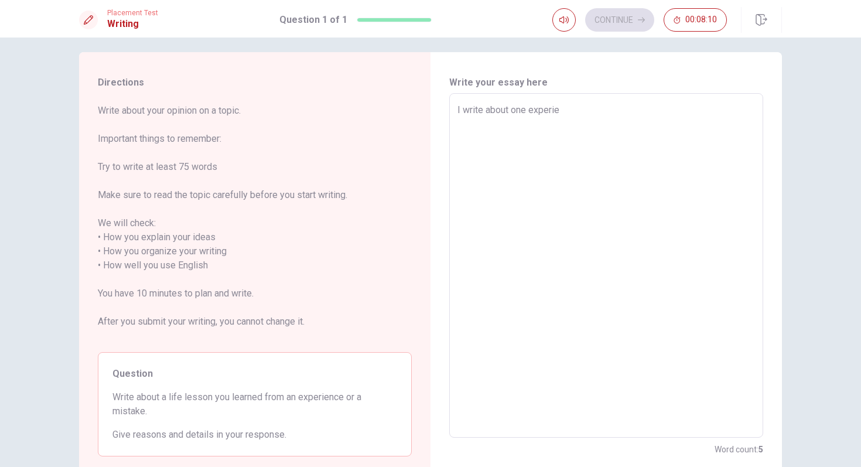
type textarea "x"
type textarea "I write about one experi"
type textarea "x"
type textarea "I write about one exper"
type textarea "x"
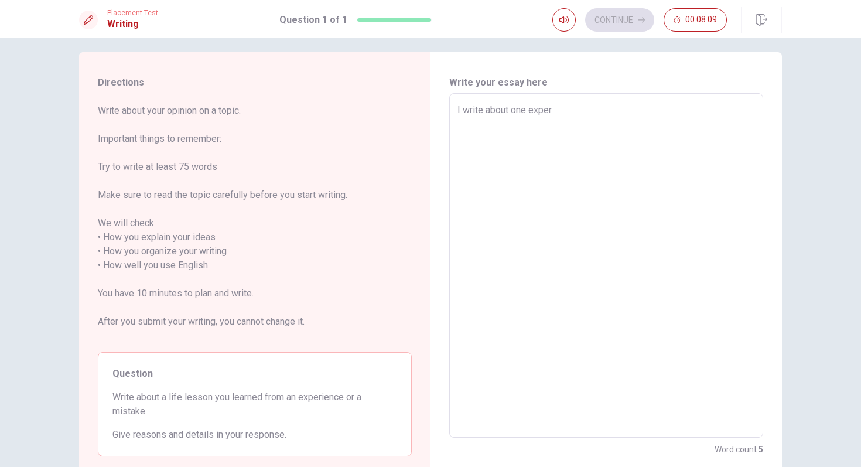
type textarea "I write about one expe"
type textarea "x"
type textarea "I write about one exp"
type textarea "x"
type textarea "I write about one ex"
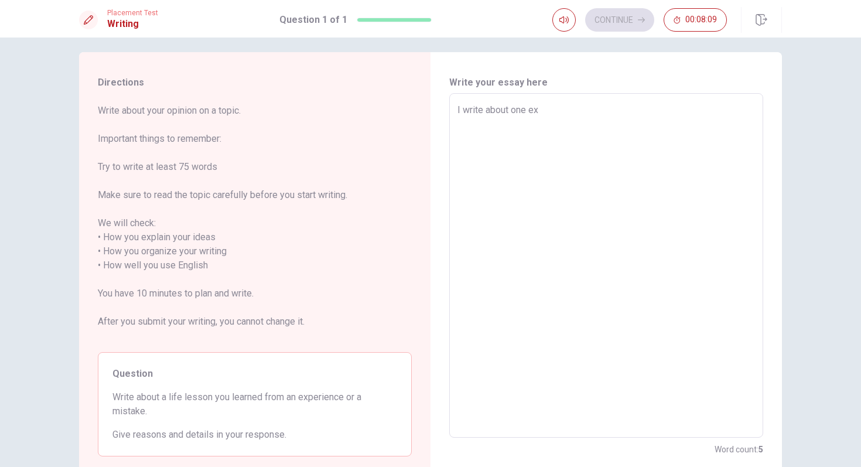
type textarea "x"
type textarea "I write about one e"
type textarea "x"
type textarea "I write about one"
type textarea "x"
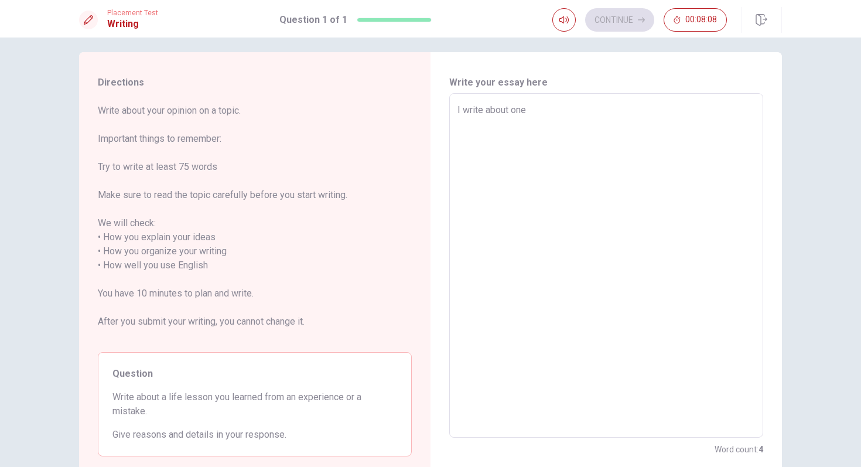
type textarea "I write about one"
type textarea "x"
type textarea "I write about on"
type textarea "x"
type textarea "I write about o"
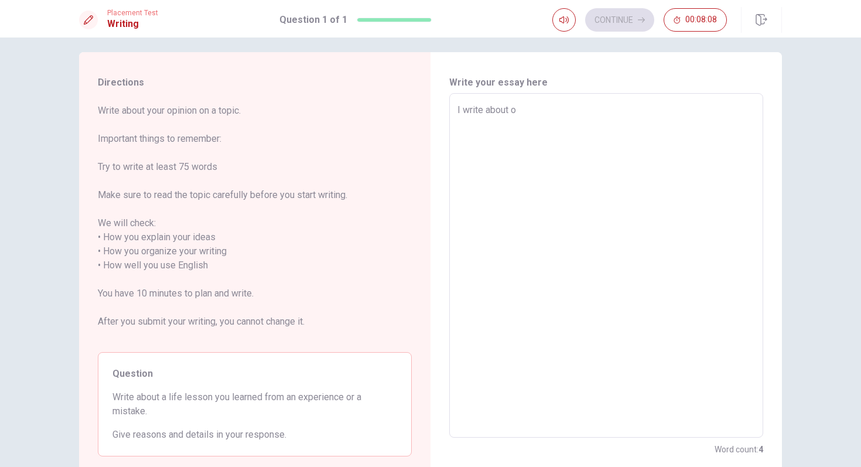
type textarea "x"
type textarea "I write about"
type textarea "x"
type textarea "I write about t"
type textarea "x"
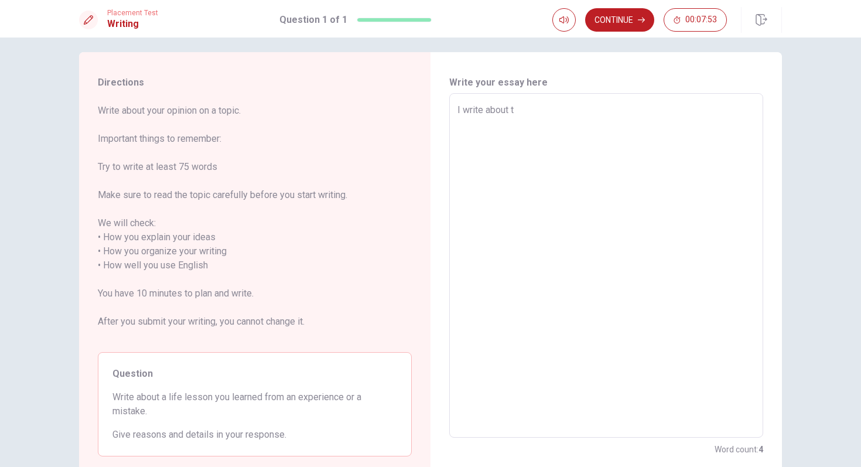
type textarea "I write about th"
type textarea "x"
type textarea "I write about the"
type textarea "x"
type textarea "I write about the"
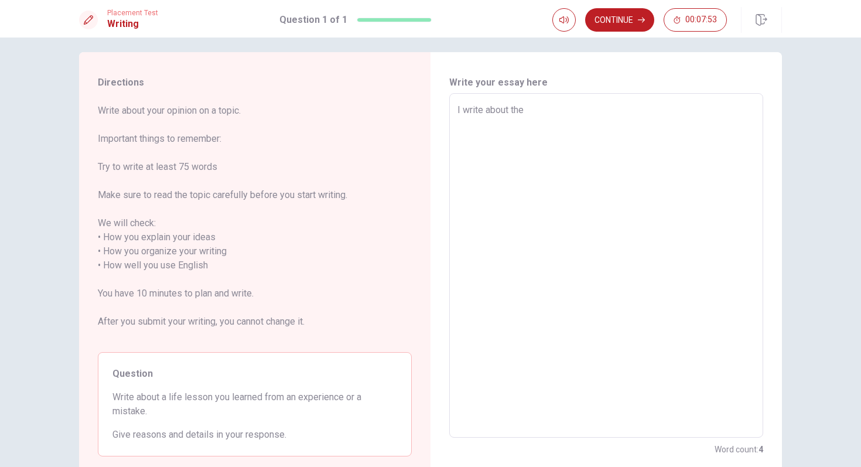
type textarea "x"
type textarea "I write about the p"
type textarea "x"
type textarea "I write about the pu"
type textarea "x"
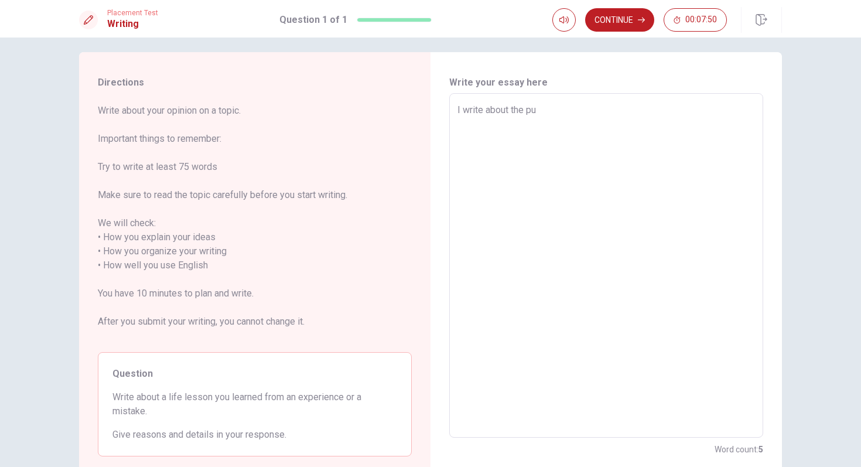
type textarea "I write about the pur"
type textarea "x"
type textarea "I write about the purc"
type textarea "x"
type textarea "I write about the purch"
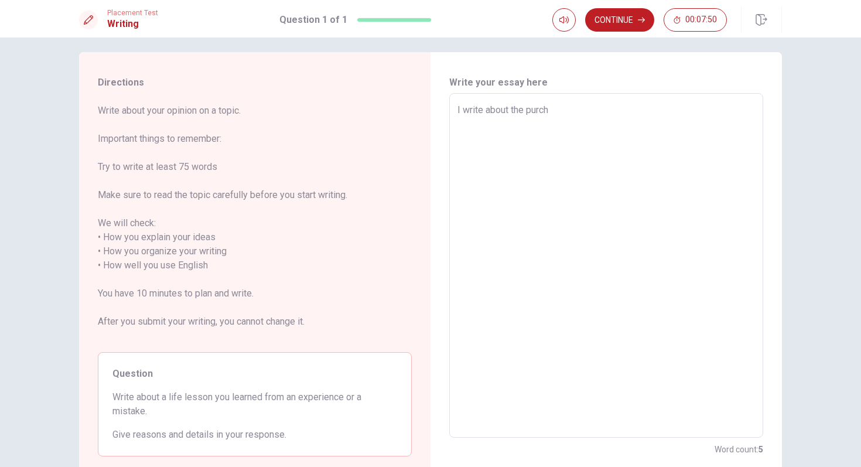
type textarea "x"
type textarea "I write about the purcha"
type textarea "x"
type textarea "I write about the purchas"
type textarea "x"
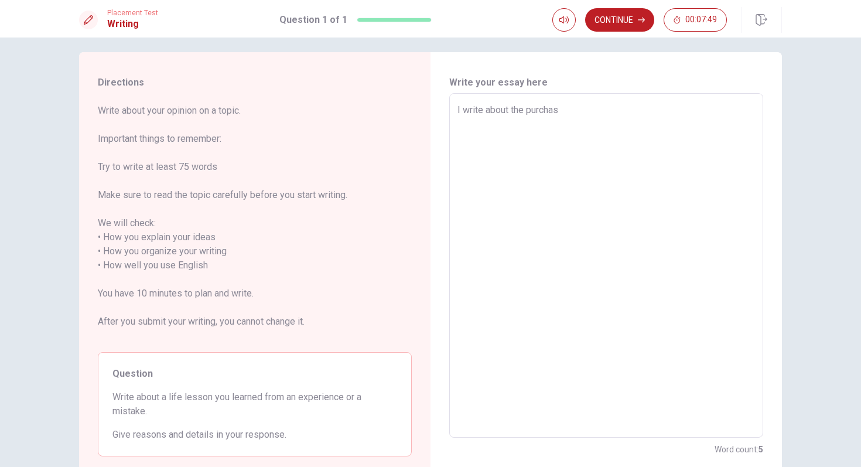
type textarea "I write about the purchase"
type textarea "x"
type textarea "I write about the purchase"
type textarea "x"
type textarea "I write about the purchase o"
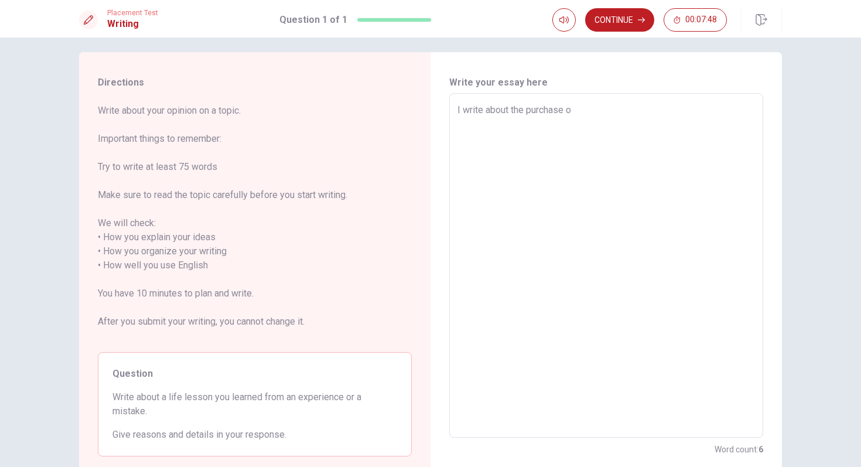
type textarea "x"
type textarea "I write about the purchase of"
type textarea "x"
type textarea "I write about the purchase of"
type textarea "x"
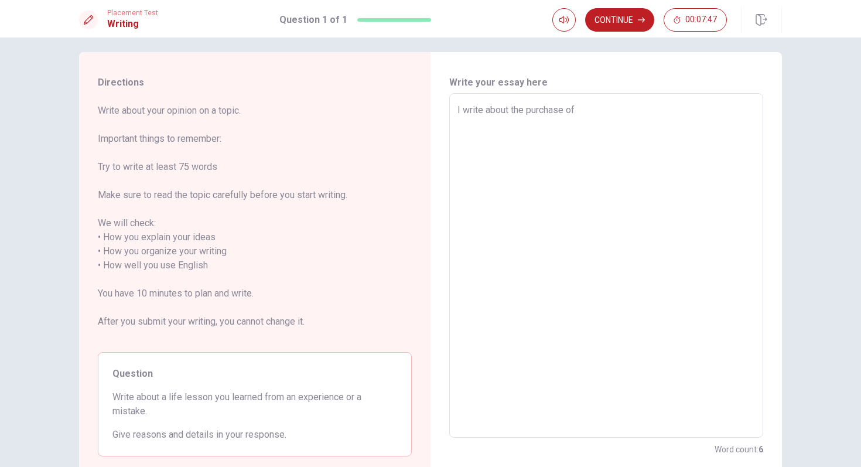
type textarea "I write about the purchase of m"
type textarea "x"
type textarea "I write about the purchase of my"
type textarea "x"
type textarea "I write about the purchase of my"
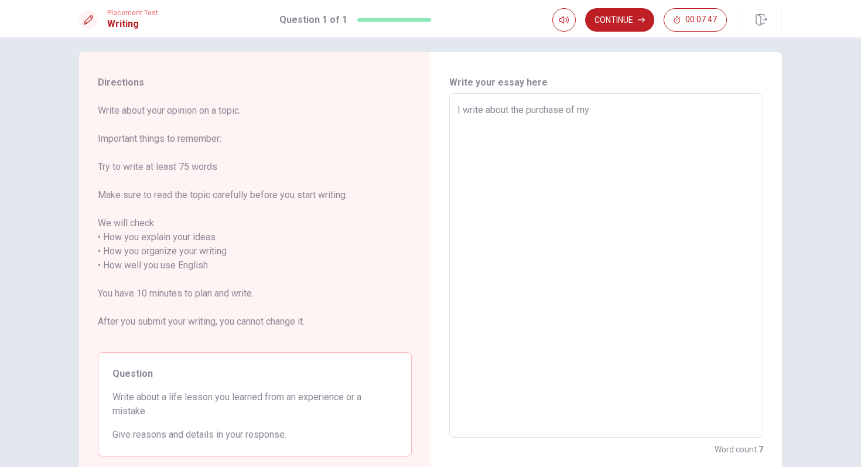
type textarea "x"
type textarea "I write about the purchase of my d"
type textarea "x"
type textarea "I write about the purchase of my do"
type textarea "x"
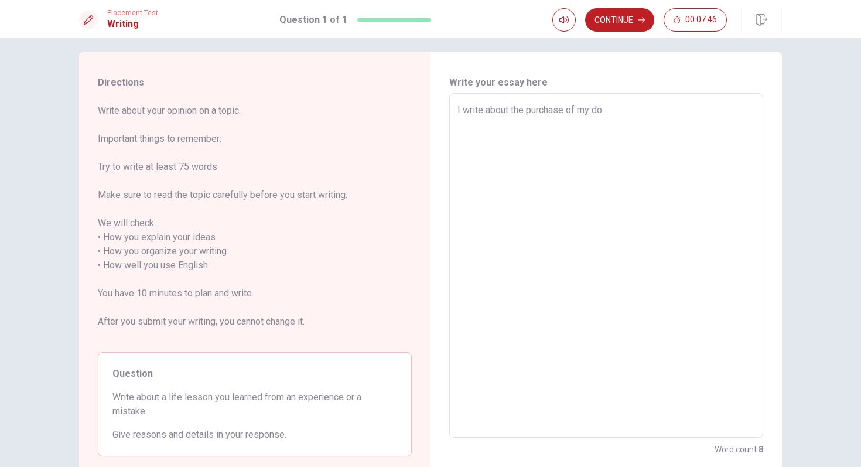
type textarea "I write about the purchase of my dog"
type textarea "x"
type textarea "I write about the purchase of my dog"
type textarea "x"
type textarea "I write about the purchase of my dog"
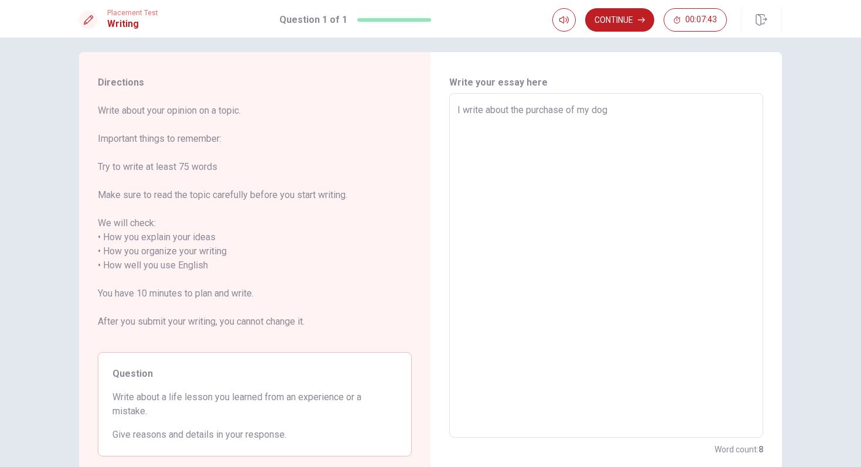
type textarea "x"
type textarea "I write about the purchase of my dog."
type textarea "x"
type textarea "I write about the purchase of my dog."
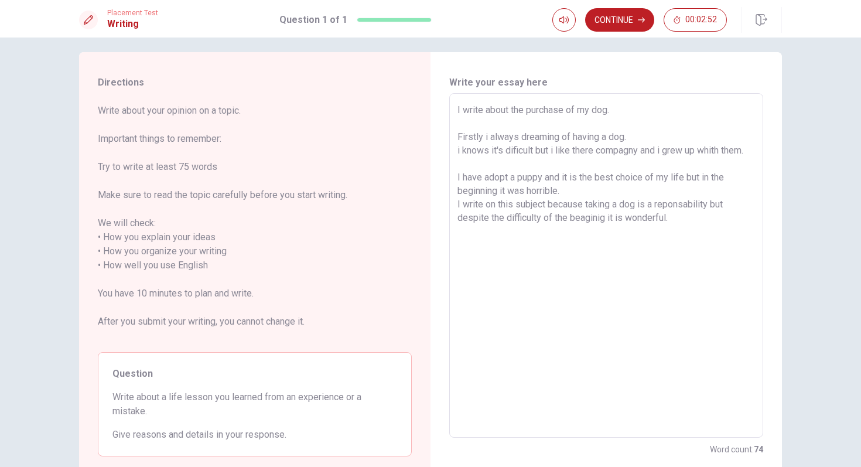
click at [633, 138] on textarea "I write about the purchase of my dog. Firstly i always dreaming of having a dog…" at bounding box center [607, 265] width 298 height 325
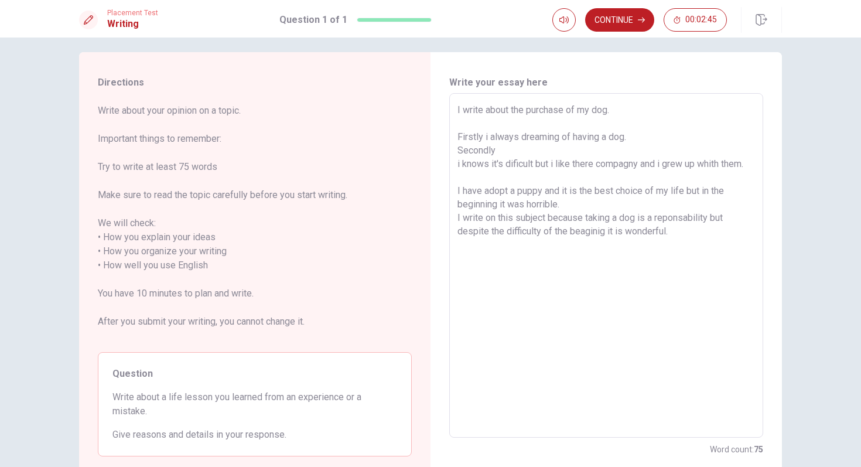
click at [458, 220] on textarea "I write about the purchase of my dog. Firstly i always dreaming of having a dog…" at bounding box center [607, 265] width 298 height 325
click at [563, 204] on textarea "I write about the purchase of my dog. Firstly i always dreaming of having a dog…" at bounding box center [607, 265] width 298 height 325
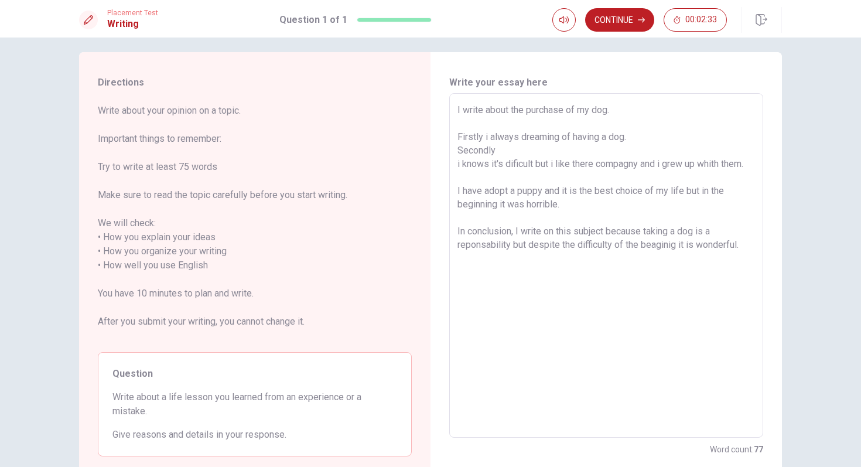
click at [506, 151] on textarea "I write about the purchase of my dog. Firstly i always dreaming of having a dog…" at bounding box center [607, 265] width 298 height 325
click at [744, 246] on textarea "I write about the purchase of my dog. Firstly i always dreaming of having a dog…" at bounding box center [607, 265] width 298 height 325
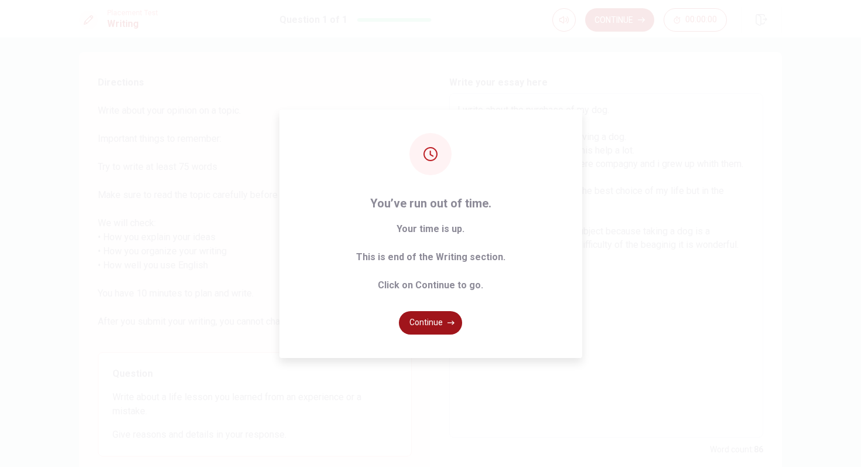
click at [438, 313] on button "Continue" at bounding box center [430, 322] width 63 height 23
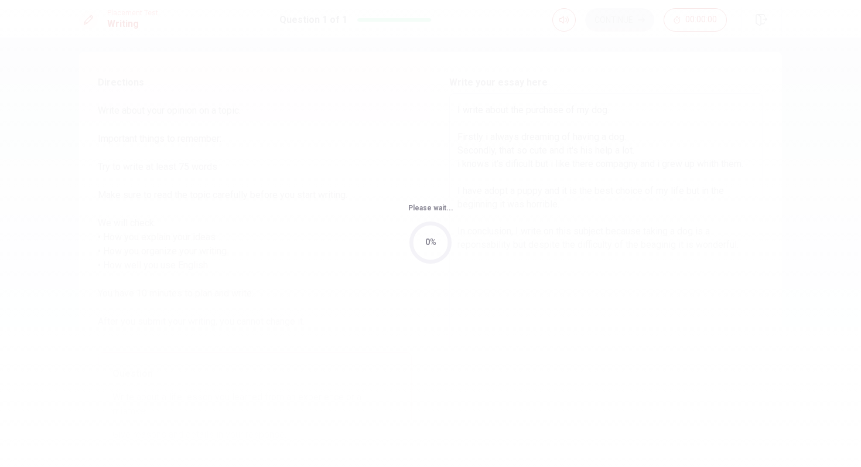
scroll to position [0, 0]
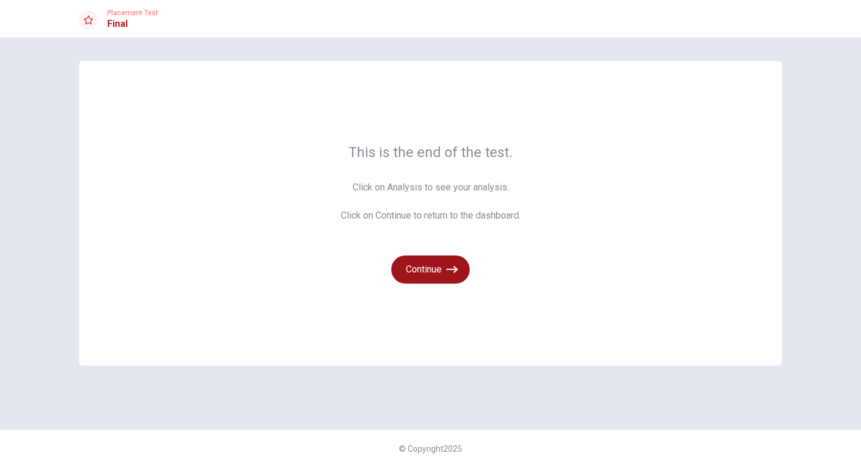
click at [449, 265] on icon "button" at bounding box center [452, 270] width 12 height 12
